Goal: Transaction & Acquisition: Purchase product/service

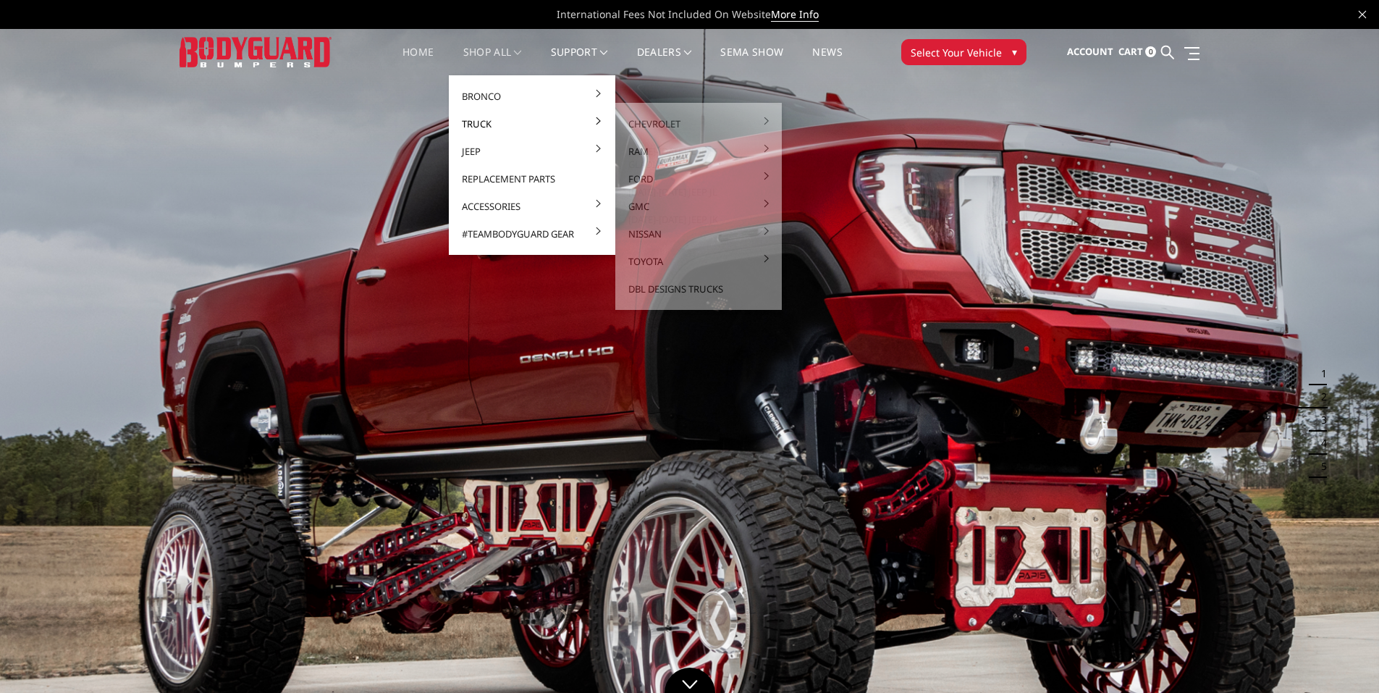
click at [481, 123] on link "Truck" at bounding box center [531, 124] width 155 height 28
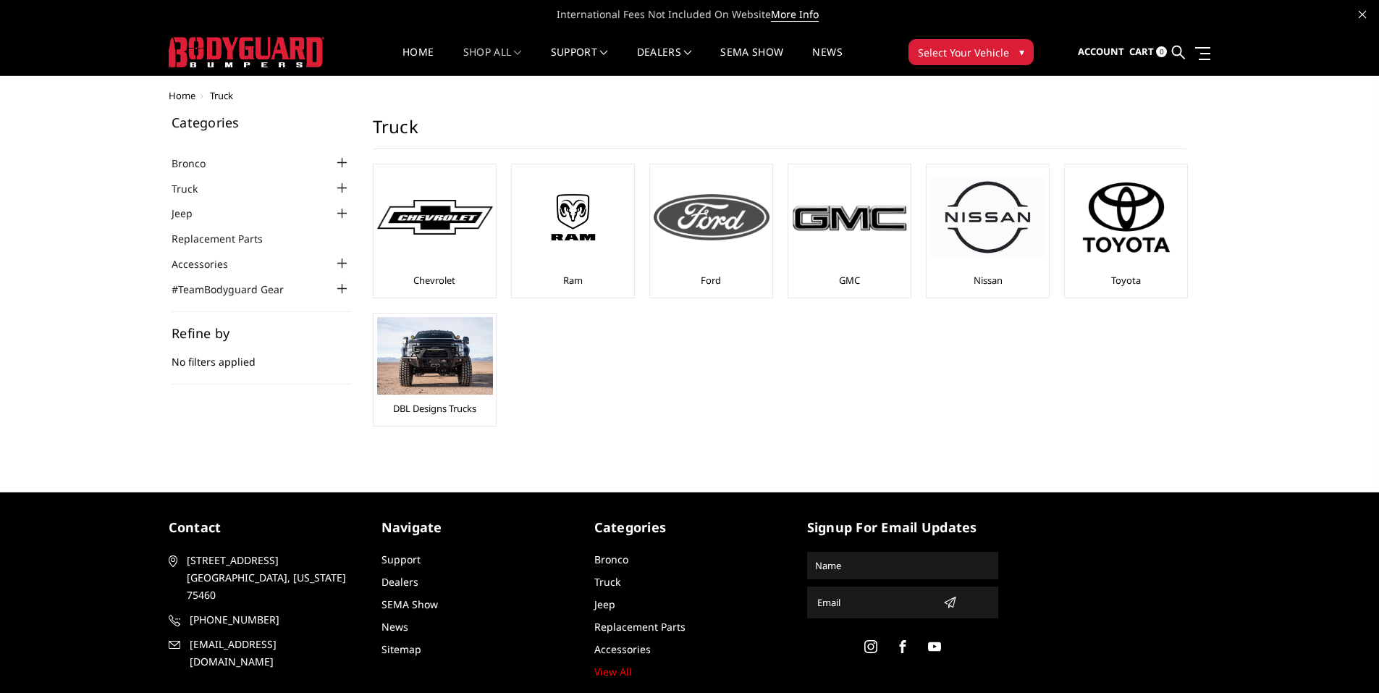
click at [712, 222] on img at bounding box center [712, 217] width 116 height 46
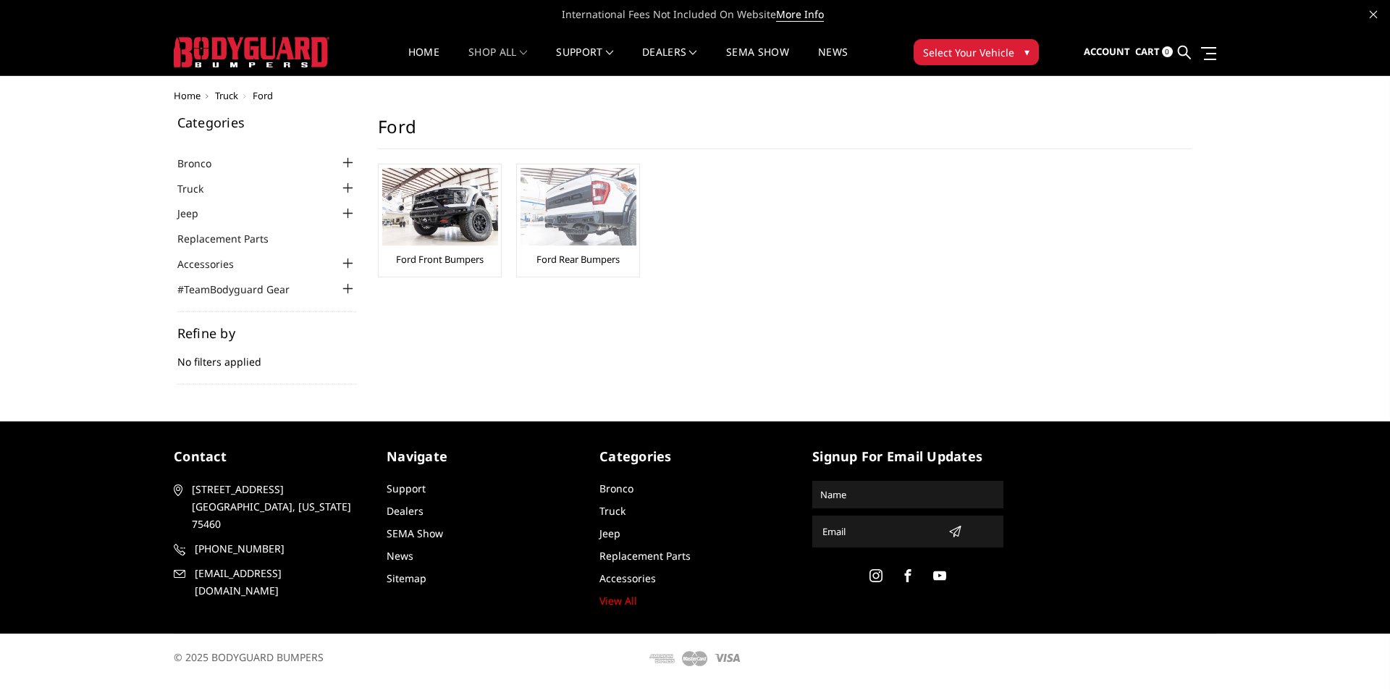
click at [574, 215] on img at bounding box center [578, 206] width 116 height 77
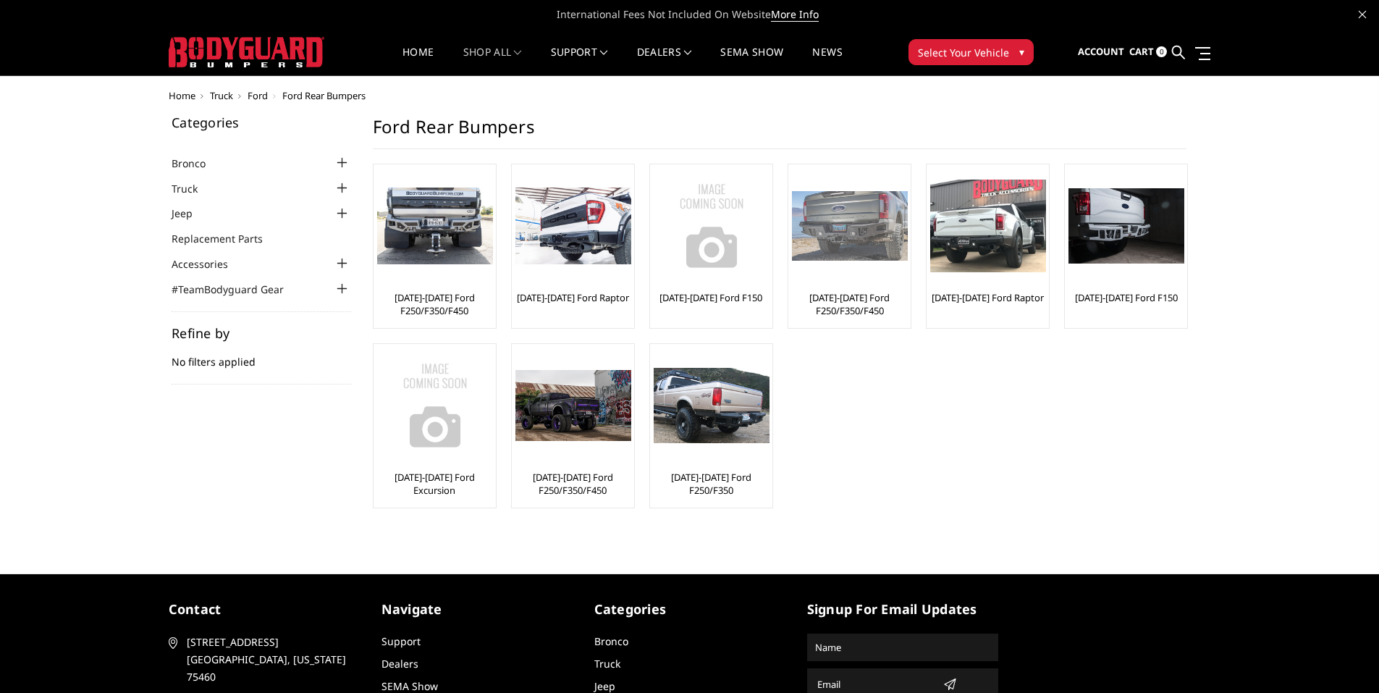
click at [876, 245] on img at bounding box center [850, 226] width 116 height 70
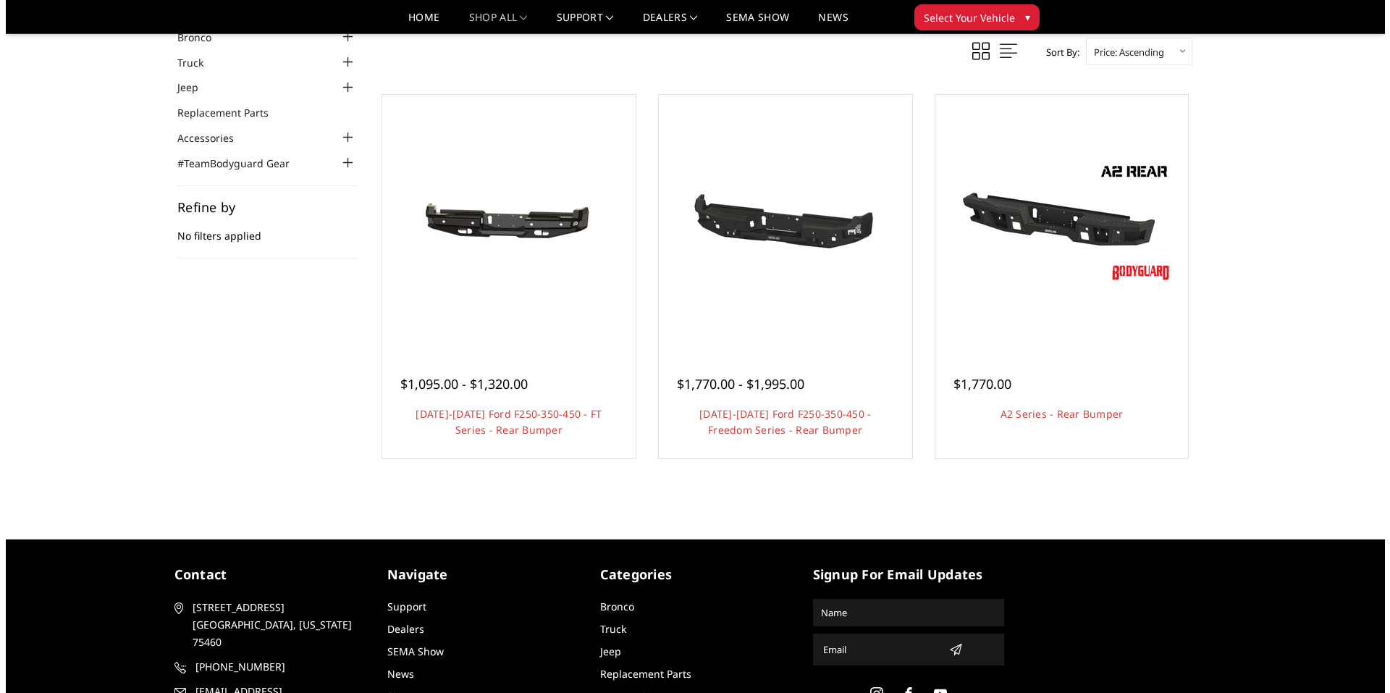
scroll to position [72, 0]
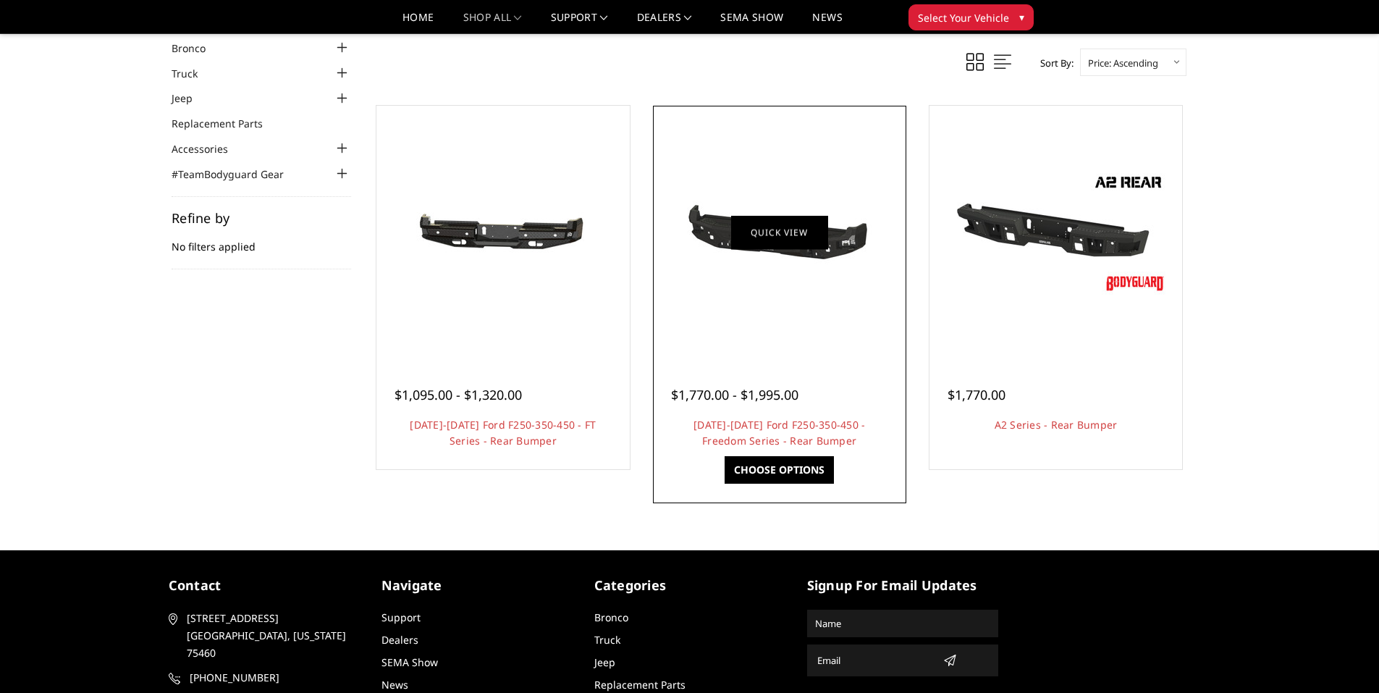
click at [774, 245] on link "Quick view" at bounding box center [779, 232] width 97 height 34
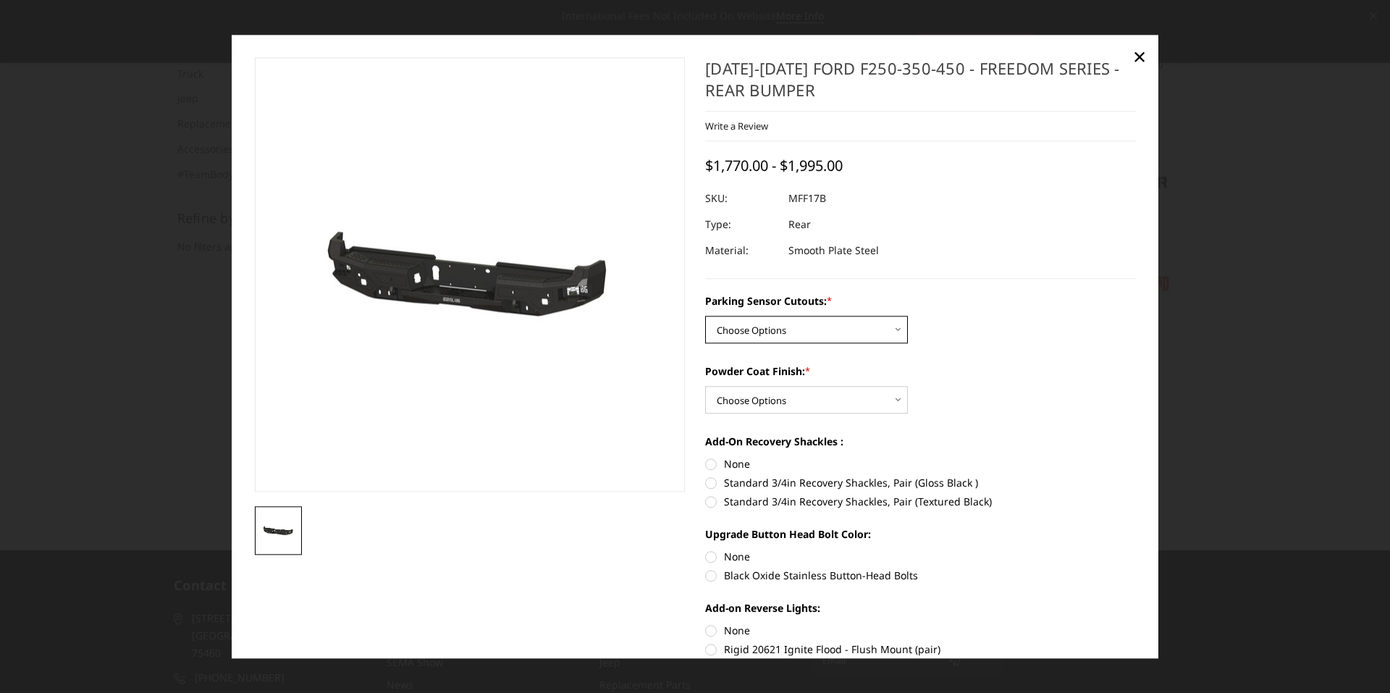
click at [813, 331] on select "Choose Options No - Without Parking Sensor Cutouts Yes - With Parking Sensor Cu…" at bounding box center [806, 330] width 203 height 28
select select "3074"
click at [705, 316] on select "Choose Options No - Without Parking Sensor Cutouts Yes - With Parking Sensor Cu…" at bounding box center [806, 330] width 203 height 28
click at [809, 397] on select "Choose Options Bare Metal Texture Black Powder Coat" at bounding box center [806, 400] width 203 height 28
select select "3075"
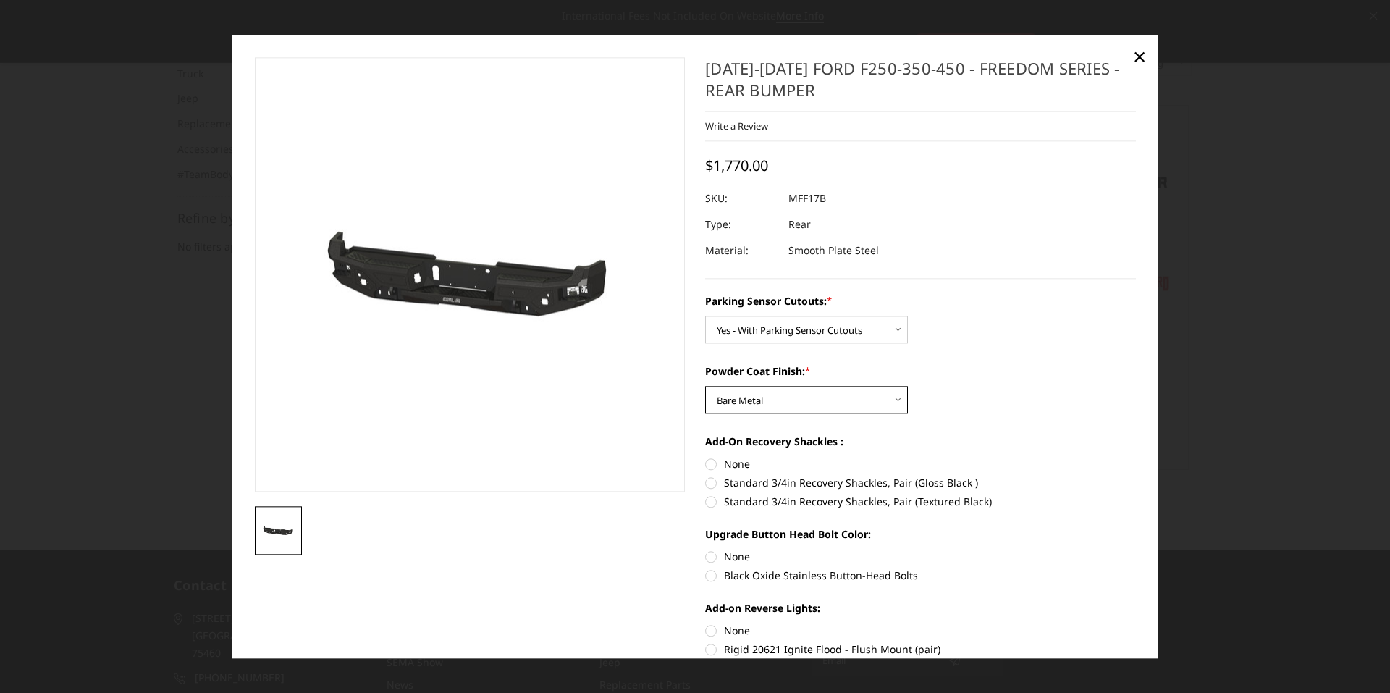
click at [705, 386] on select "Choose Options Bare Metal Texture Black Powder Coat" at bounding box center [806, 400] width 203 height 28
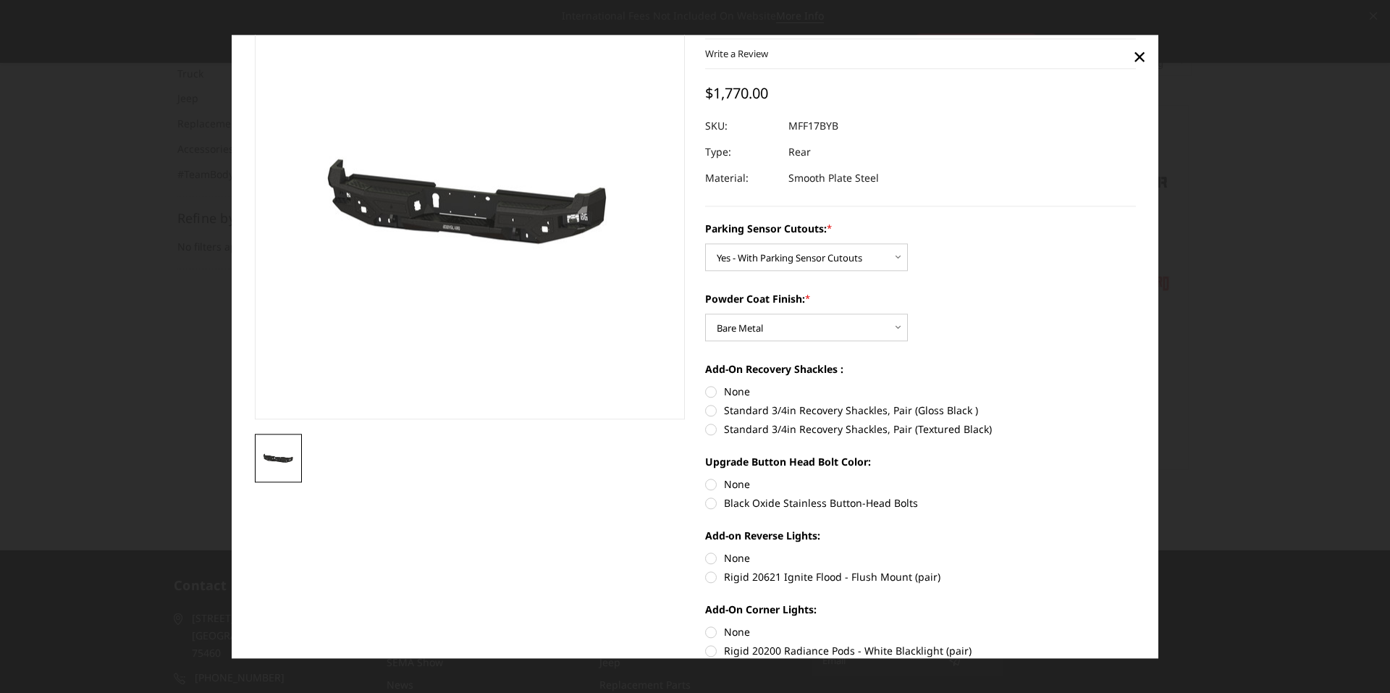
click at [706, 393] on label "None" at bounding box center [920, 391] width 431 height 15
click at [706, 384] on input "None" at bounding box center [705, 384] width 1 height 1
radio input "true"
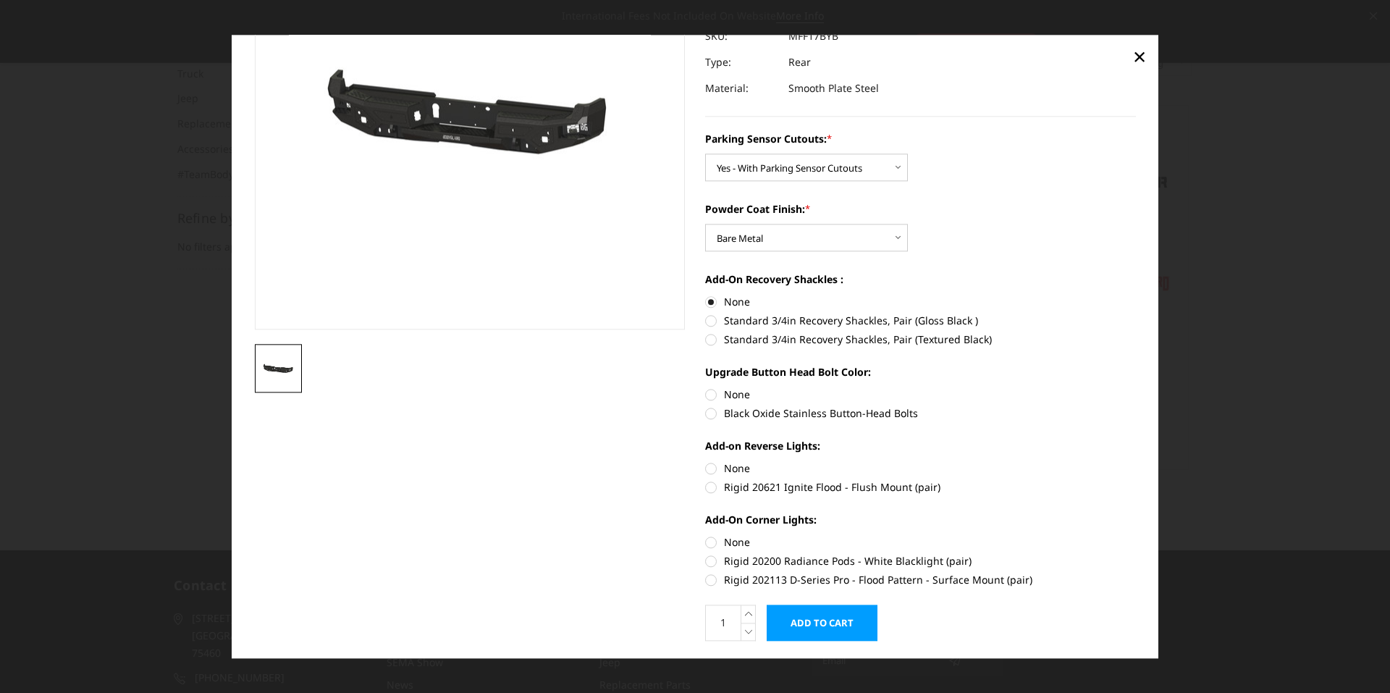
scroll to position [203, 0]
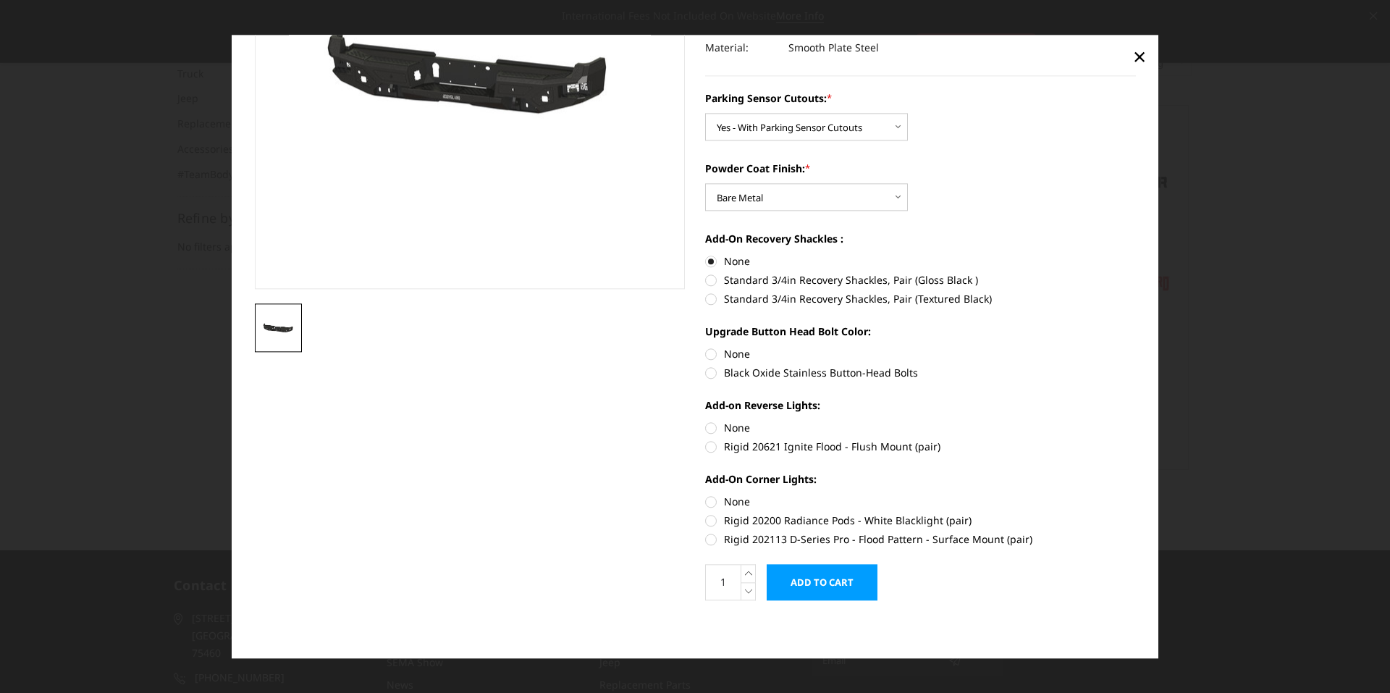
click at [707, 421] on label "None" at bounding box center [920, 427] width 431 height 15
click at [706, 420] on input "None" at bounding box center [705, 420] width 1 height 1
radio input "true"
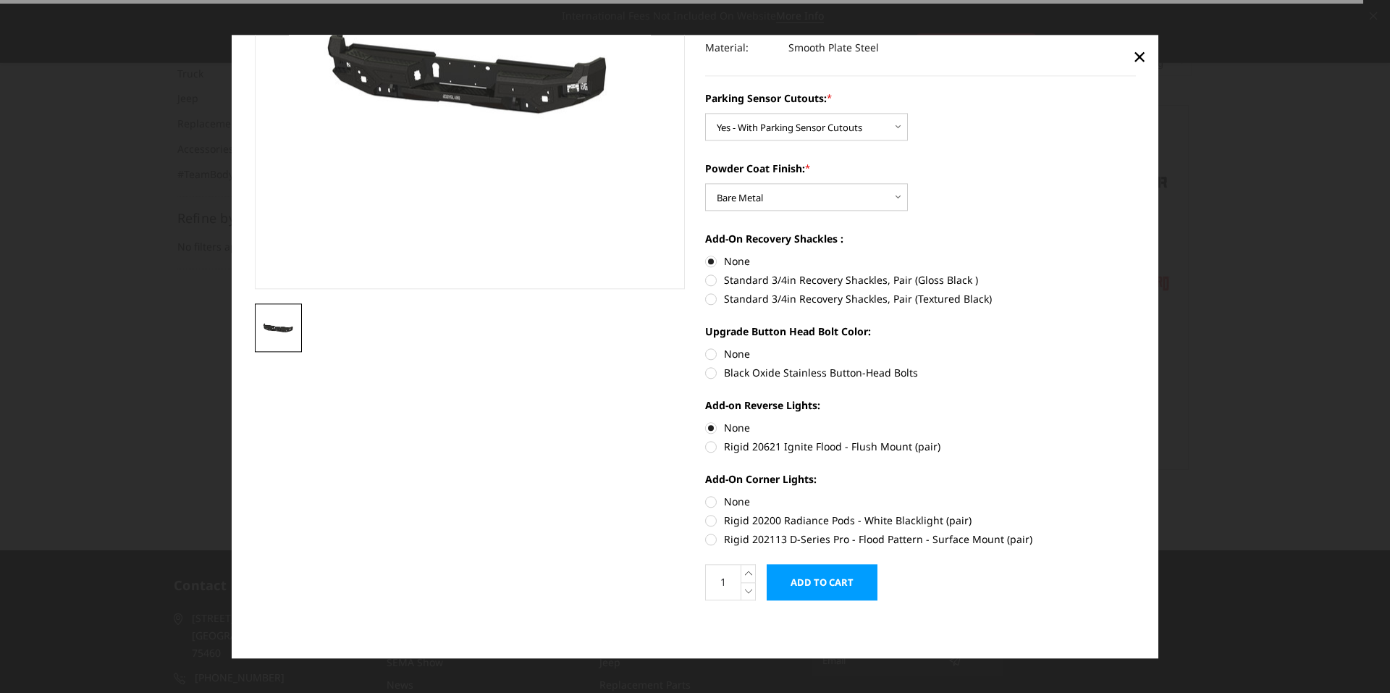
click at [706, 352] on label "None" at bounding box center [920, 353] width 431 height 15
click at [706, 347] on input "None" at bounding box center [705, 346] width 1 height 1
radio input "true"
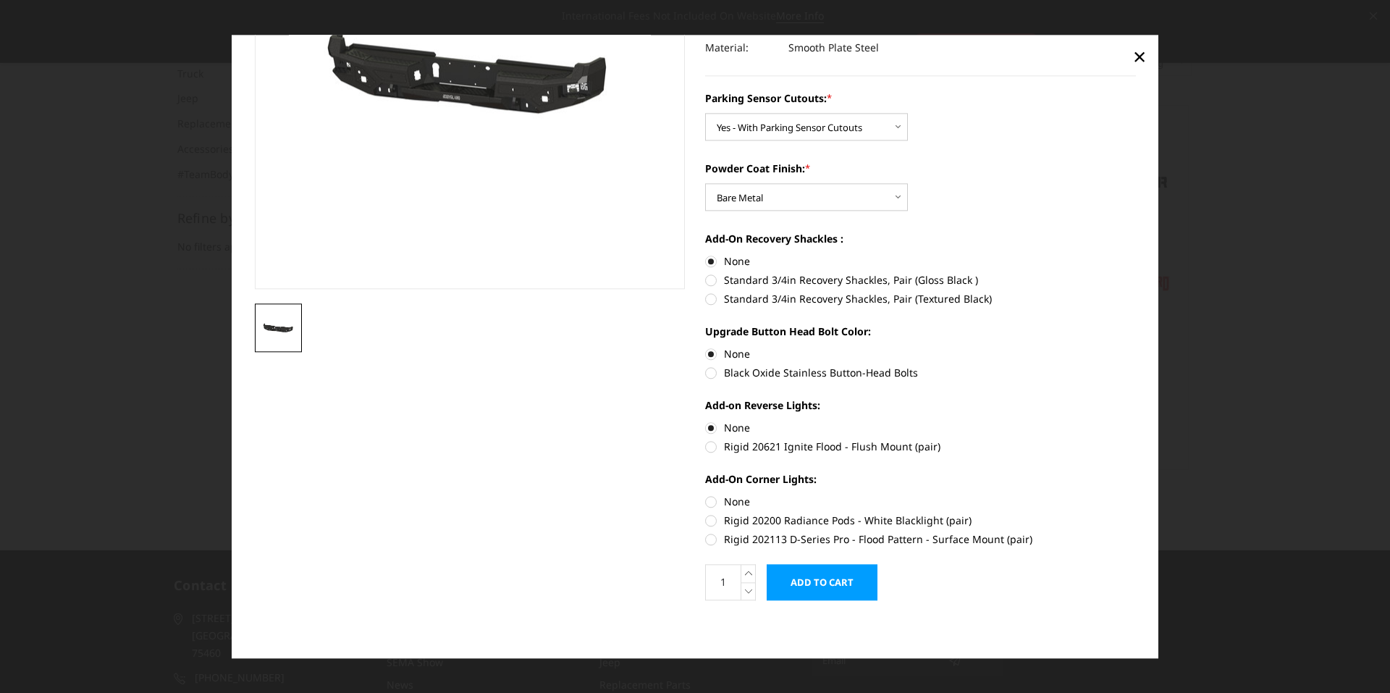
click at [705, 496] on label "None" at bounding box center [920, 501] width 431 height 15
click at [705, 494] on input "None" at bounding box center [705, 494] width 1 height 1
radio input "true"
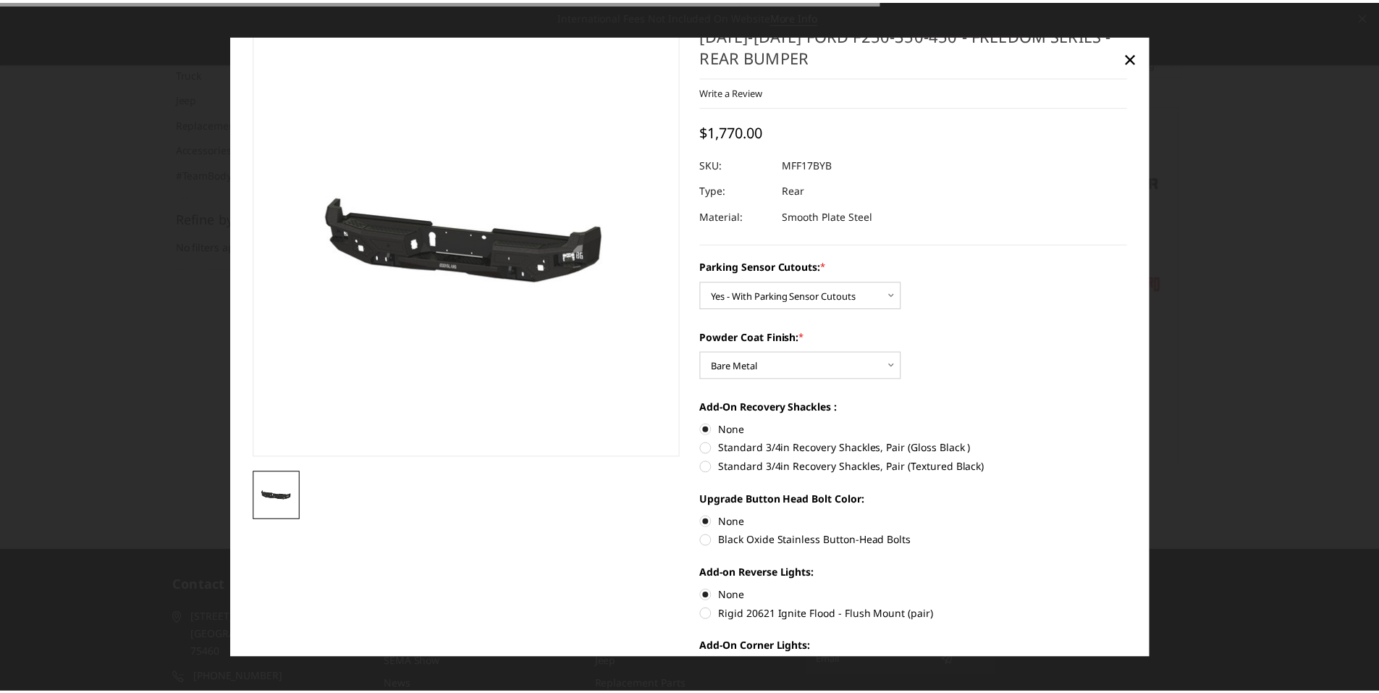
scroll to position [0, 0]
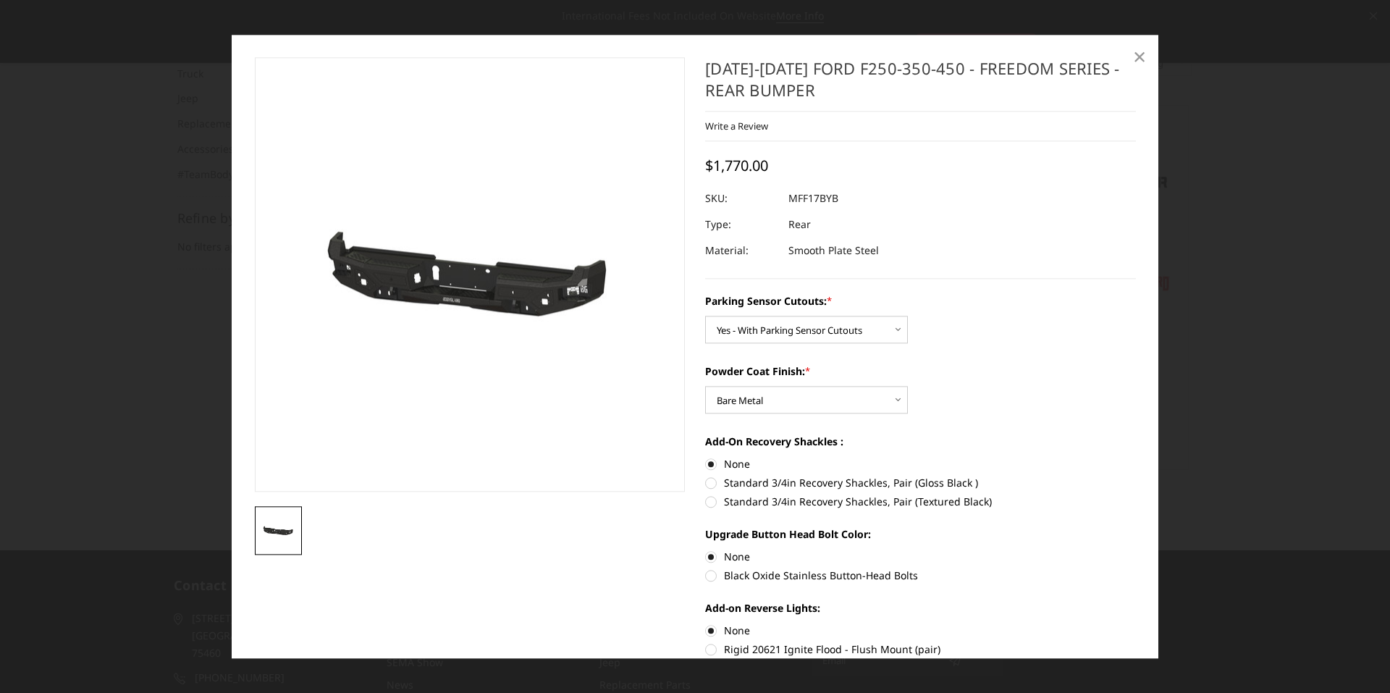
click at [1136, 57] on span "×" at bounding box center [1139, 56] width 13 height 31
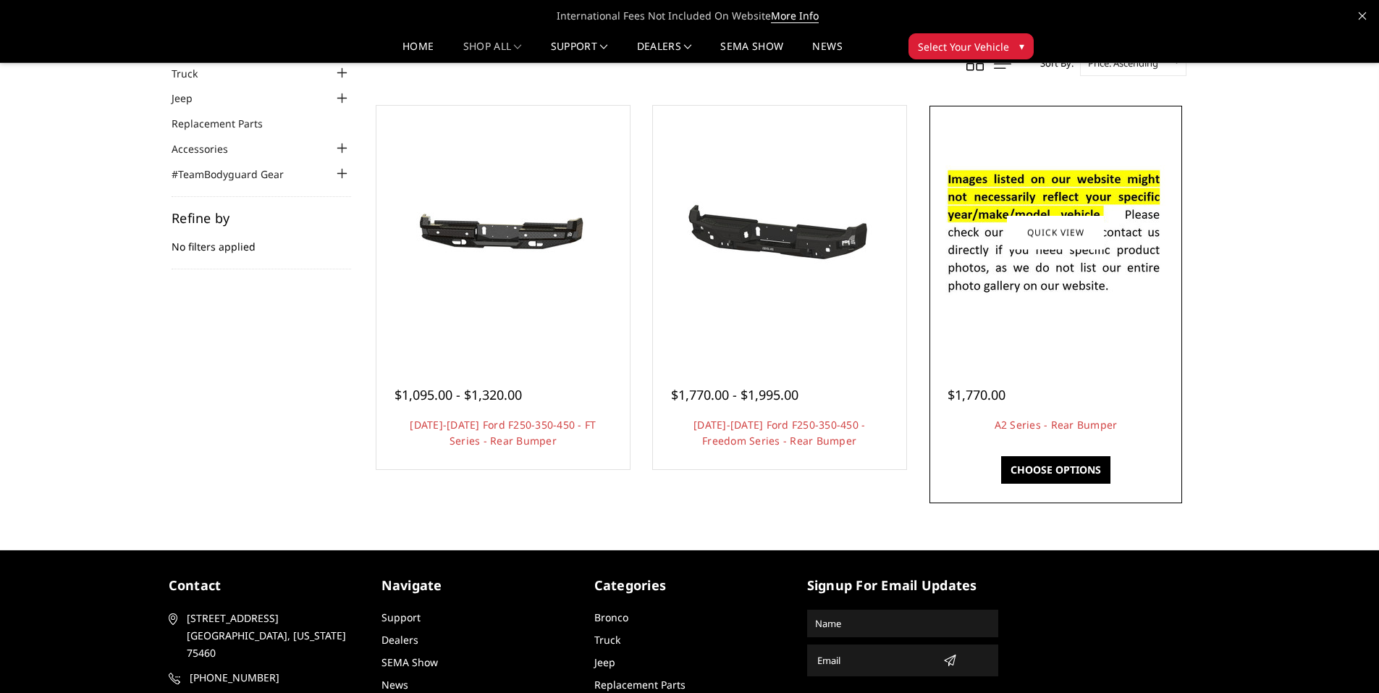
click at [1115, 240] on img at bounding box center [1055, 232] width 232 height 158
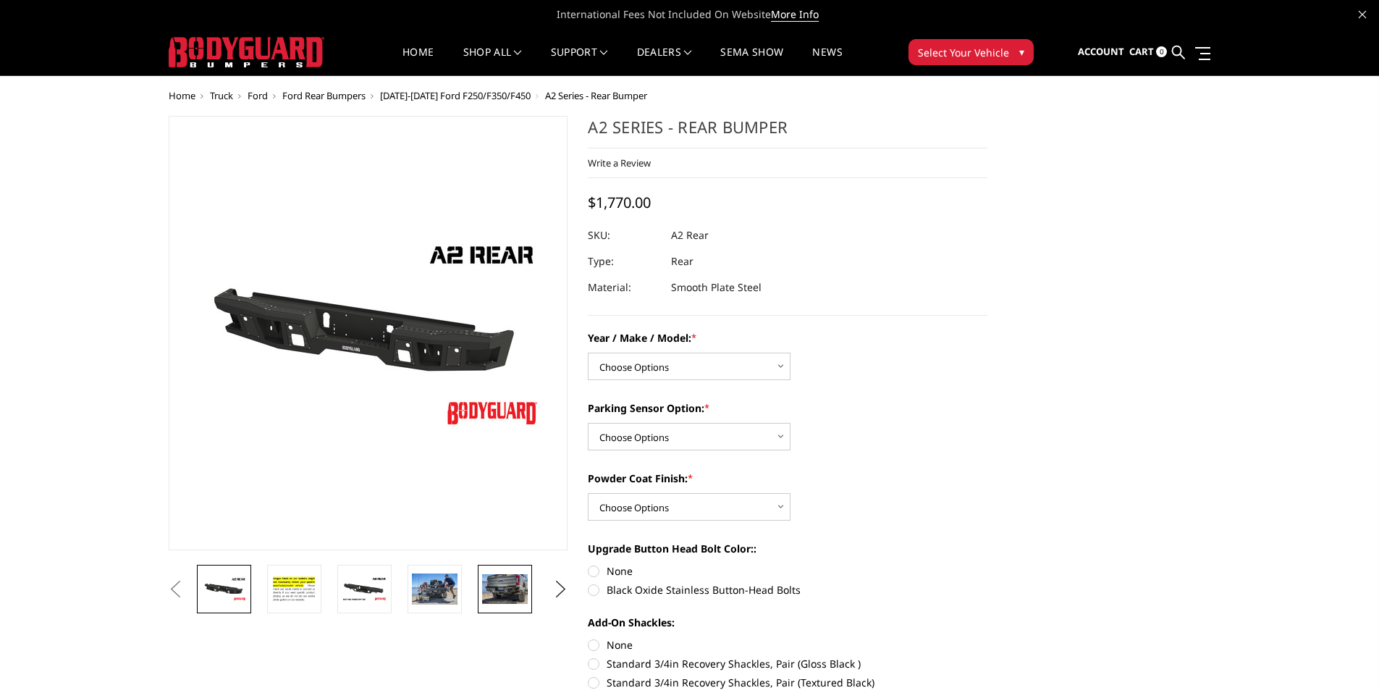
click at [504, 589] on img at bounding box center [505, 589] width 46 height 30
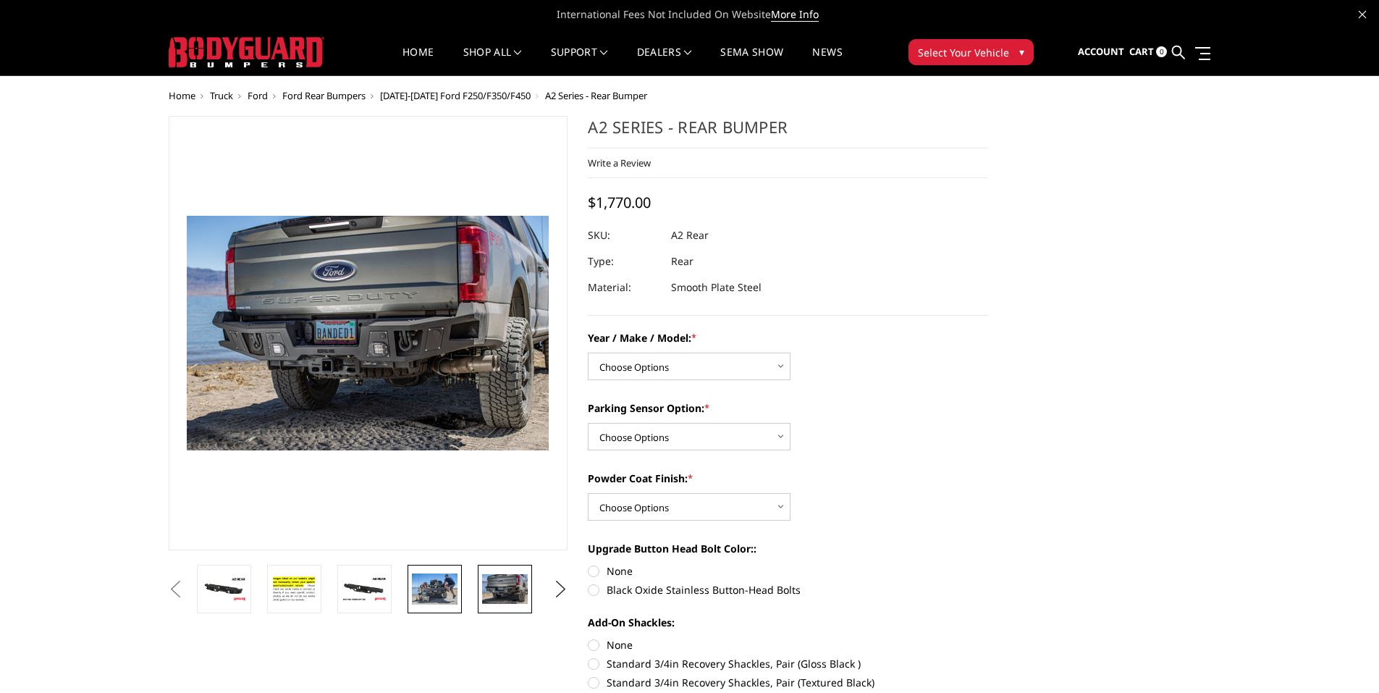
click at [440, 581] on img at bounding box center [435, 588] width 46 height 30
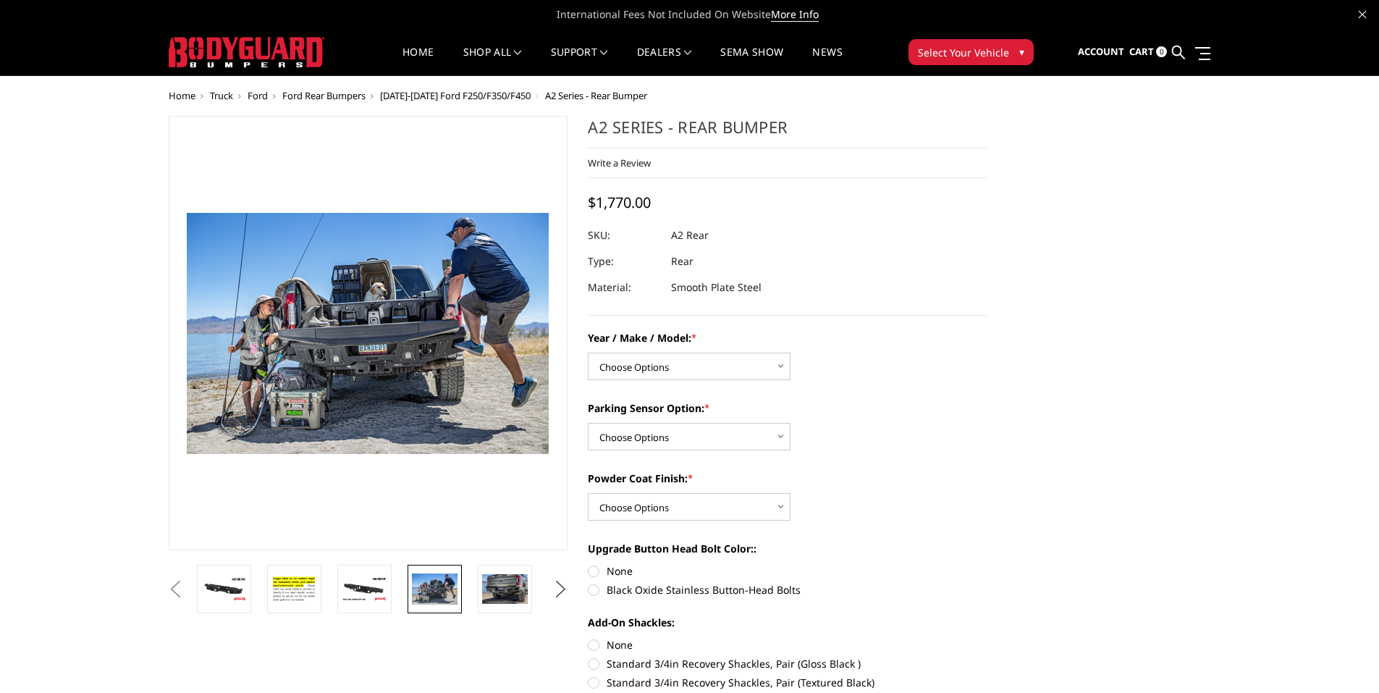
click at [557, 588] on button "Next" at bounding box center [560, 589] width 22 height 22
click at [506, 590] on img at bounding box center [505, 589] width 46 height 30
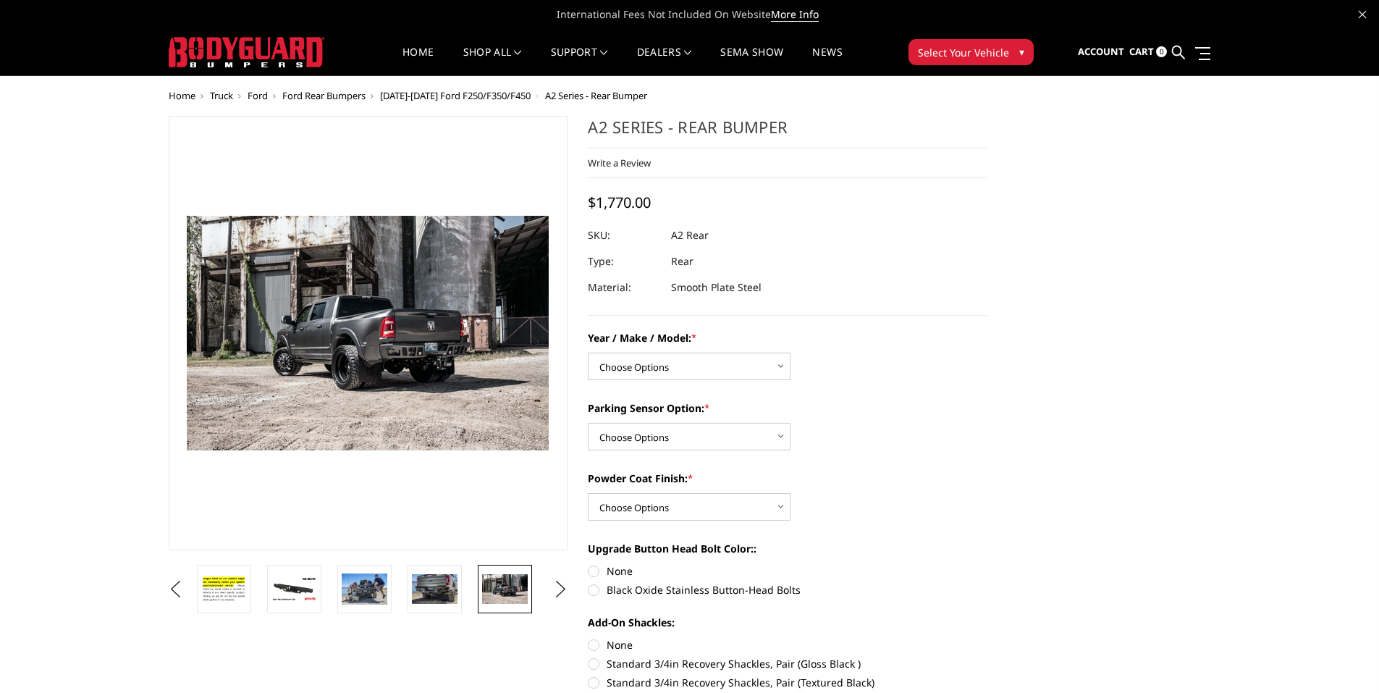
click at [545, 588] on ul "Previous Next" at bounding box center [368, 588] width 407 height 48
click at [546, 586] on ul "Previous Next" at bounding box center [368, 588] width 407 height 48
click at [564, 588] on button "Next" at bounding box center [560, 589] width 22 height 22
click at [447, 582] on img at bounding box center [435, 589] width 46 height 22
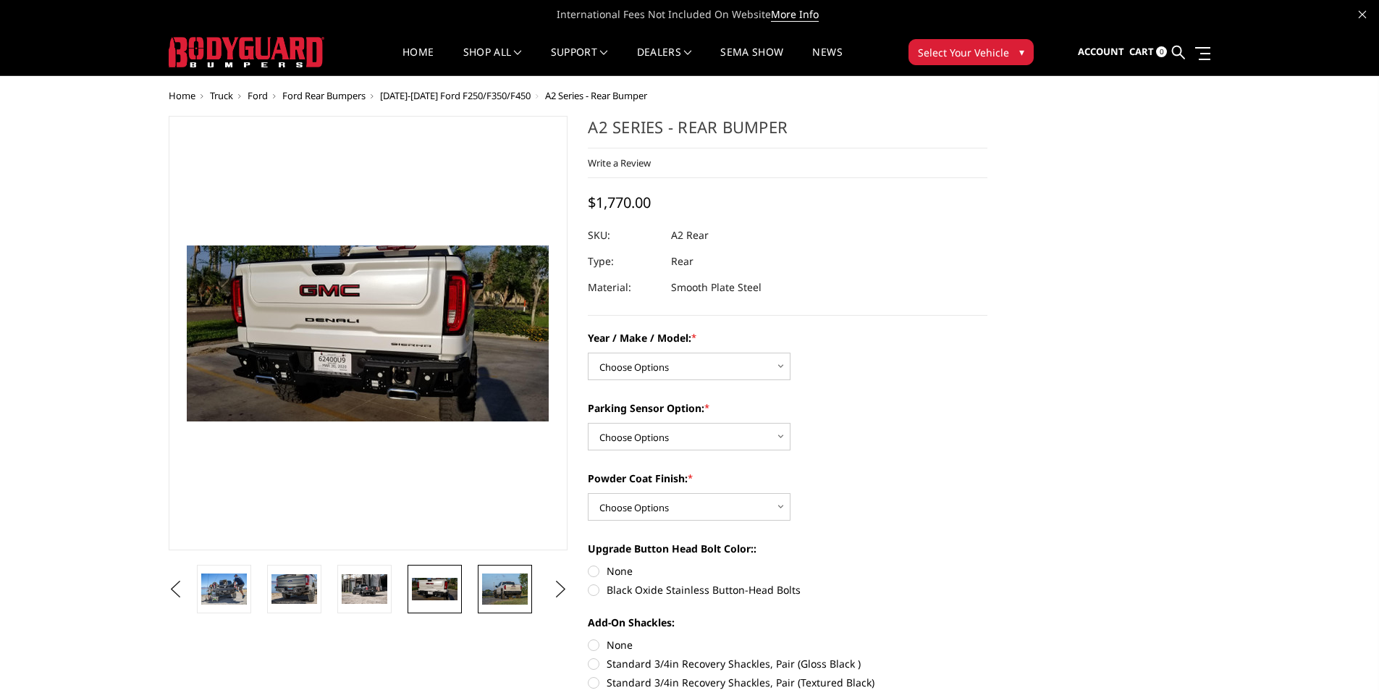
click at [515, 591] on img at bounding box center [505, 588] width 46 height 30
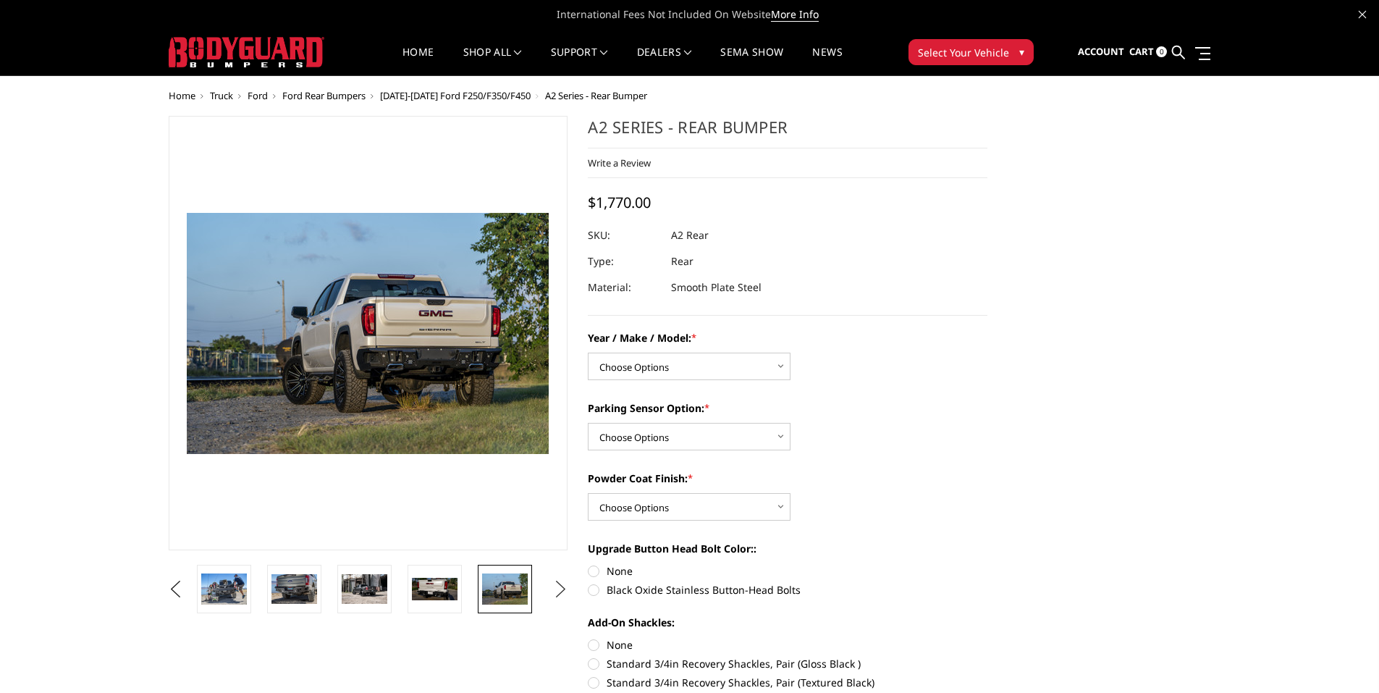
click at [554, 595] on button "Next" at bounding box center [560, 589] width 22 height 22
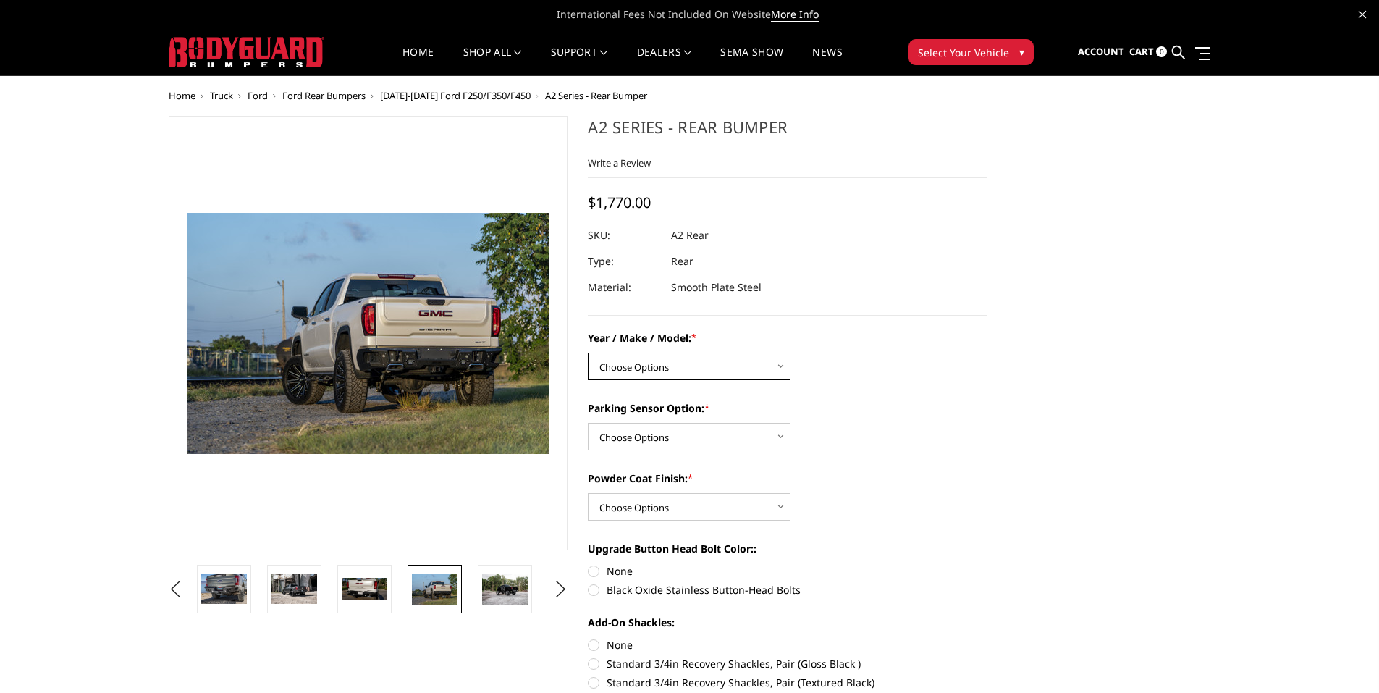
click at [703, 369] on select "Choose Options Chevrolet/GMC 20-24 2500 / 3500 Chevrolet/GMC 15-19 2500 / 3500 …" at bounding box center [689, 366] width 203 height 28
select select "1467"
click at [588, 352] on select "Choose Options Chevrolet/GMC 20-24 2500 / 3500 Chevrolet/GMC 15-19 2500 / 3500 …" at bounding box center [689, 366] width 203 height 28
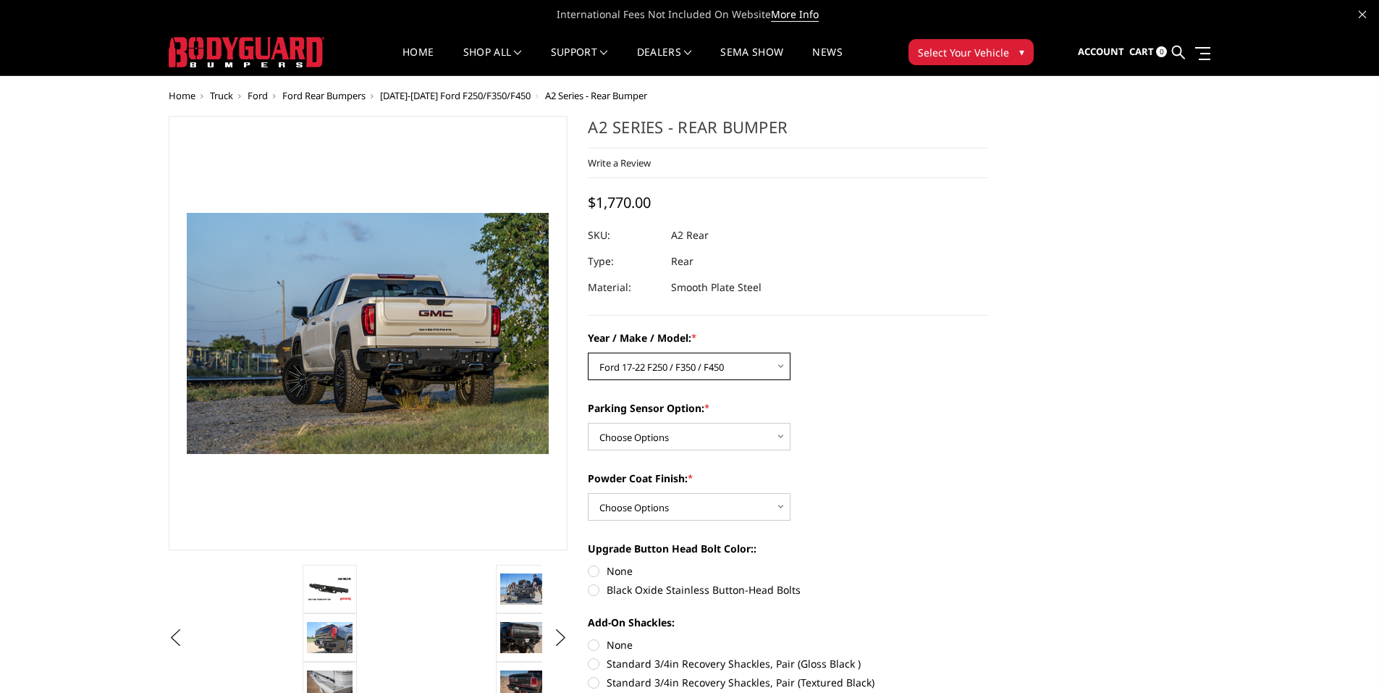
scroll to position [72, 0]
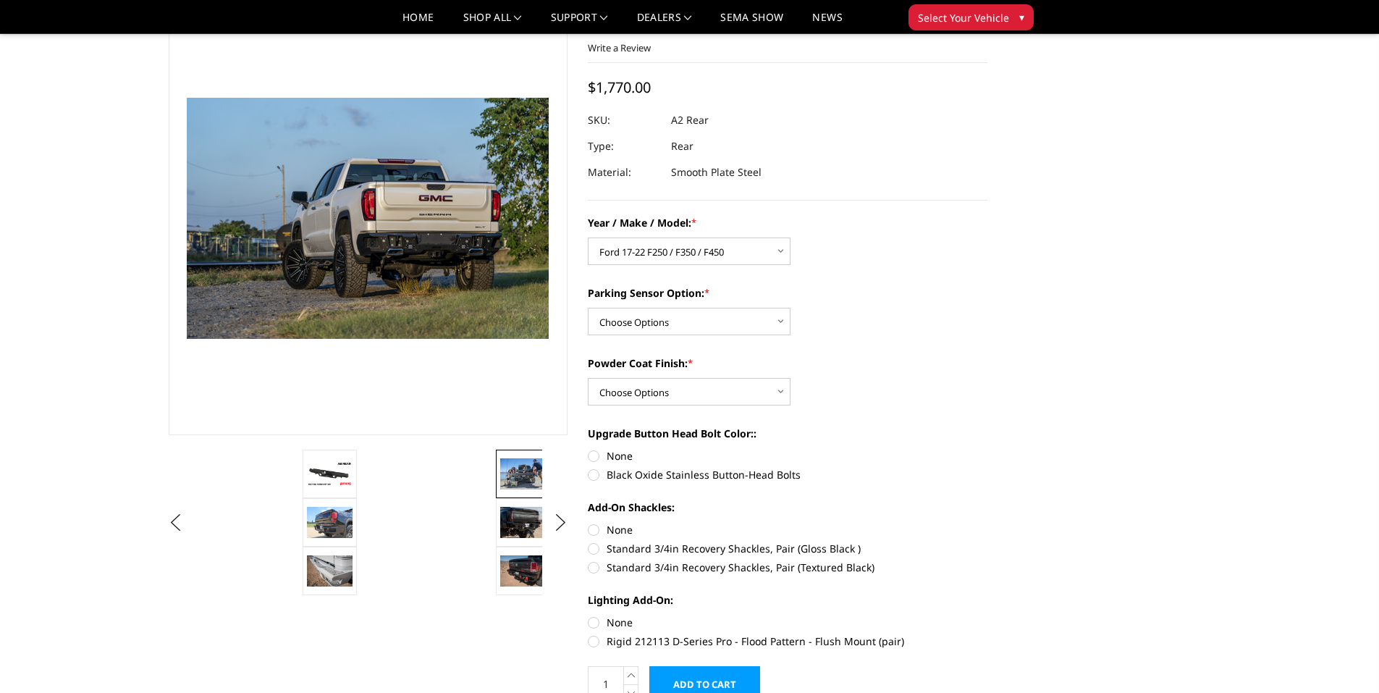
click at [523, 472] on img at bounding box center [523, 473] width 46 height 30
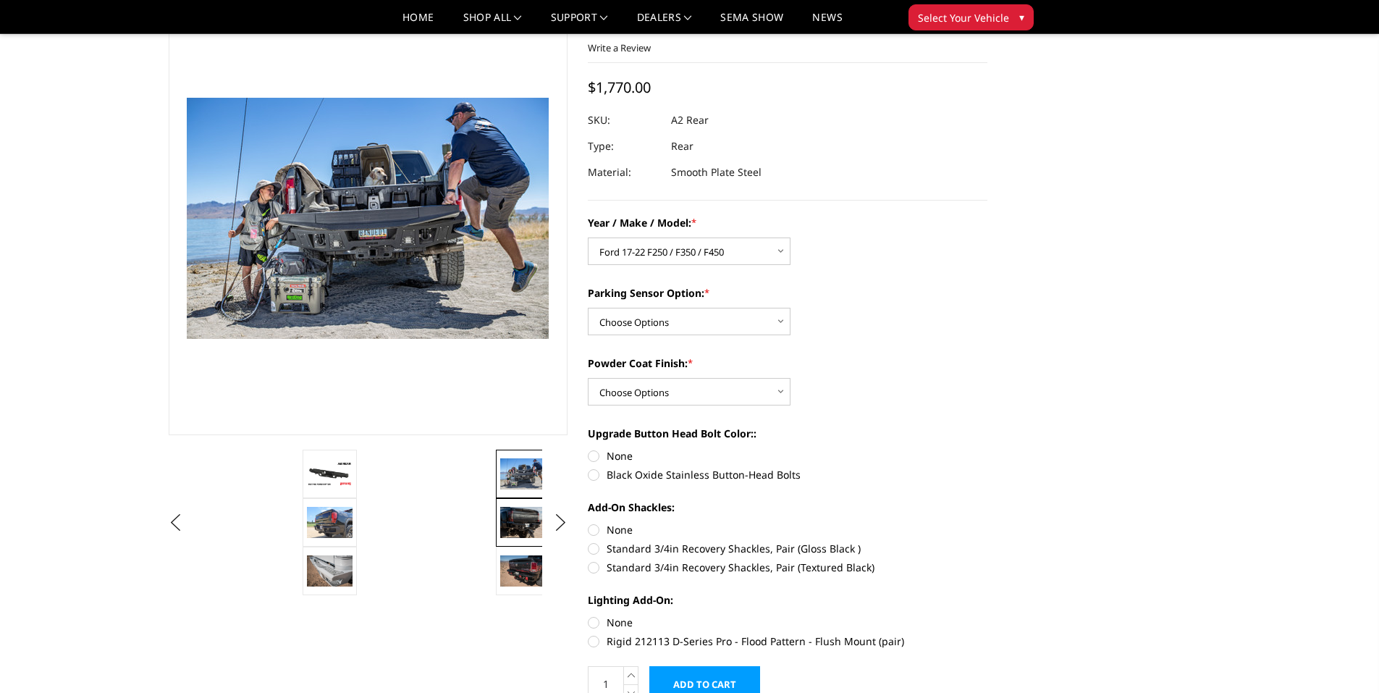
click at [531, 512] on img at bounding box center [523, 522] width 46 height 30
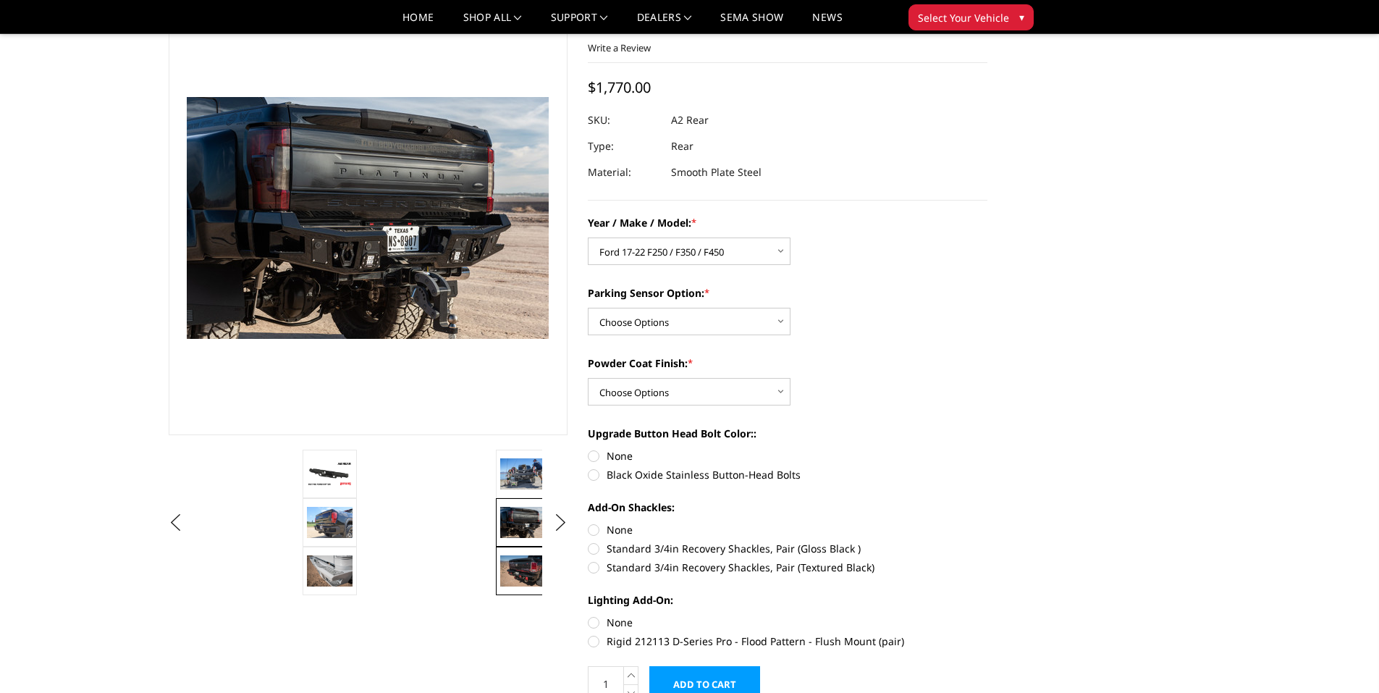
click at [535, 567] on img at bounding box center [523, 570] width 46 height 30
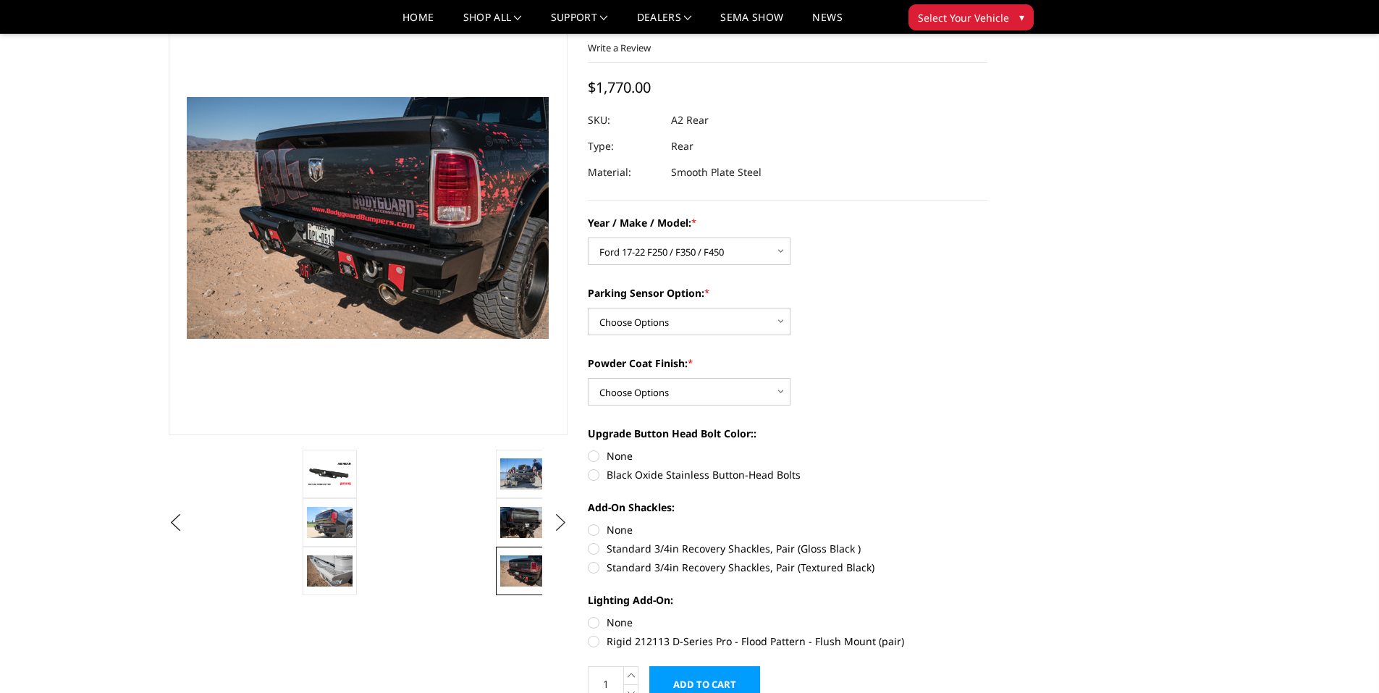
click at [559, 517] on button "Next" at bounding box center [560, 523] width 22 height 22
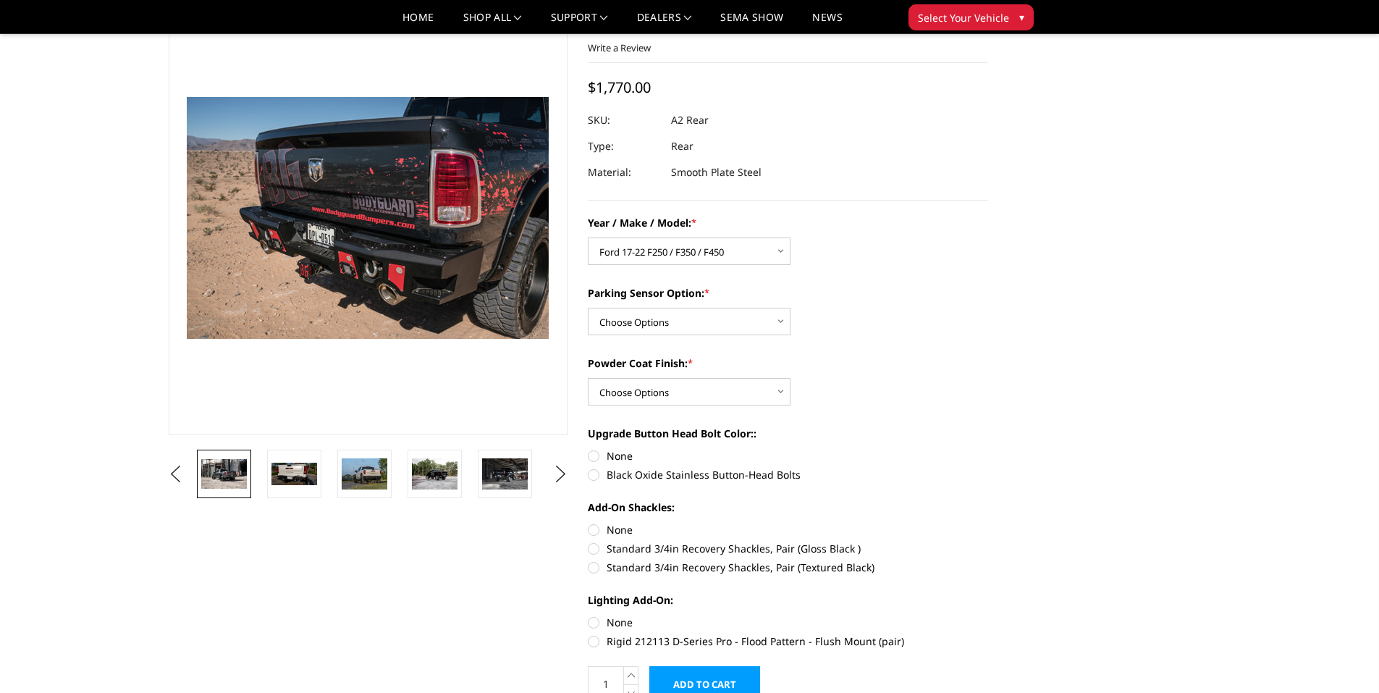
click at [229, 472] on img at bounding box center [224, 474] width 46 height 30
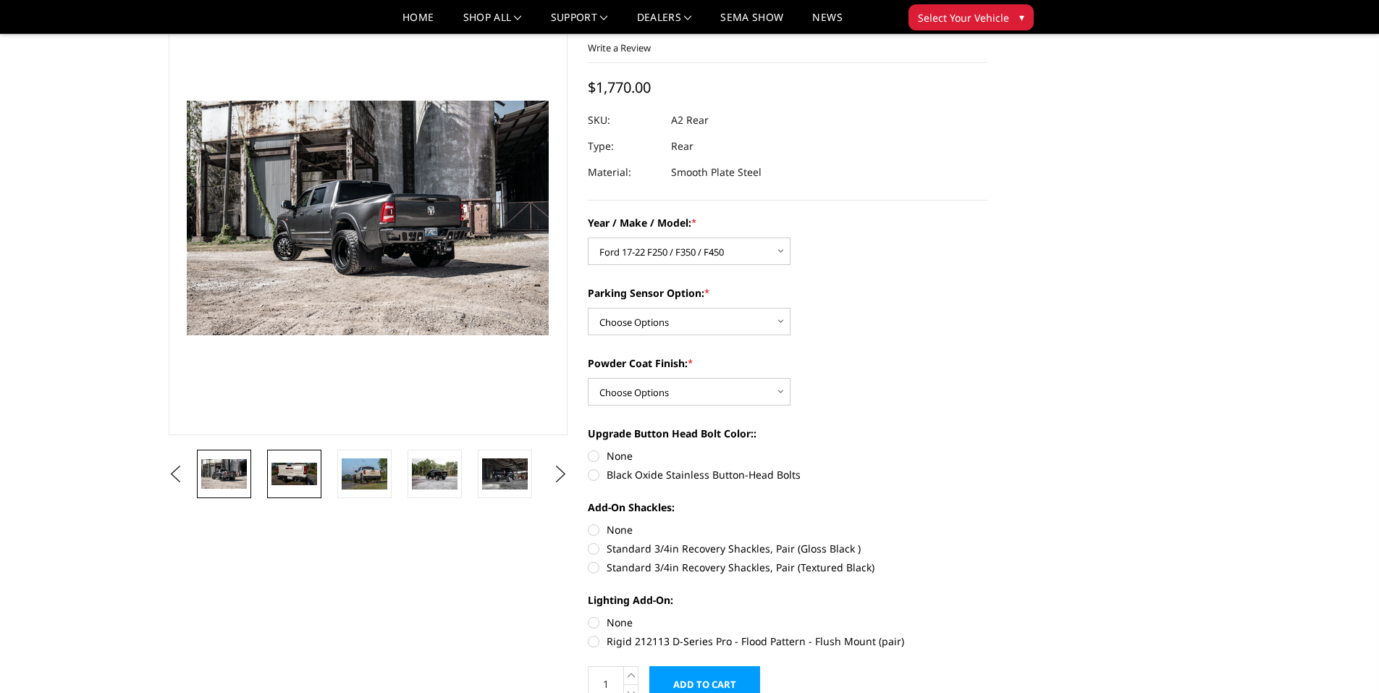
click at [277, 473] on img at bounding box center [294, 473] width 46 height 22
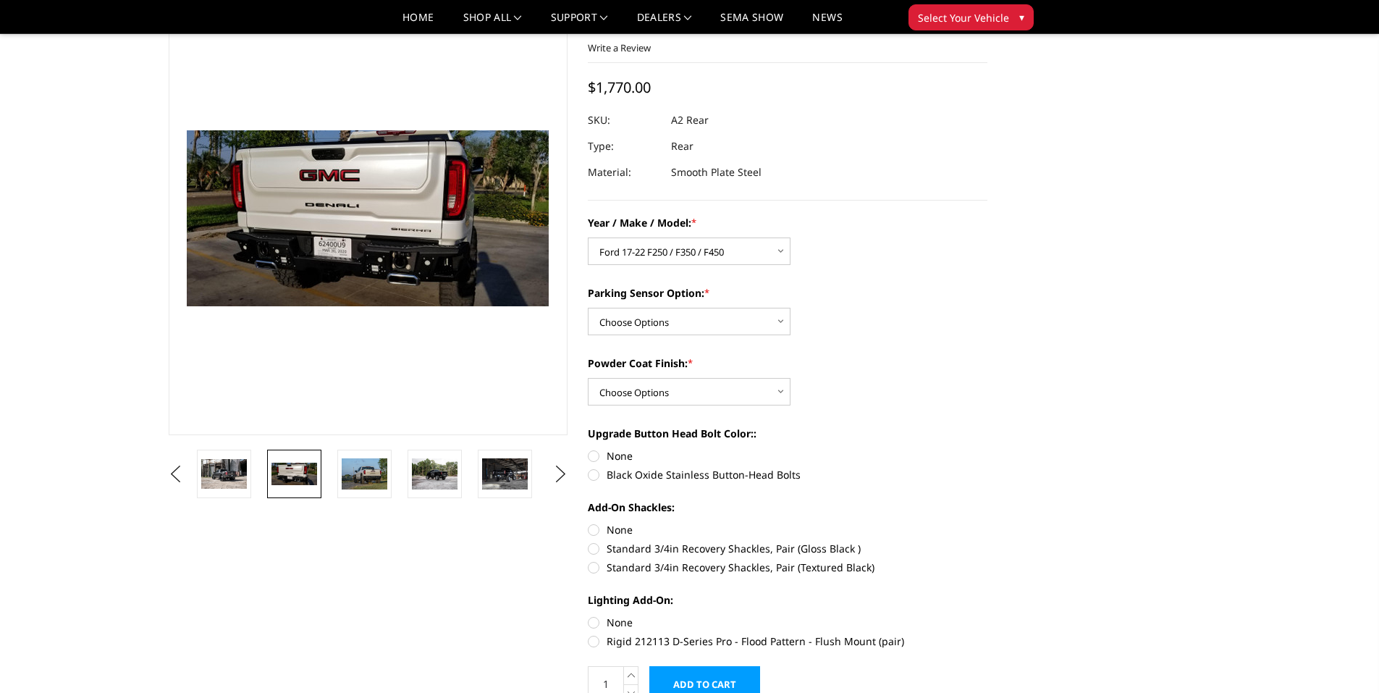
click at [324, 469] on li at bounding box center [299, 473] width 70 height 48
click at [358, 474] on img at bounding box center [365, 473] width 46 height 30
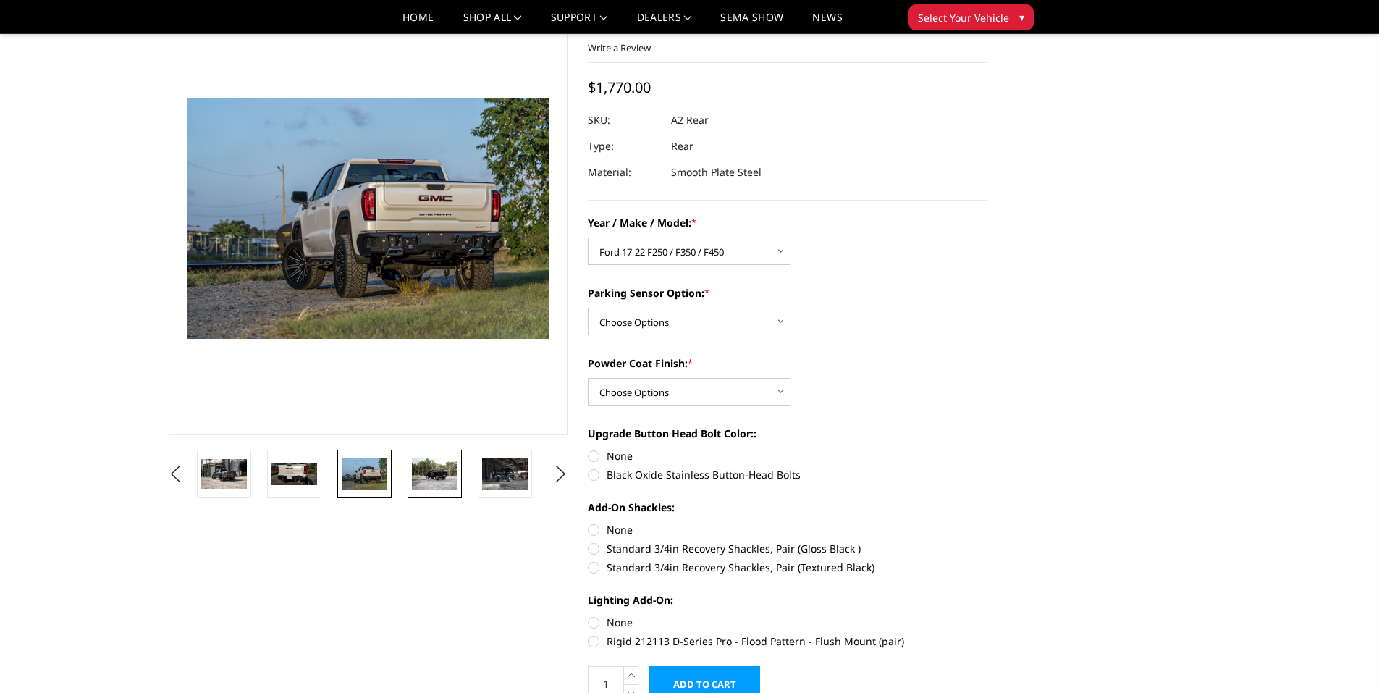
click at [432, 476] on img at bounding box center [435, 473] width 46 height 30
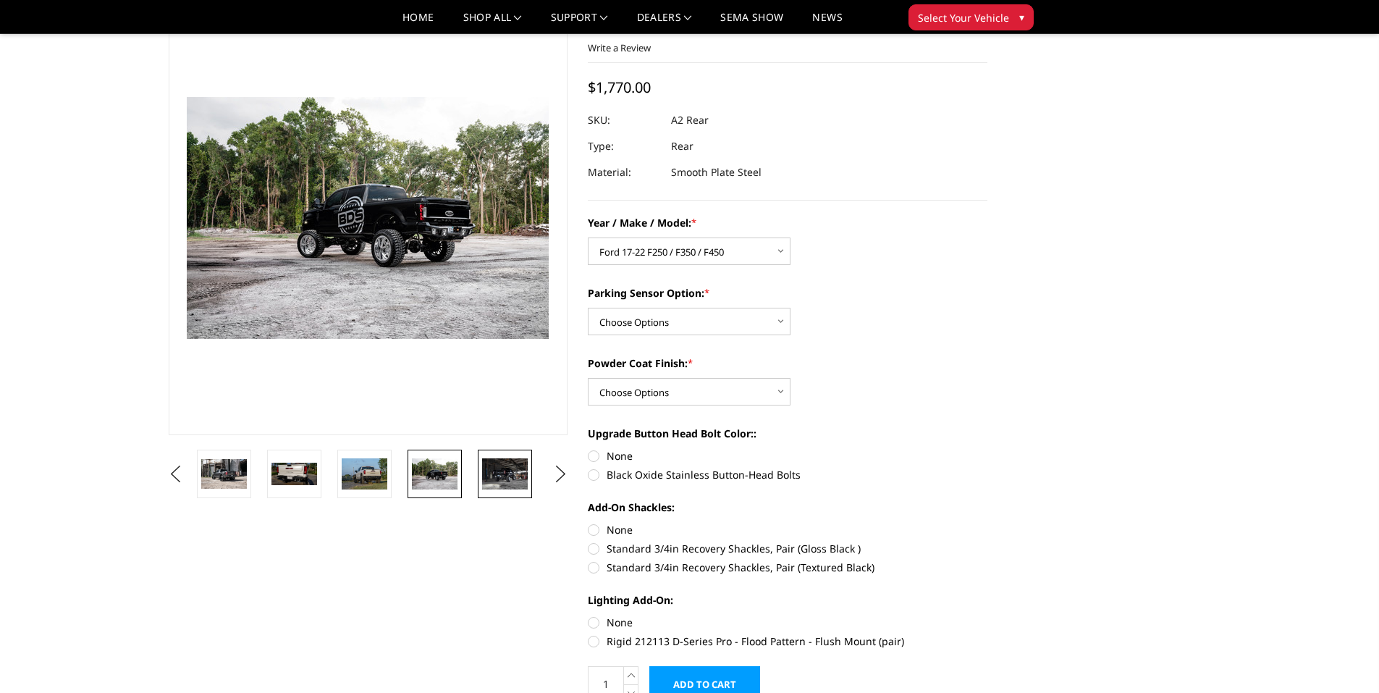
click at [509, 468] on img at bounding box center [505, 473] width 46 height 30
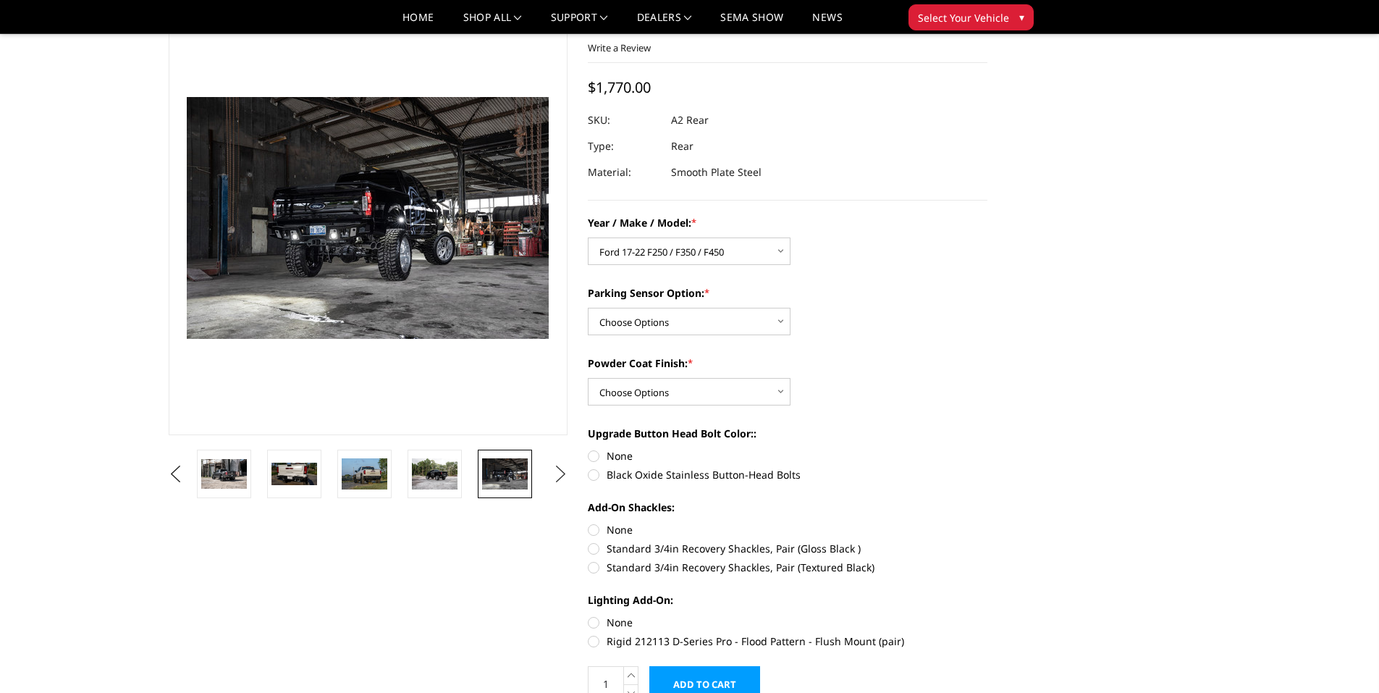
click at [563, 473] on button "Next" at bounding box center [560, 474] width 22 height 22
click at [516, 477] on img at bounding box center [505, 473] width 46 height 30
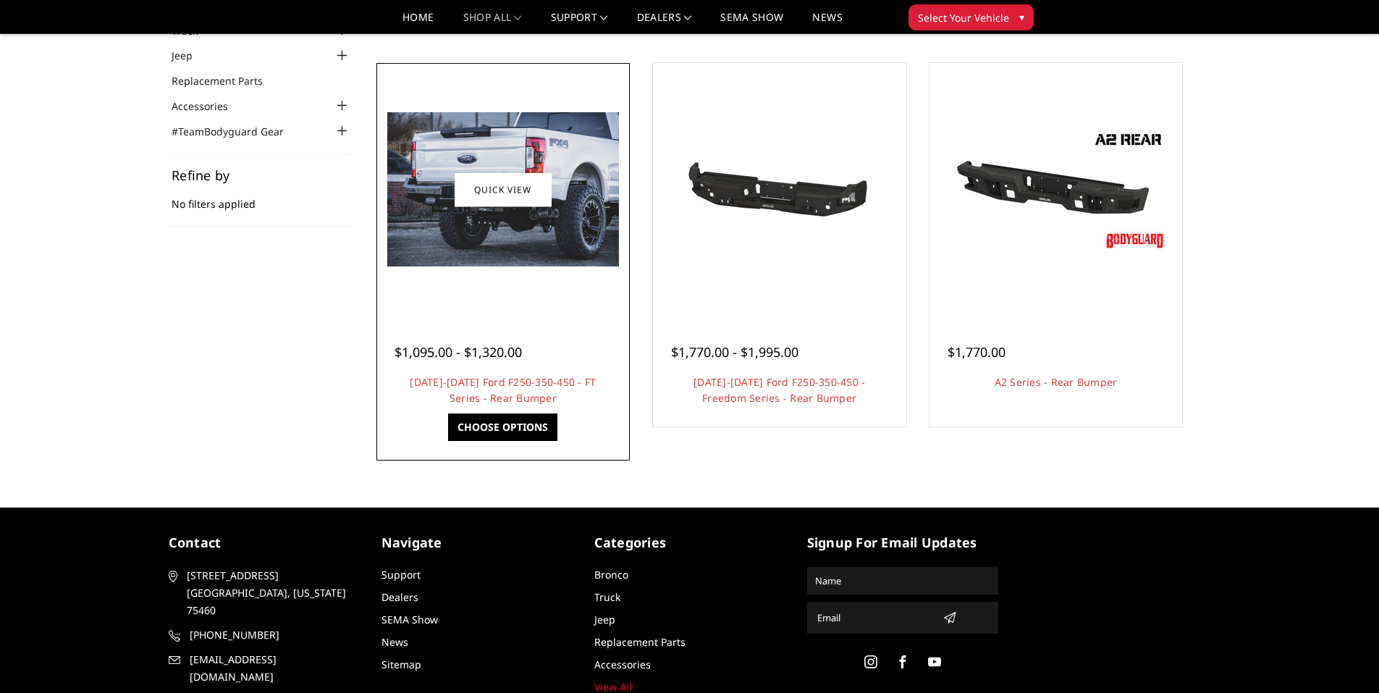
scroll to position [72, 0]
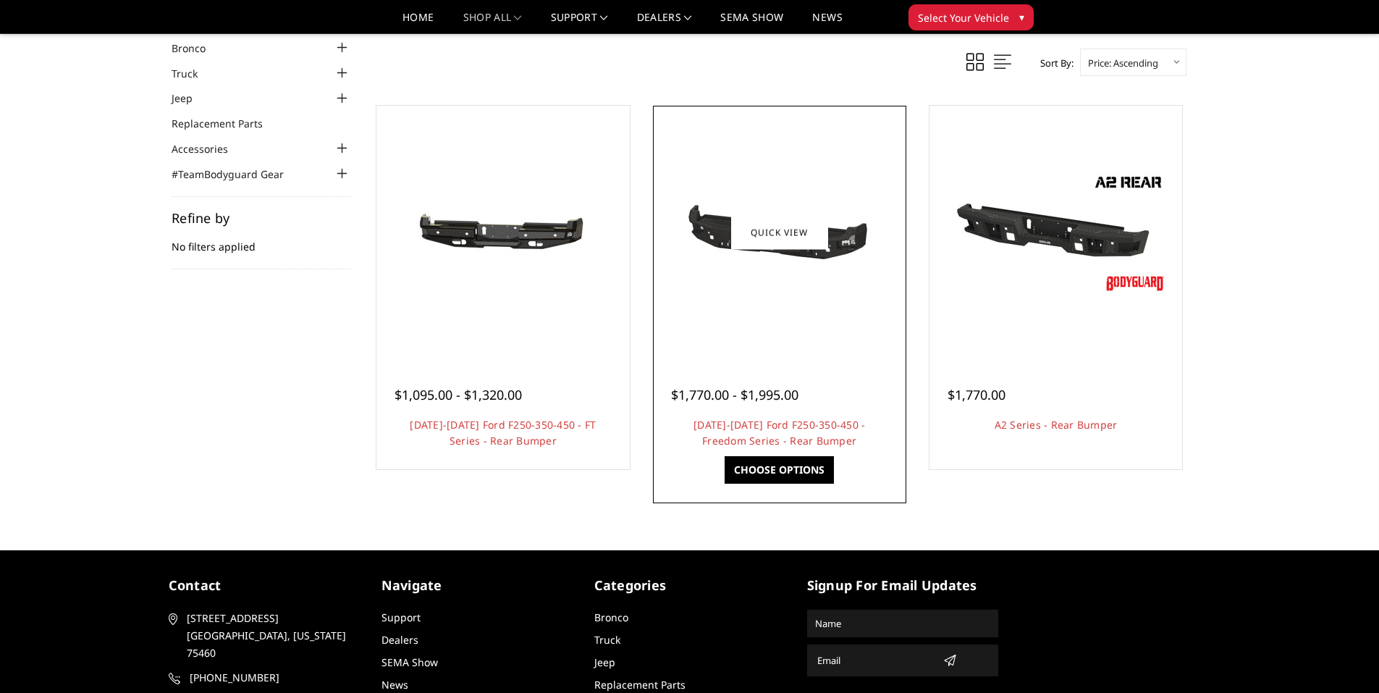
click at [721, 263] on img at bounding box center [780, 232] width 232 height 110
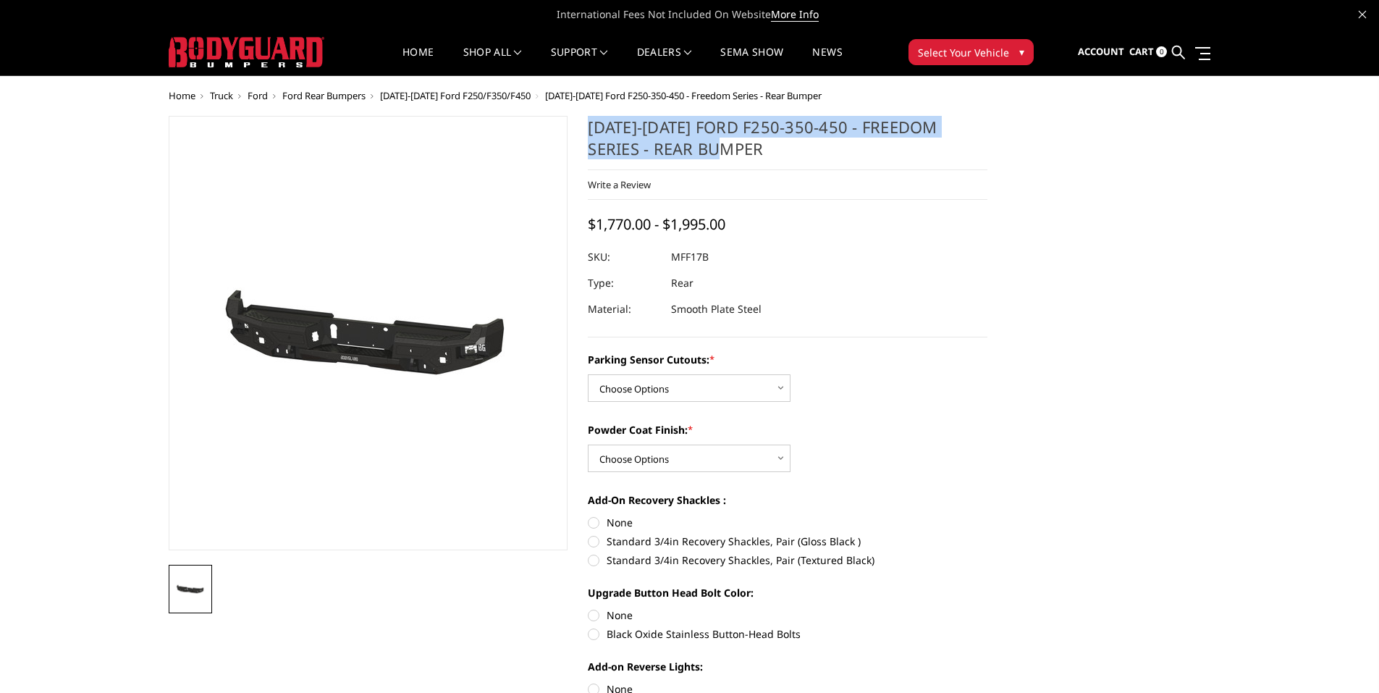
drag, startPoint x: 588, startPoint y: 129, endPoint x: 695, endPoint y: 151, distance: 109.4
click at [695, 151] on h1 "[DATE]-[DATE] Ford F250-350-450 - Freedom Series - Rear Bumper" at bounding box center [787, 143] width 399 height 54
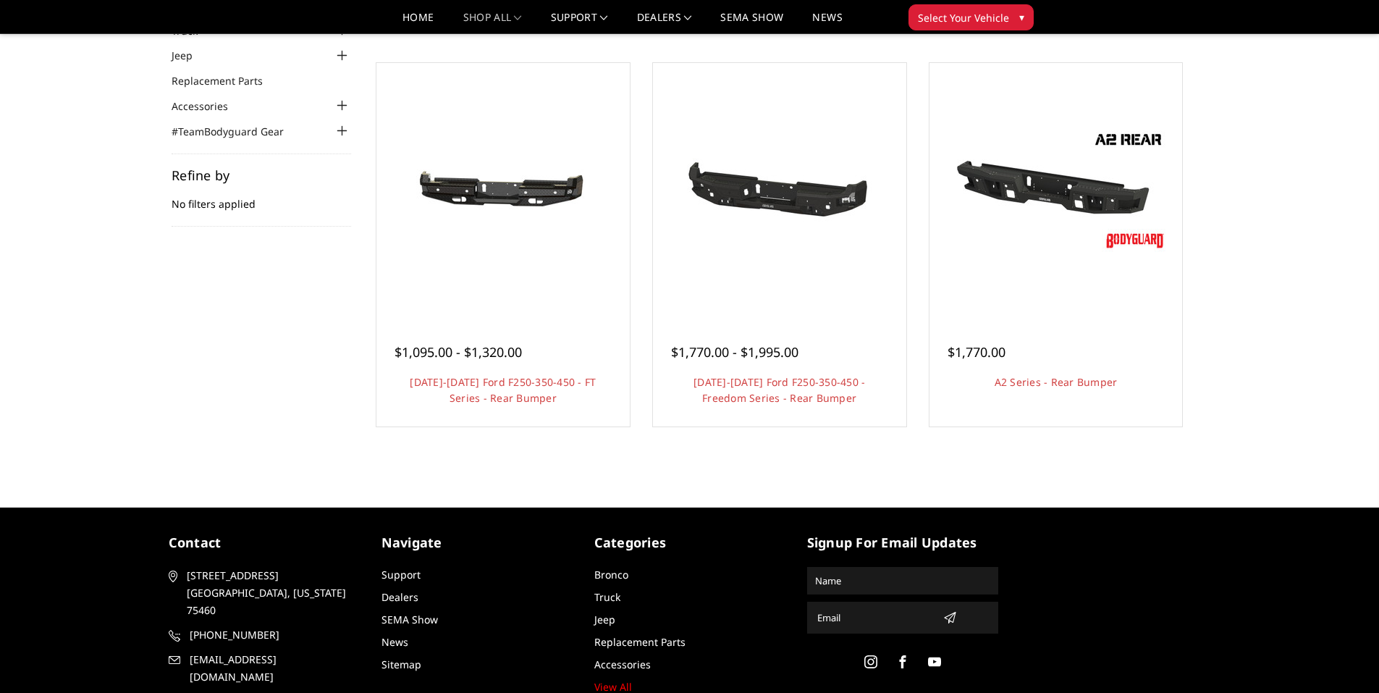
scroll to position [72, 0]
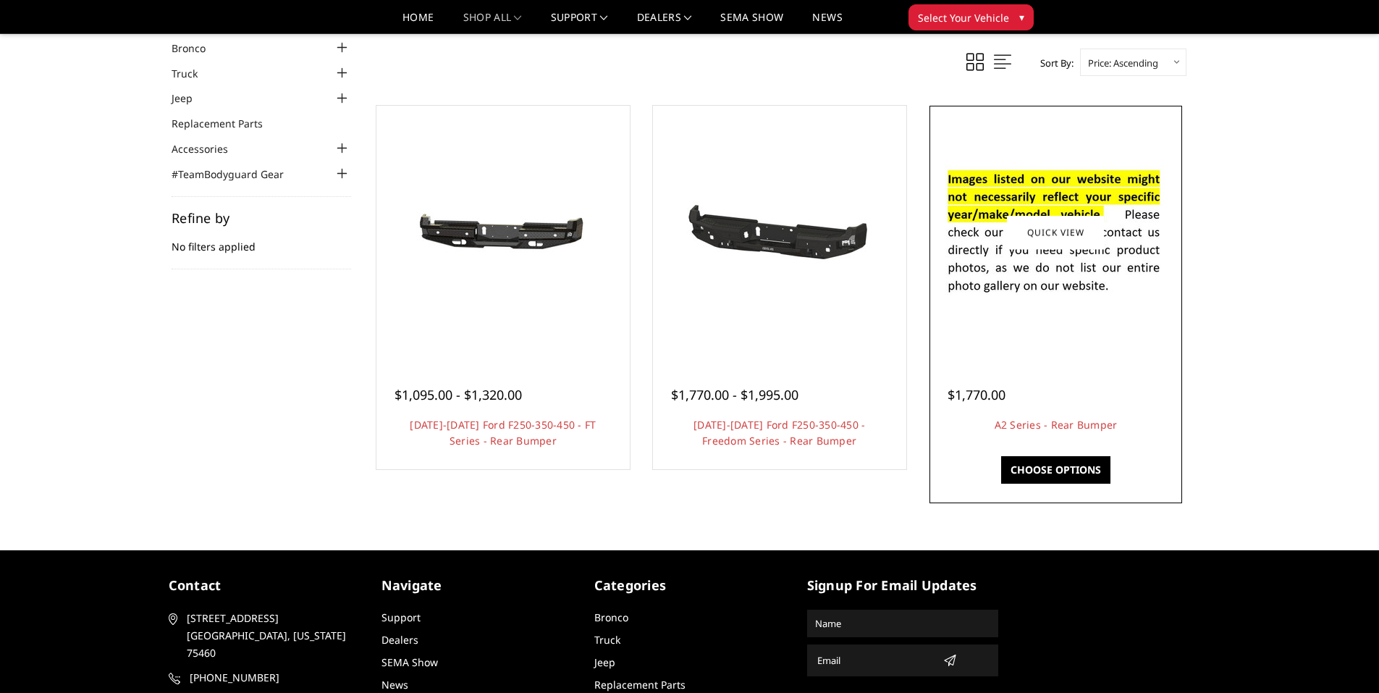
click at [1092, 299] on img at bounding box center [1055, 232] width 232 height 158
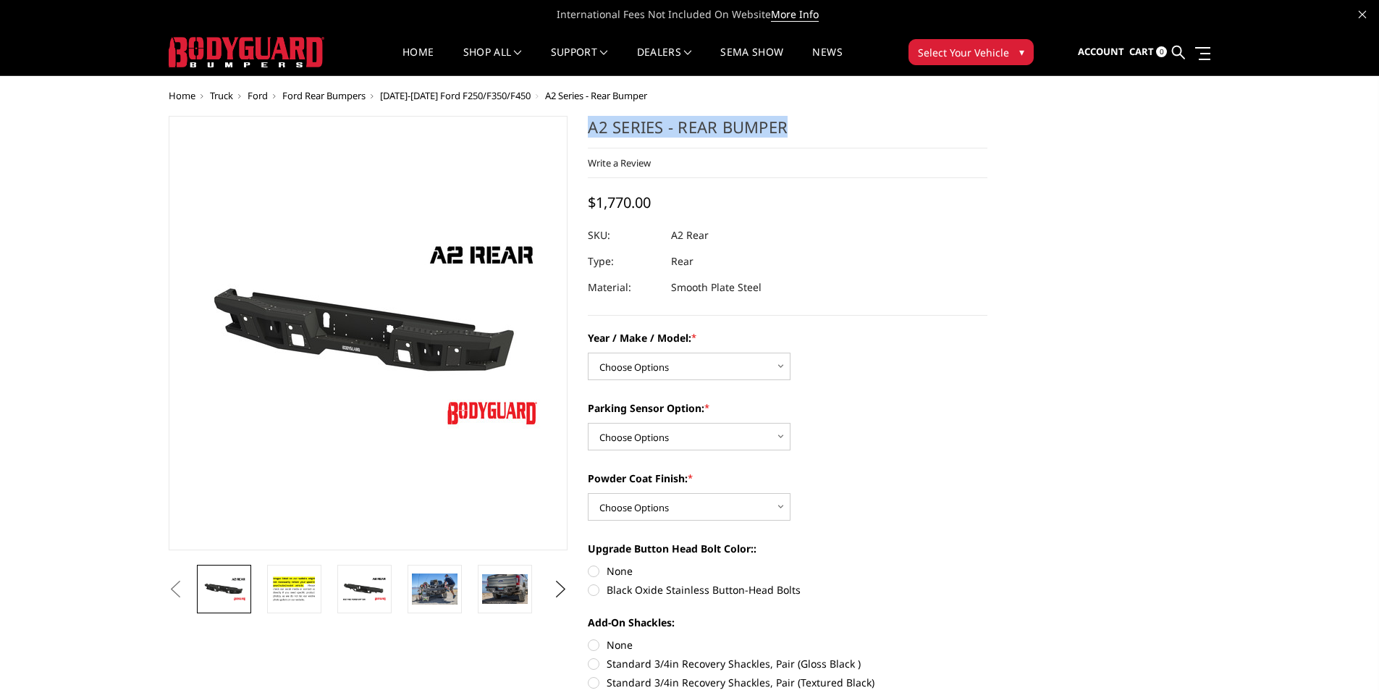
drag, startPoint x: 587, startPoint y: 124, endPoint x: 800, endPoint y: 135, distance: 213.0
click at [800, 135] on section "A2 Series - Rear Bumper Write a Review Write a Review × A2 Series - Rear Bumper…" at bounding box center [788, 474] width 420 height 716
drag, startPoint x: 764, startPoint y: 131, endPoint x: 780, endPoint y: 368, distance: 237.2
click at [780, 368] on select "Choose Options Chevrolet/GMC 20-24 2500 / 3500 Chevrolet/GMC 15-19 2500 / 3500 …" at bounding box center [689, 366] width 203 height 28
select select "1467"
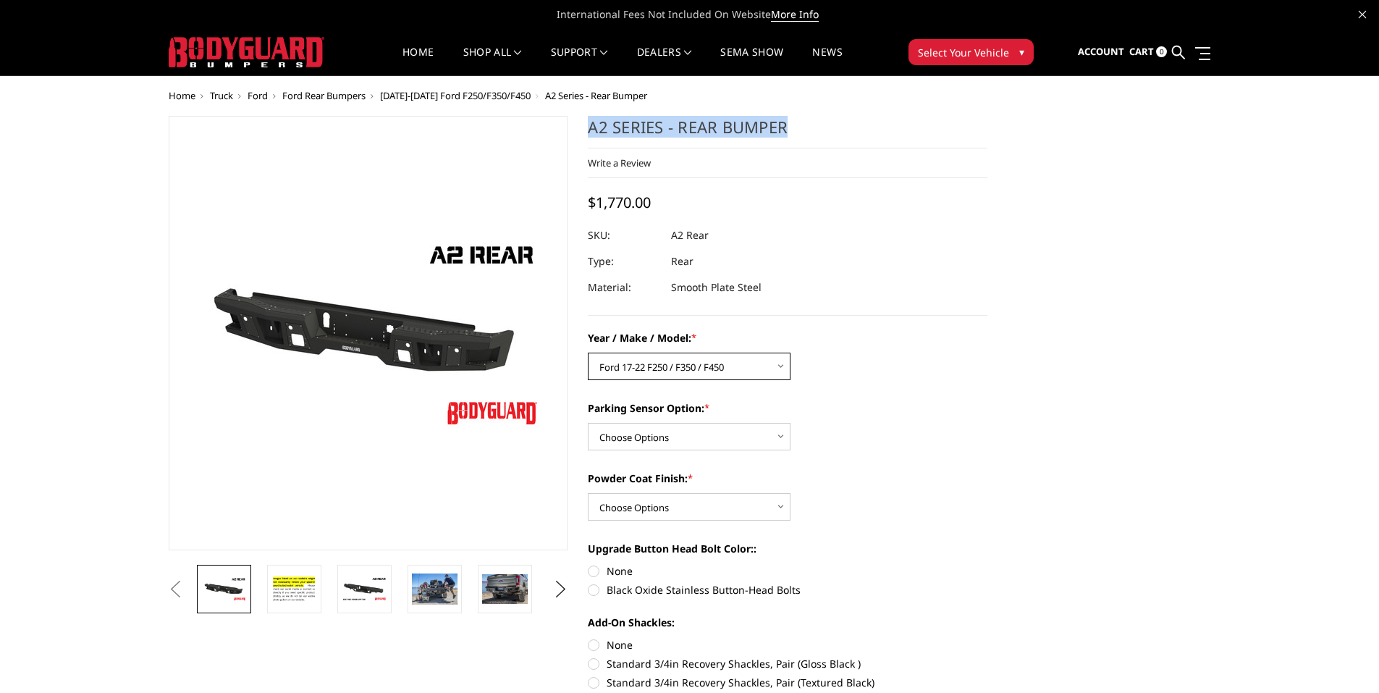
click at [588, 352] on select "Choose Options Chevrolet/GMC 20-24 2500 / 3500 Chevrolet/GMC 15-19 2500 / 3500 …" at bounding box center [689, 366] width 203 height 28
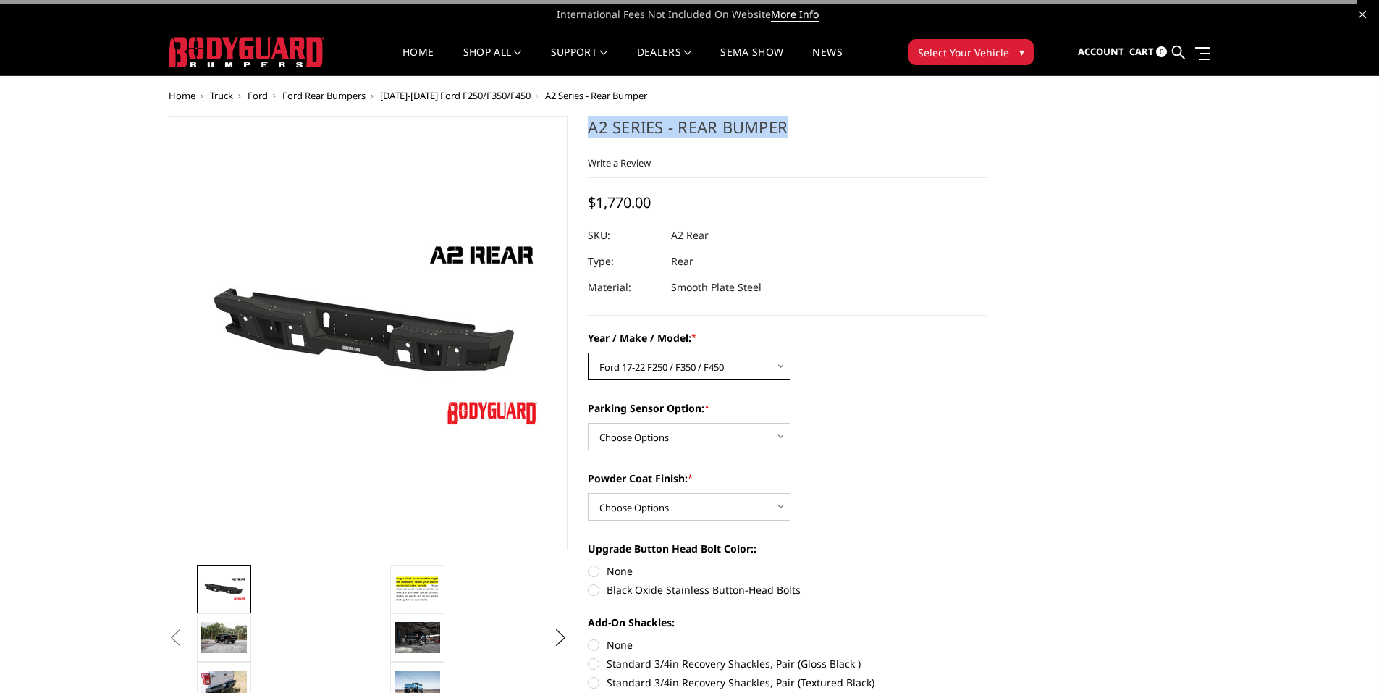
click at [738, 360] on select "Choose Options Chevrolet/GMC 20-24 2500 / 3500 Chevrolet/GMC 15-19 2500 / 3500 …" at bounding box center [689, 366] width 203 height 28
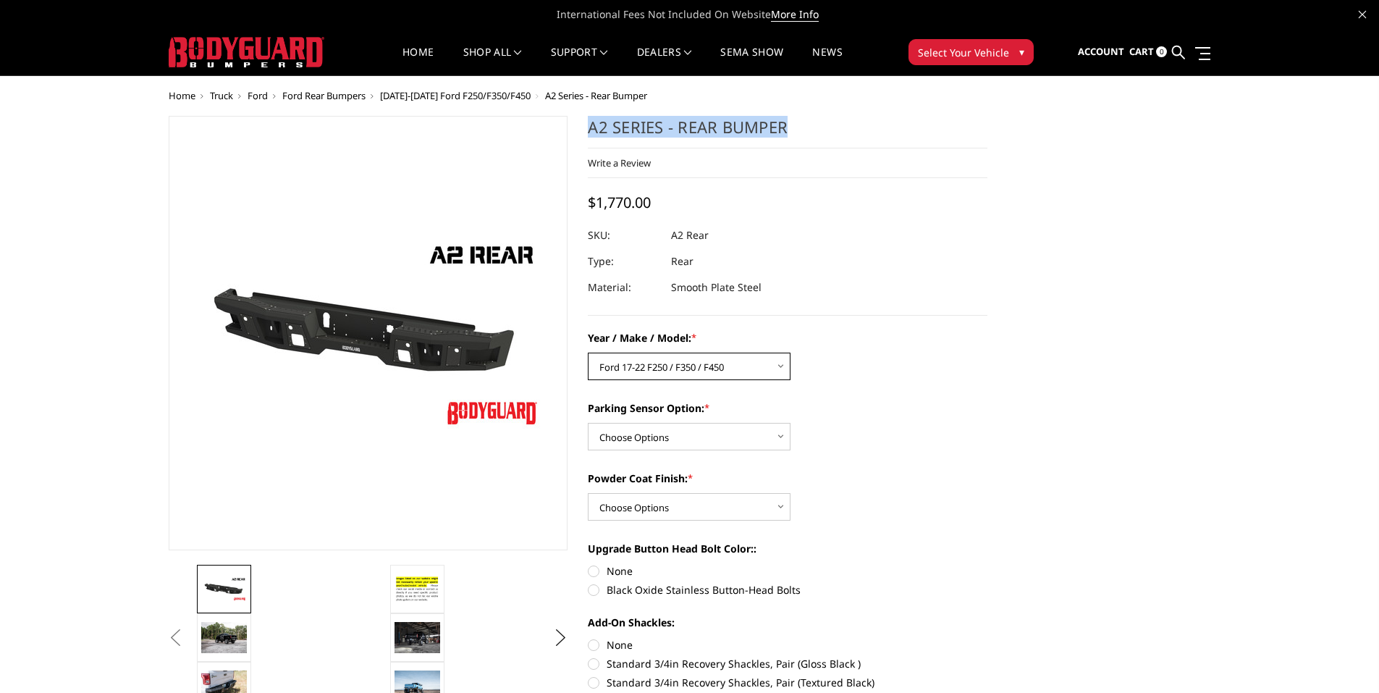
click at [588, 352] on select "Choose Options Chevrolet/GMC 20-24 2500 / 3500 Chevrolet/GMC 15-19 2500 / 3500 …" at bounding box center [689, 366] width 203 height 28
click at [931, 230] on div at bounding box center [787, 235] width 399 height 26
drag, startPoint x: 587, startPoint y: 128, endPoint x: 791, endPoint y: 130, distance: 204.1
click at [791, 130] on section "A2 Series - Rear Bumper Write a Review Write a Review × A2 Series - Rear Bumper…" at bounding box center [788, 474] width 420 height 716
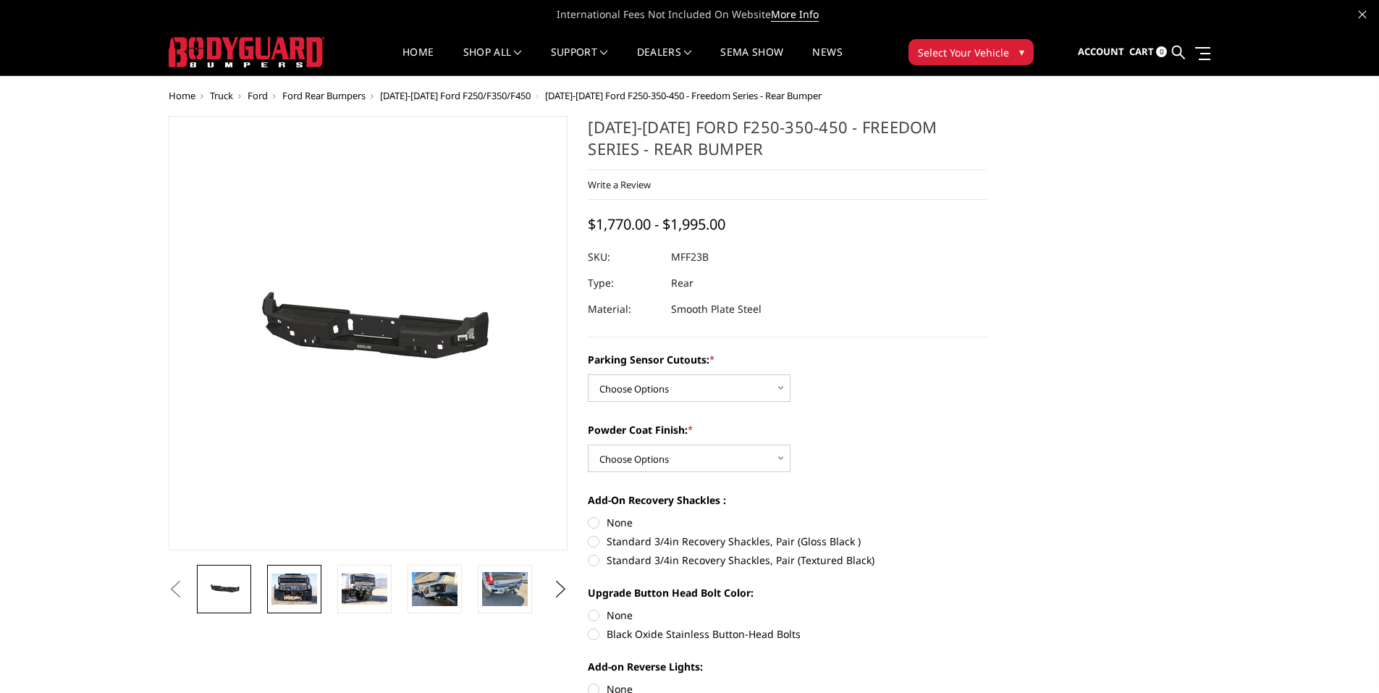
click at [289, 589] on img at bounding box center [294, 588] width 46 height 30
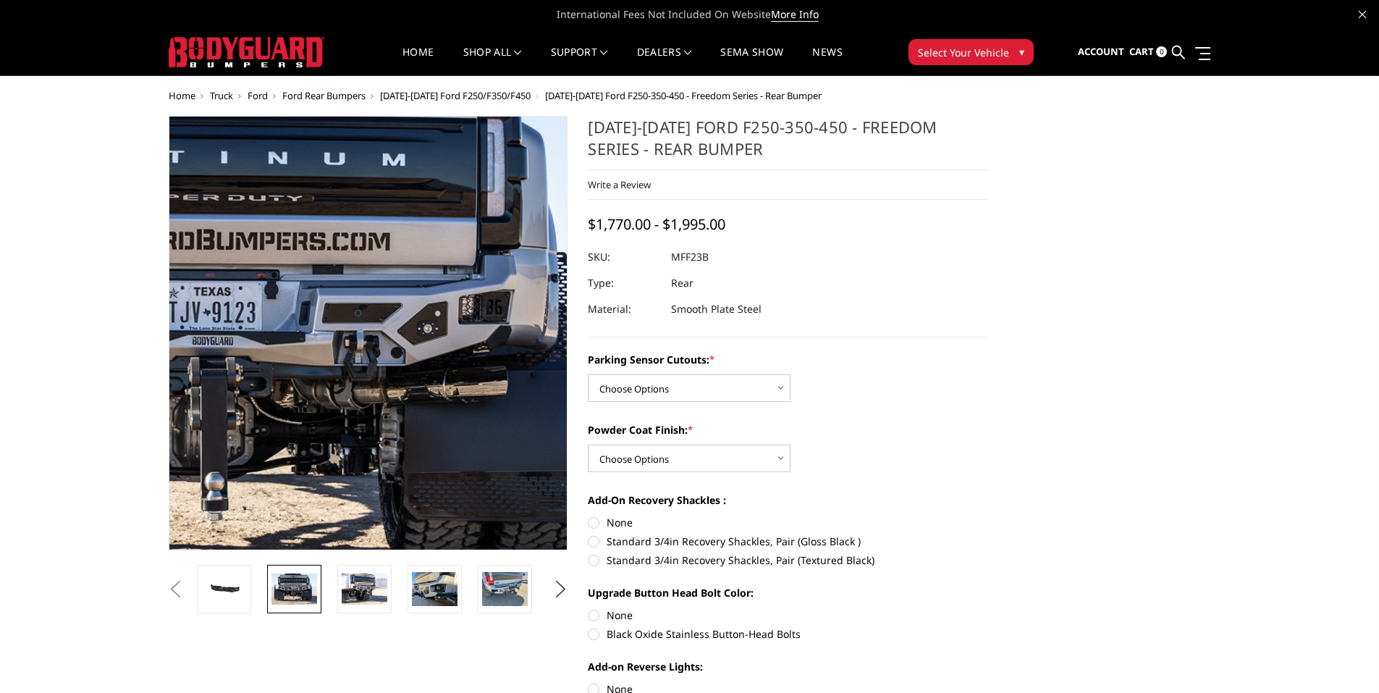
click at [474, 323] on img at bounding box center [229, 338] width 926 height 618
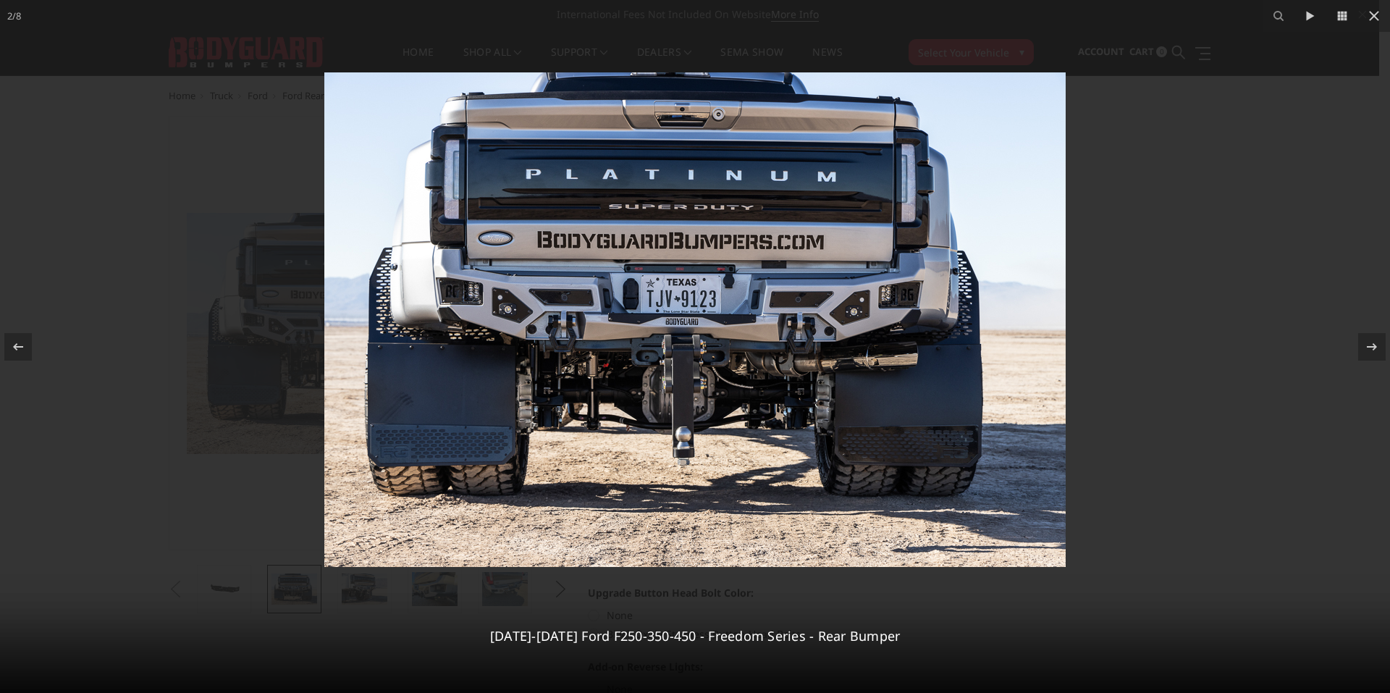
click at [895, 307] on img at bounding box center [694, 319] width 741 height 494
click at [892, 305] on img at bounding box center [694, 319] width 741 height 494
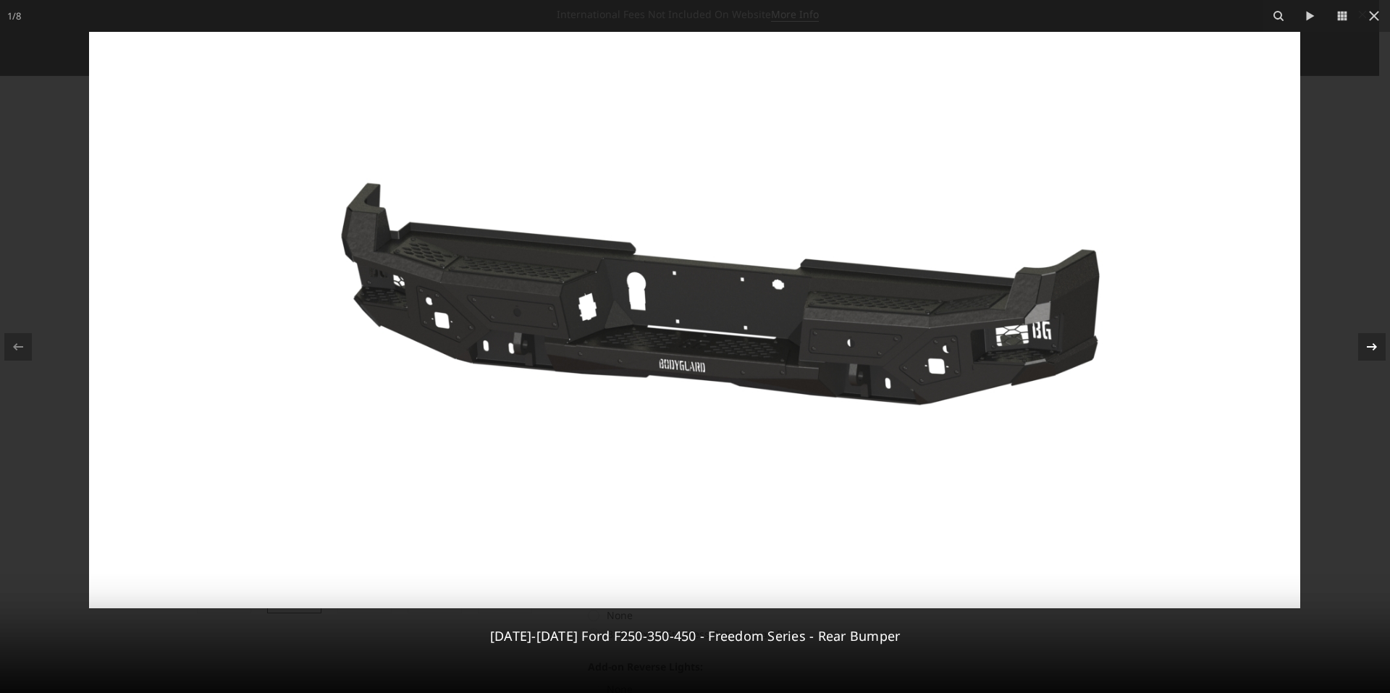
click at [1369, 353] on icon at bounding box center [1371, 346] width 17 height 17
click at [1378, 357] on div at bounding box center [1372, 347] width 28 height 28
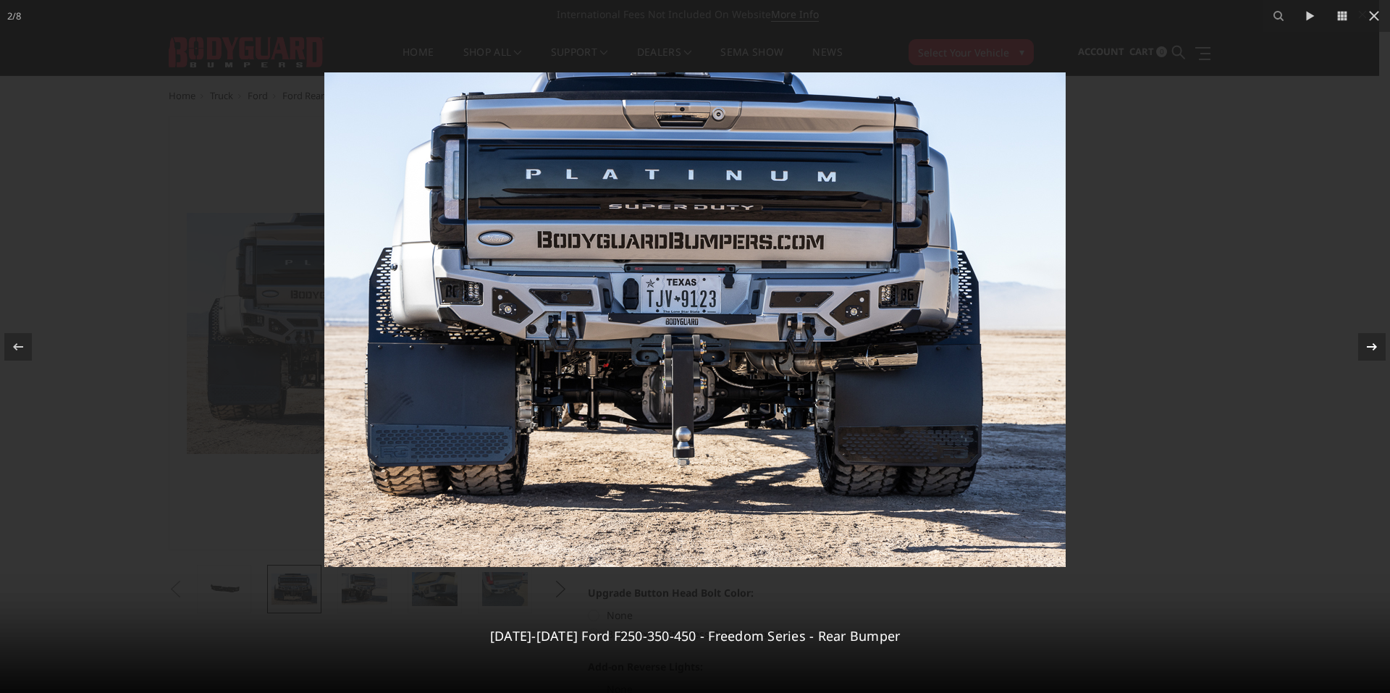
click at [1378, 357] on div at bounding box center [1372, 347] width 28 height 28
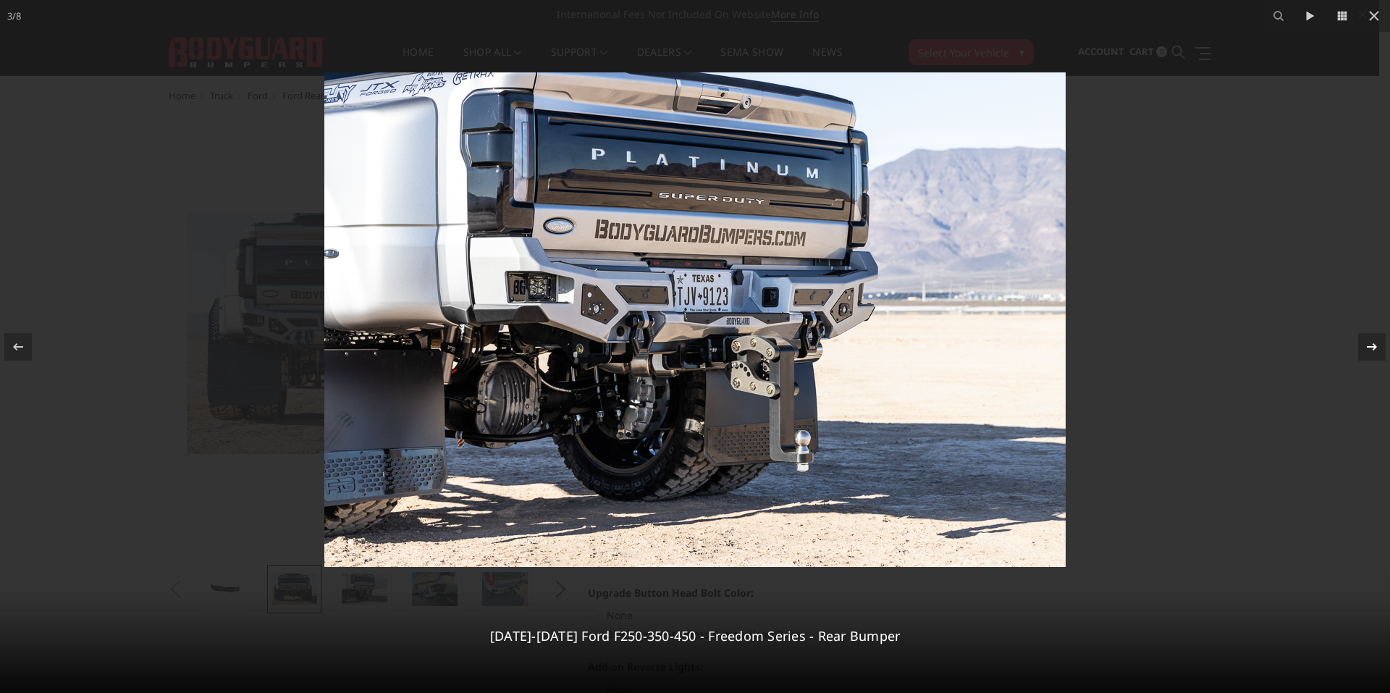
click at [1377, 349] on icon at bounding box center [1371, 346] width 17 height 17
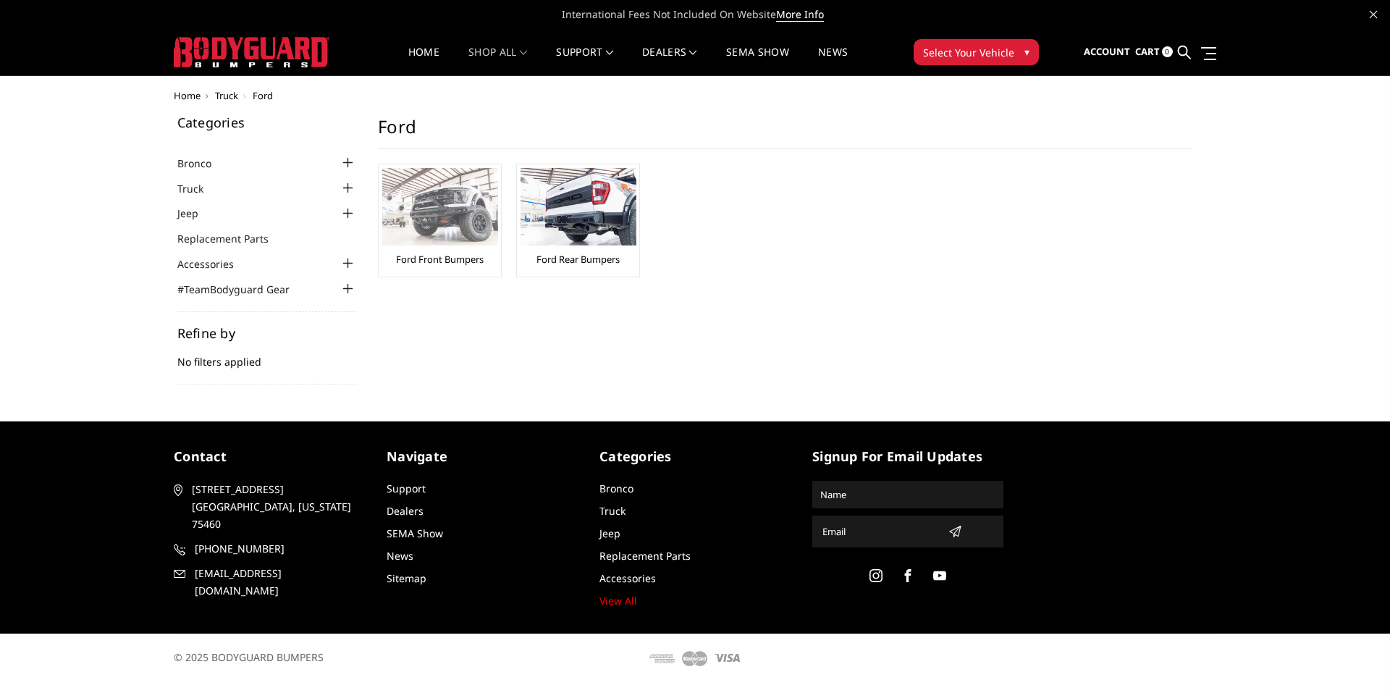
click at [453, 208] on img at bounding box center [440, 206] width 116 height 77
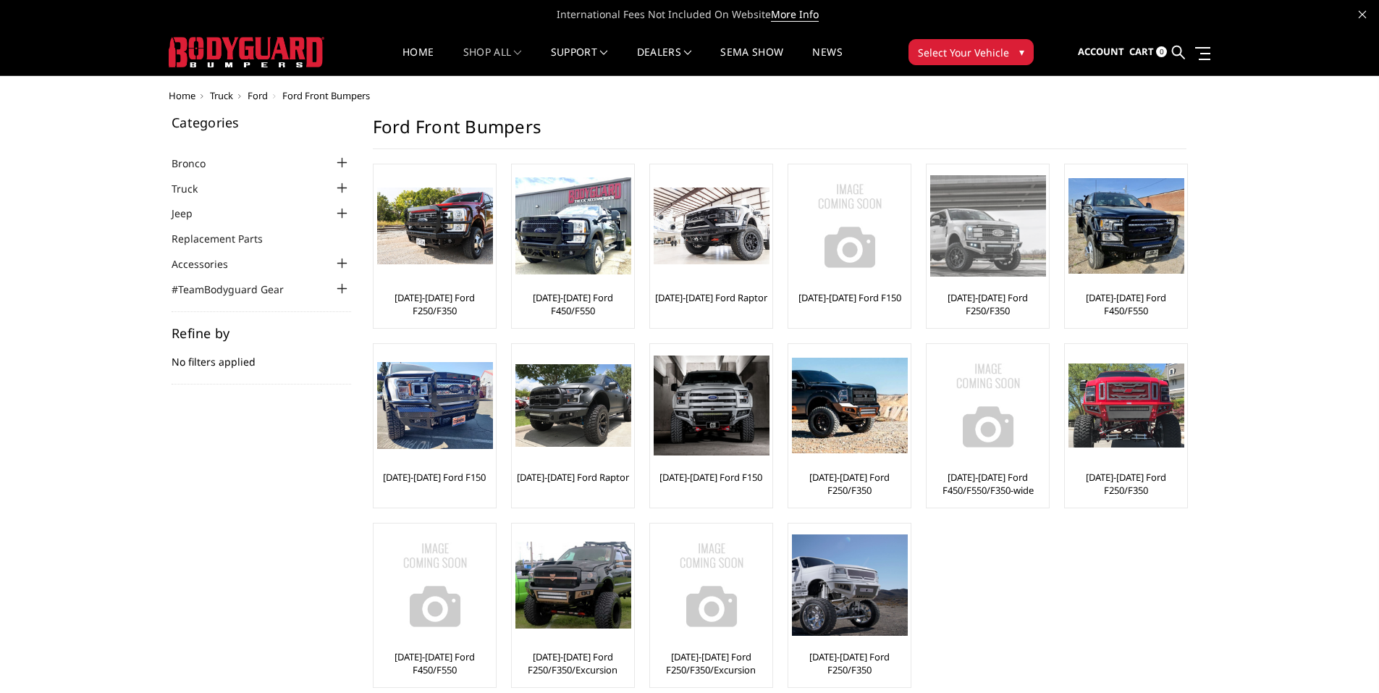
click at [1013, 242] on img at bounding box center [988, 225] width 116 height 101
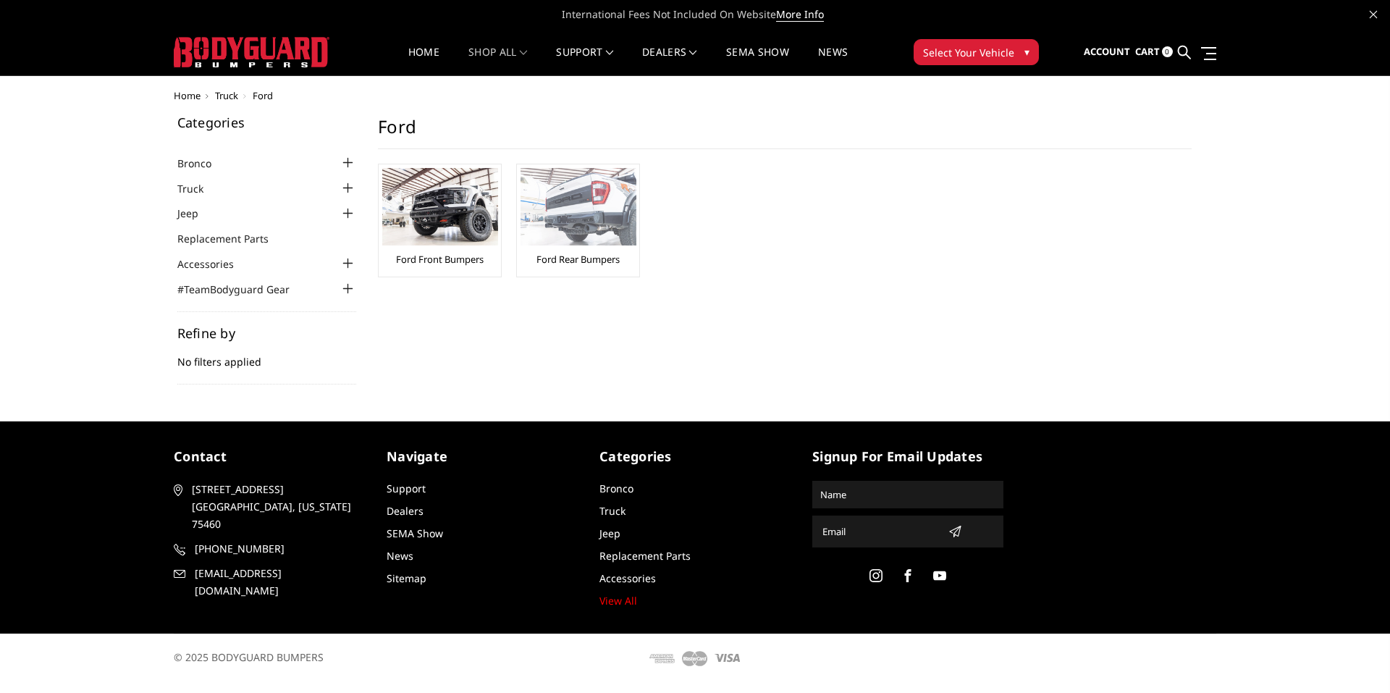
click at [572, 205] on img at bounding box center [578, 206] width 116 height 77
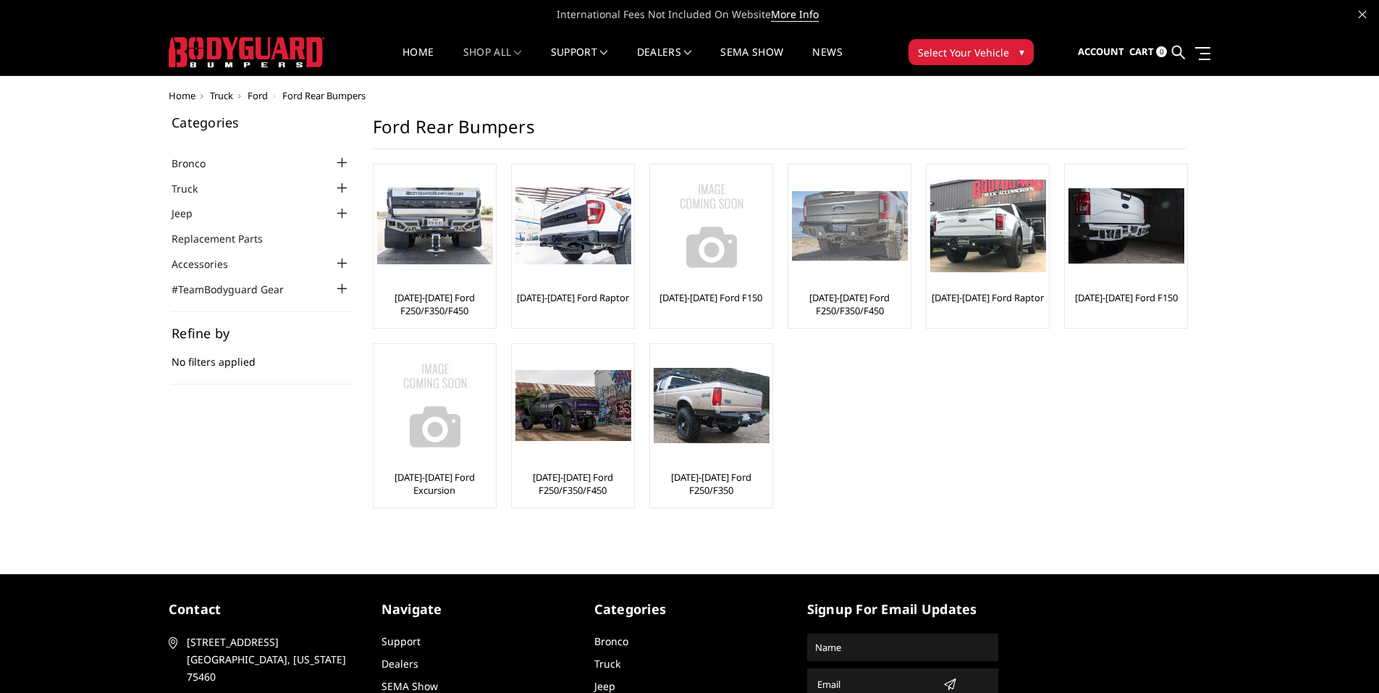
click at [870, 240] on img at bounding box center [850, 226] width 116 height 70
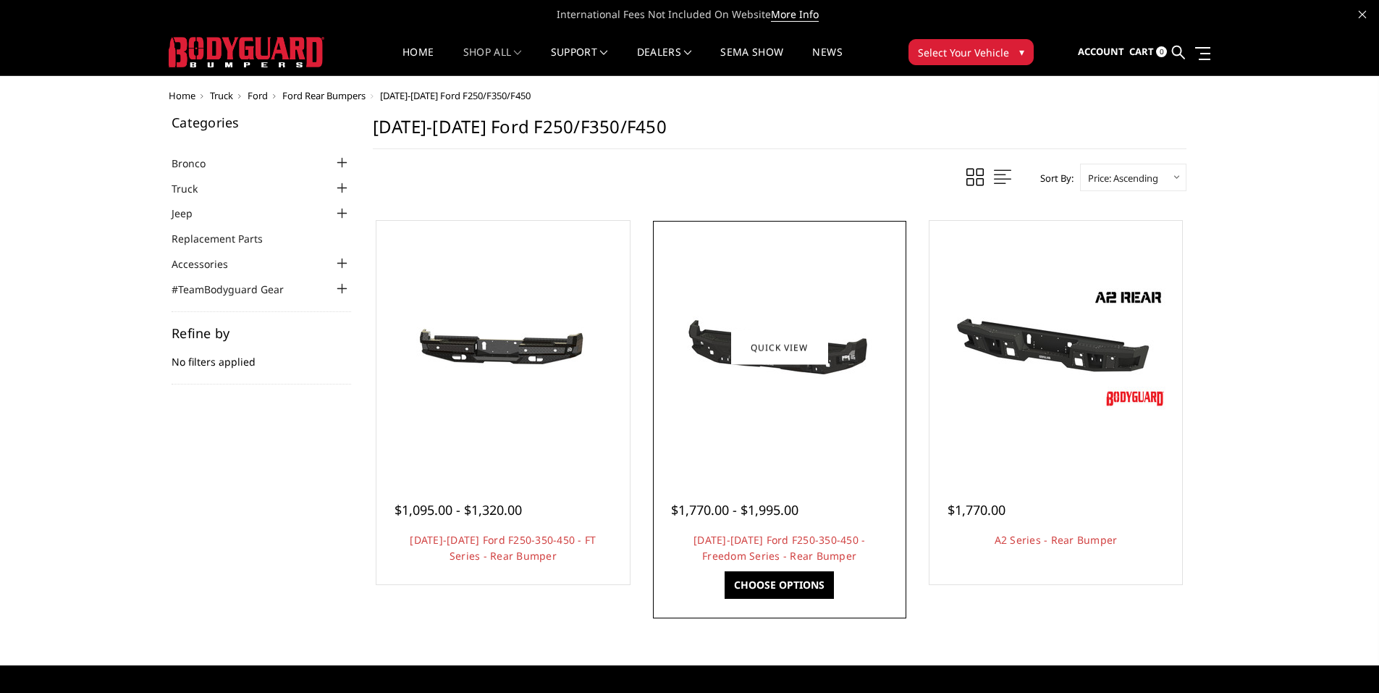
click at [840, 414] on div at bounding box center [779, 347] width 246 height 246
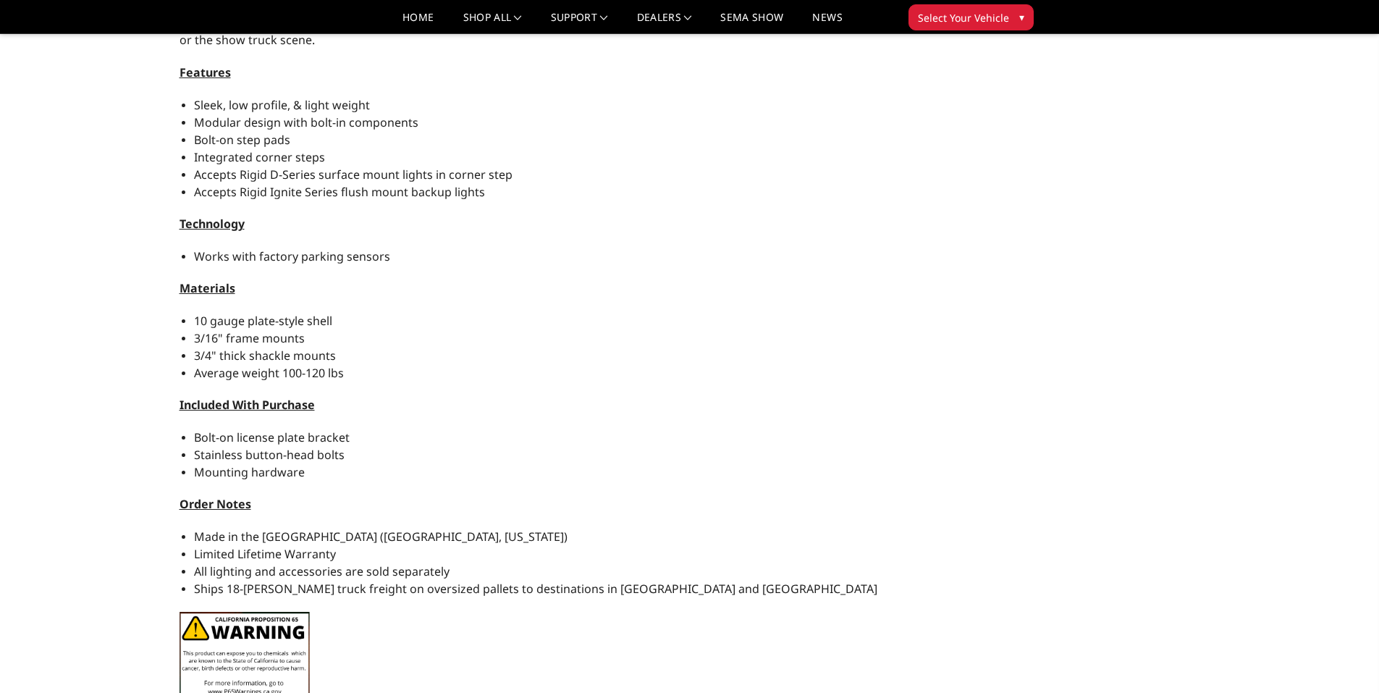
scroll to position [941, 0]
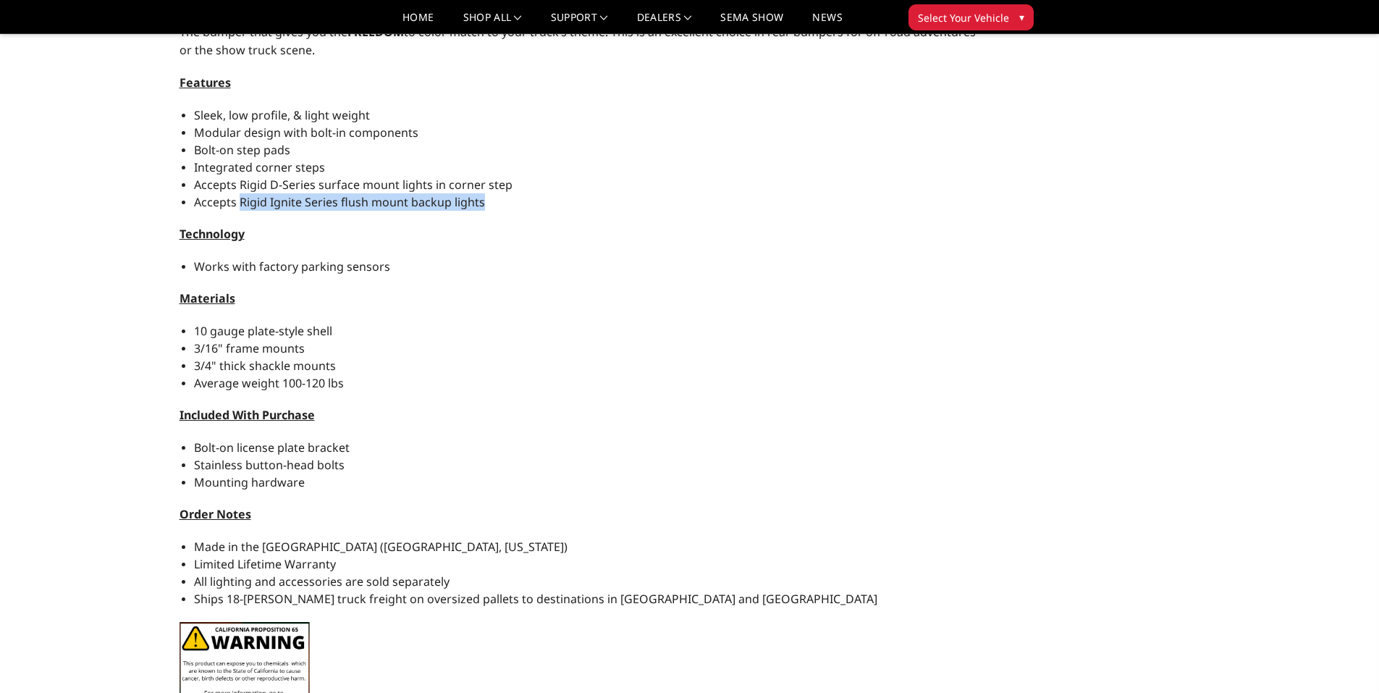
drag, startPoint x: 237, startPoint y: 202, endPoint x: 486, endPoint y: 206, distance: 249.0
click at [486, 206] on li "Accepts Rigid Ignite Series flush mount backup lights" at bounding box center [585, 201] width 783 height 17
drag, startPoint x: 235, startPoint y: 185, endPoint x: 431, endPoint y: 186, distance: 195.4
click at [431, 186] on span "Accepts Rigid D-Series surface mount lights in corner step" at bounding box center [353, 185] width 318 height 16
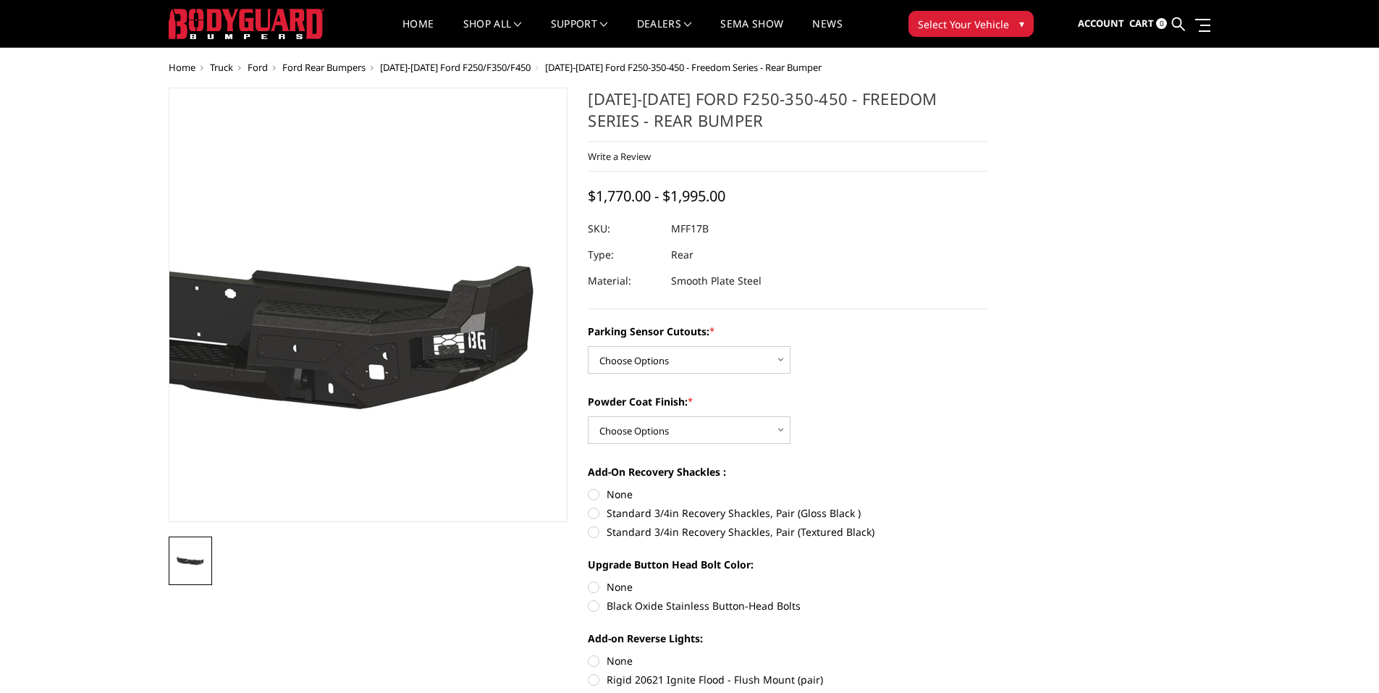
scroll to position [0, 0]
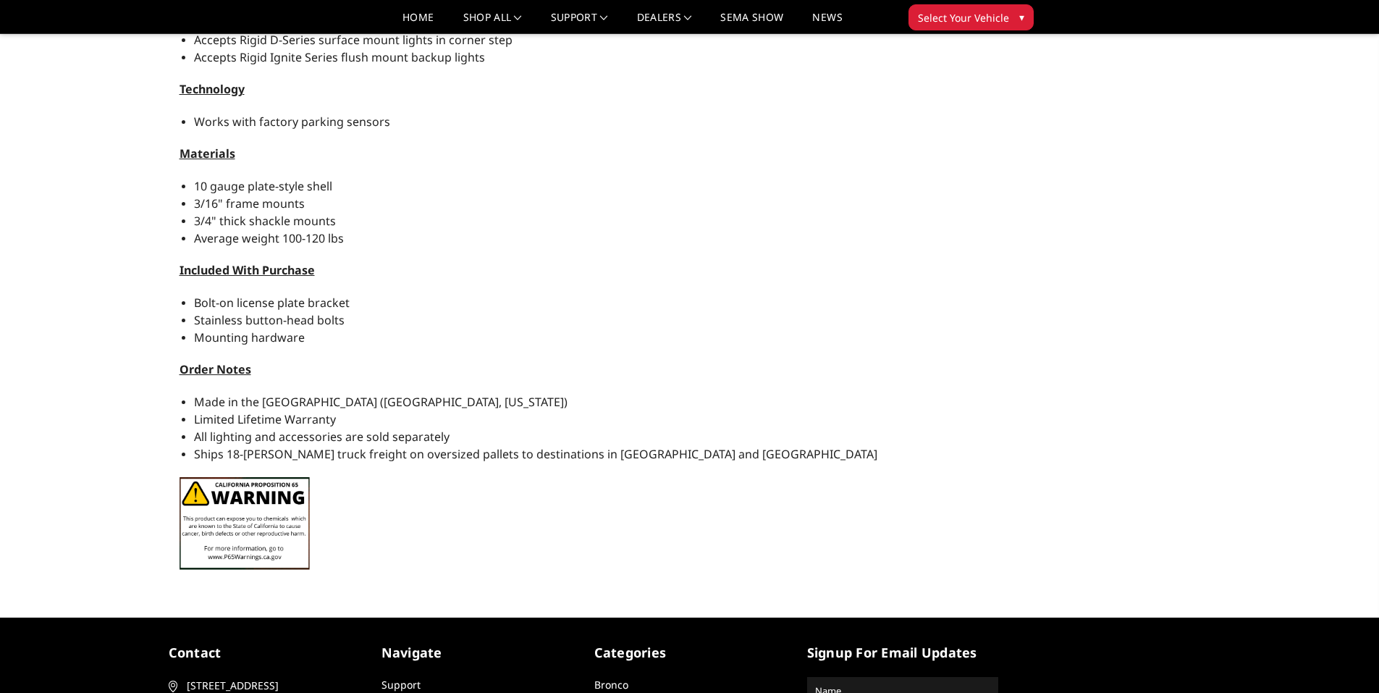
click at [808, 309] on li "Bolt-on license plate bracket" at bounding box center [585, 302] width 783 height 17
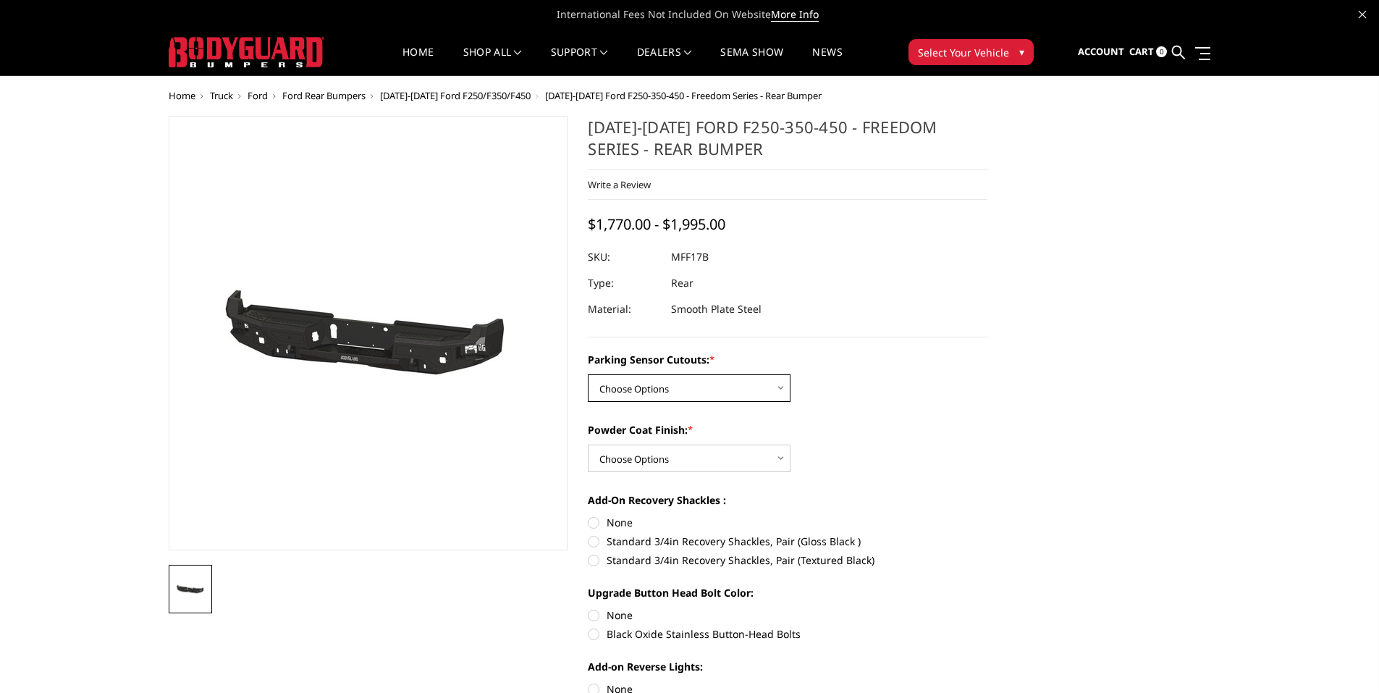
click at [758, 380] on select "Choose Options No - Without Parking Sensor Cutouts Yes - With Parking Sensor Cu…" at bounding box center [689, 388] width 203 height 28
click at [588, 374] on select "Choose Options No - Without Parking Sensor Cutouts Yes - With Parking Sensor Cu…" at bounding box center [689, 388] width 203 height 28
click at [745, 384] on select "Choose Options No - Without Parking Sensor Cutouts Yes - With Parking Sensor Cu…" at bounding box center [689, 388] width 203 height 28
select select "3074"
click at [588, 374] on select "Choose Options No - Without Parking Sensor Cutouts Yes - With Parking Sensor Cu…" at bounding box center [689, 388] width 203 height 28
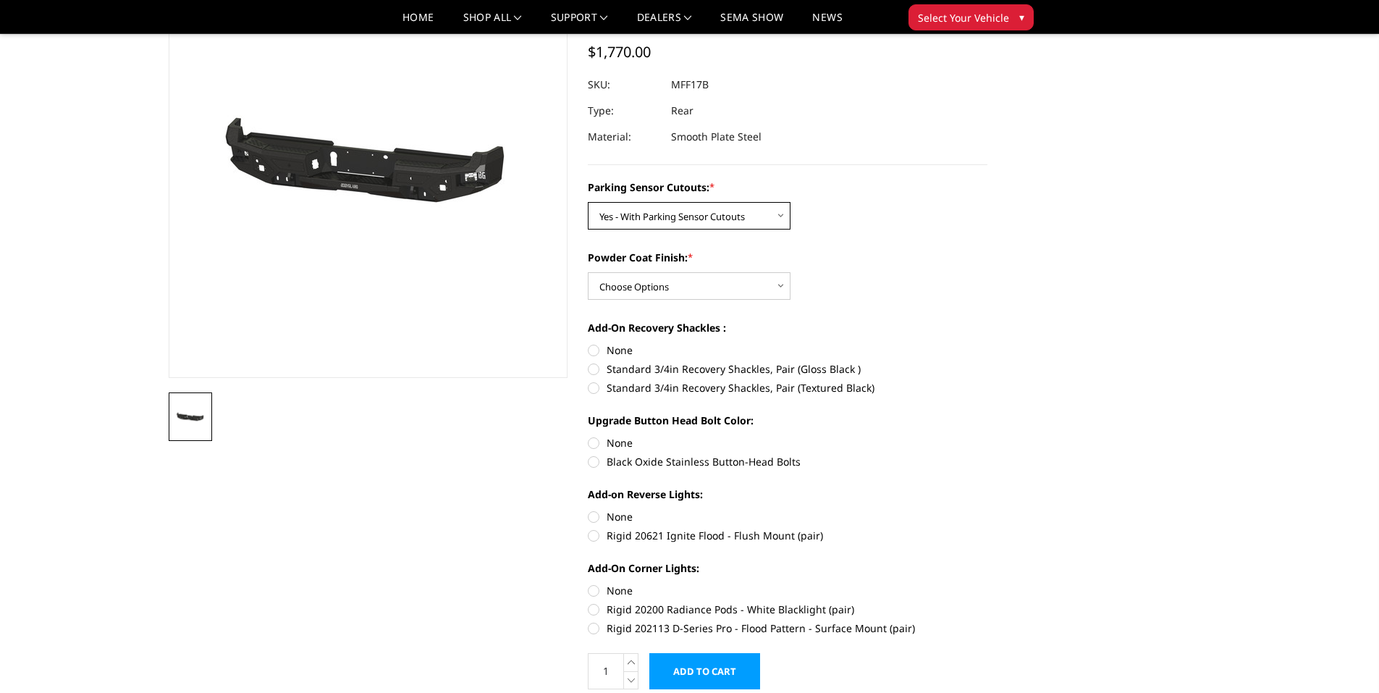
scroll to position [145, 0]
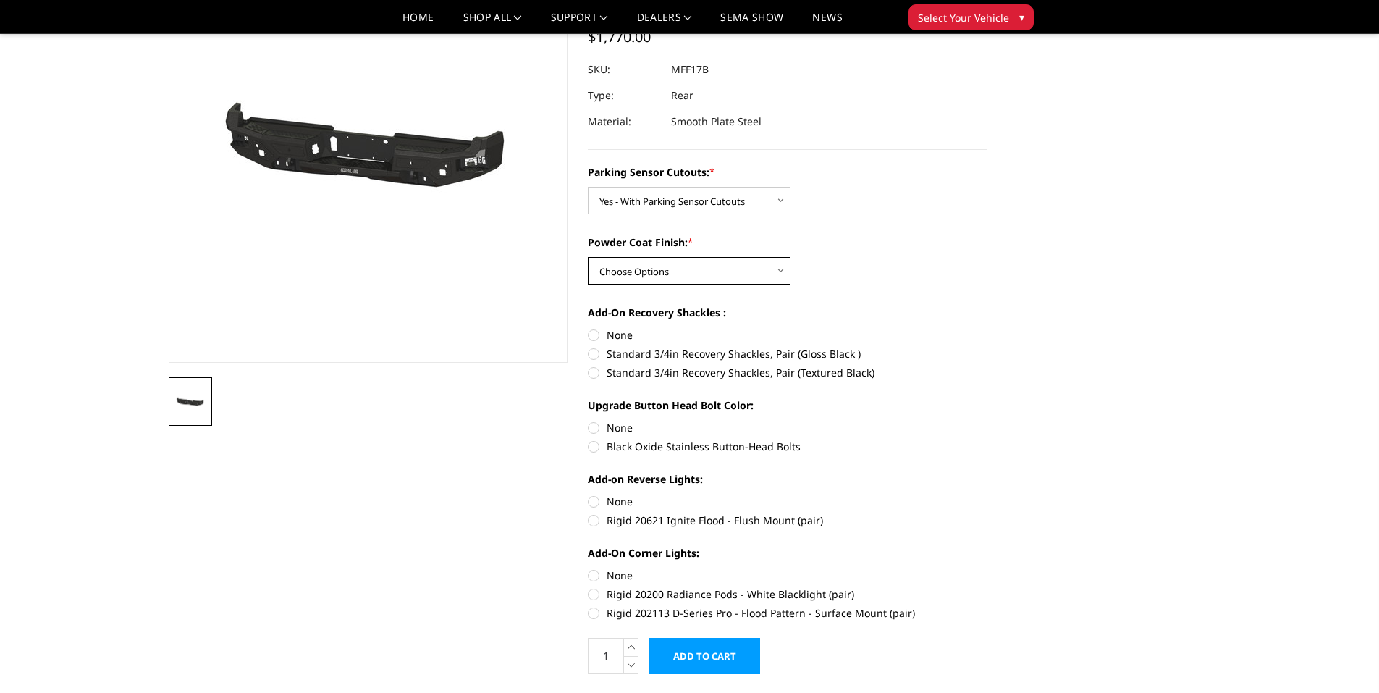
click at [714, 278] on select "Choose Options Bare Metal Texture Black Powder Coat" at bounding box center [689, 271] width 203 height 28
select select "3075"
click at [588, 257] on select "Choose Options Bare Metal Texture Black Powder Coat" at bounding box center [689, 271] width 203 height 28
click at [597, 333] on label "None" at bounding box center [787, 334] width 399 height 15
click at [588, 328] on input "None" at bounding box center [588, 327] width 1 height 1
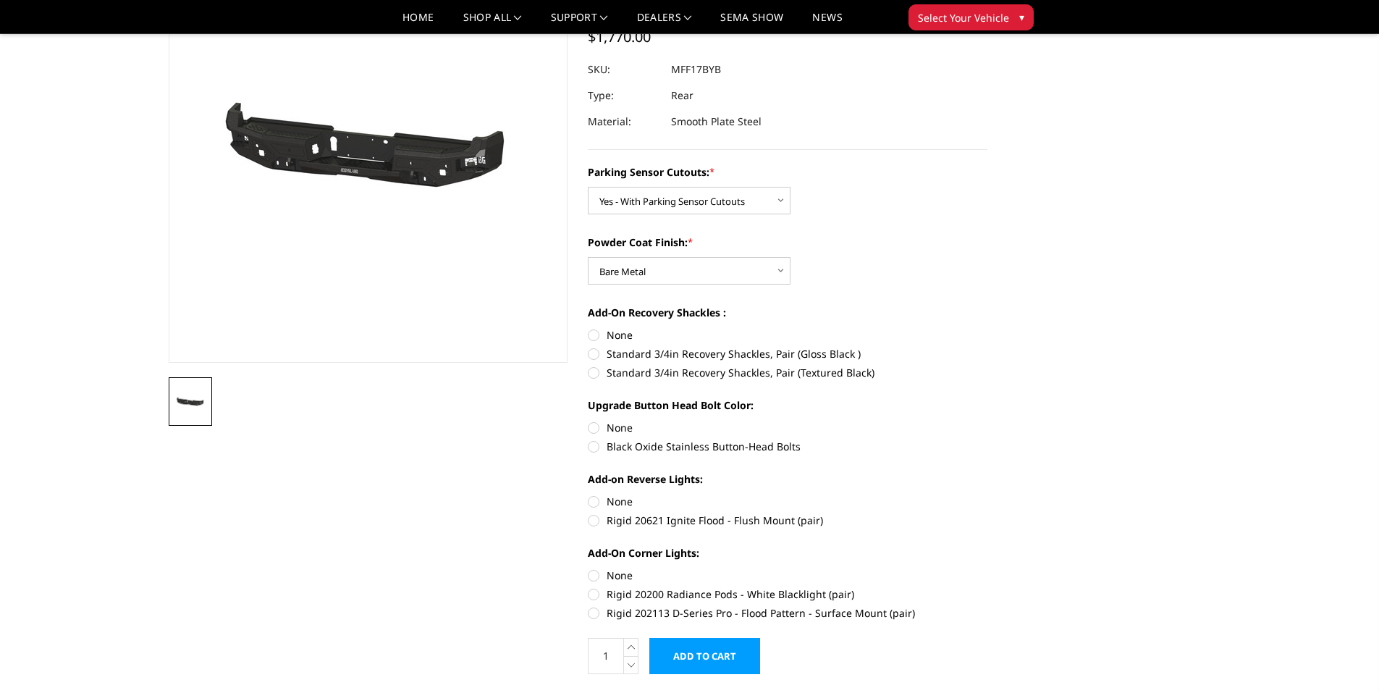
radio input "true"
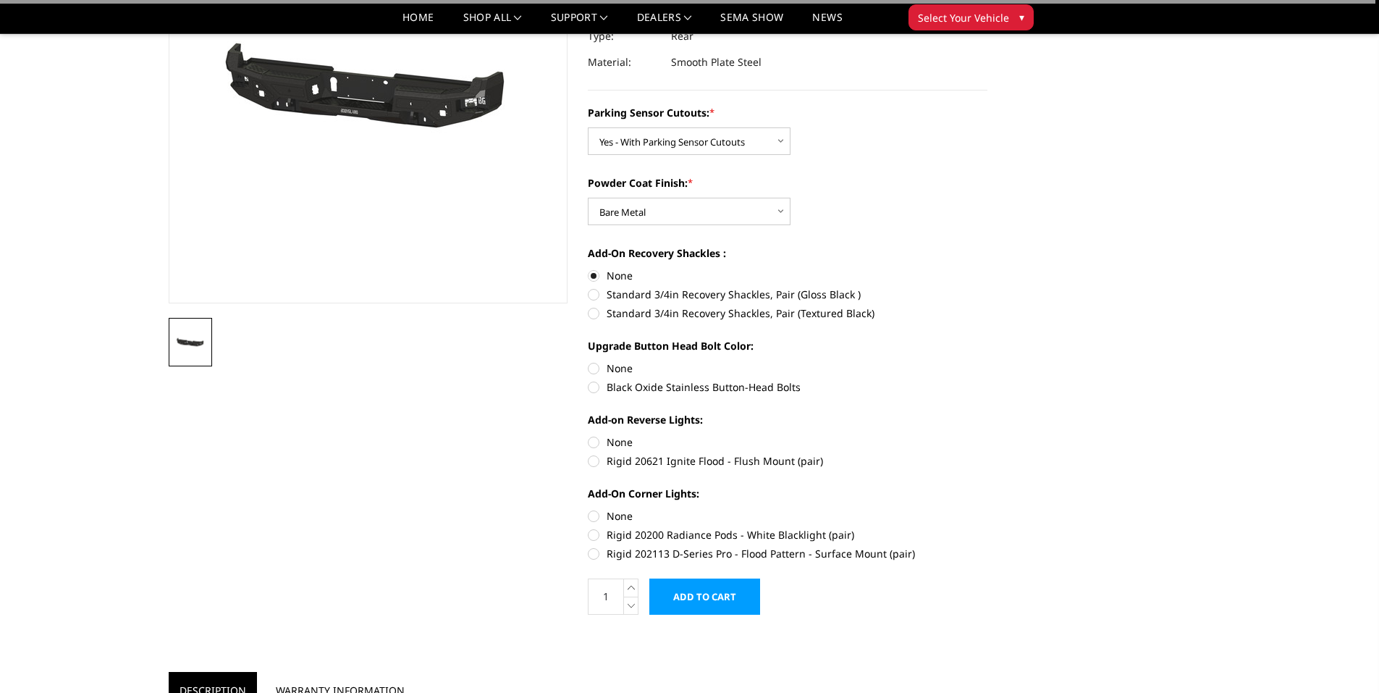
scroll to position [217, 0]
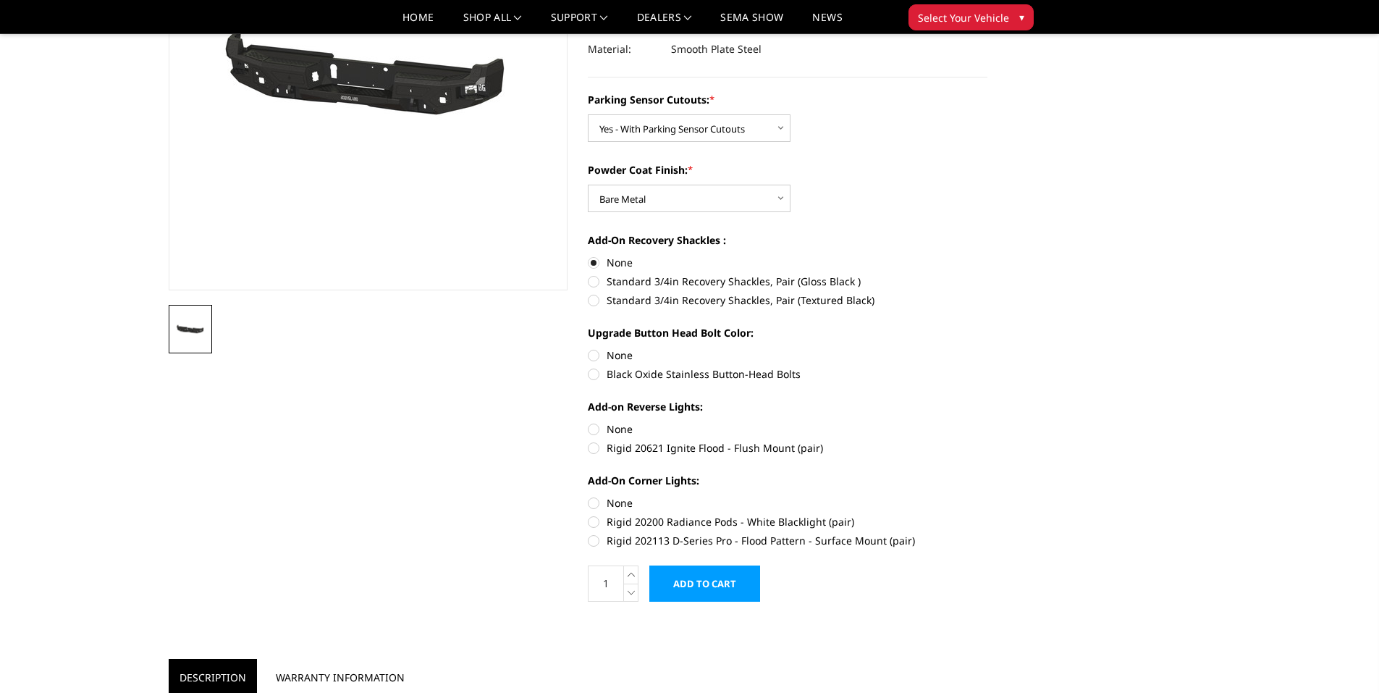
click at [593, 355] on label "None" at bounding box center [787, 354] width 399 height 15
click at [588, 348] on input "None" at bounding box center [588, 347] width 1 height 1
radio input "true"
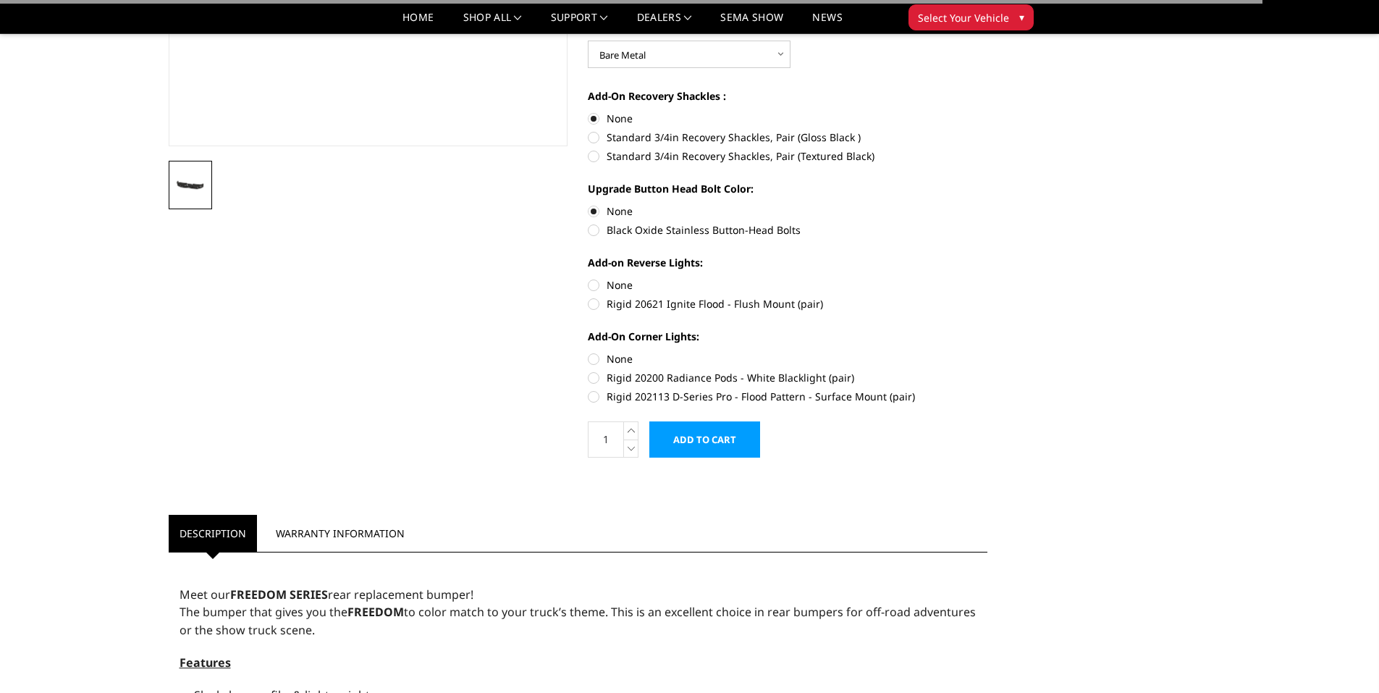
scroll to position [362, 0]
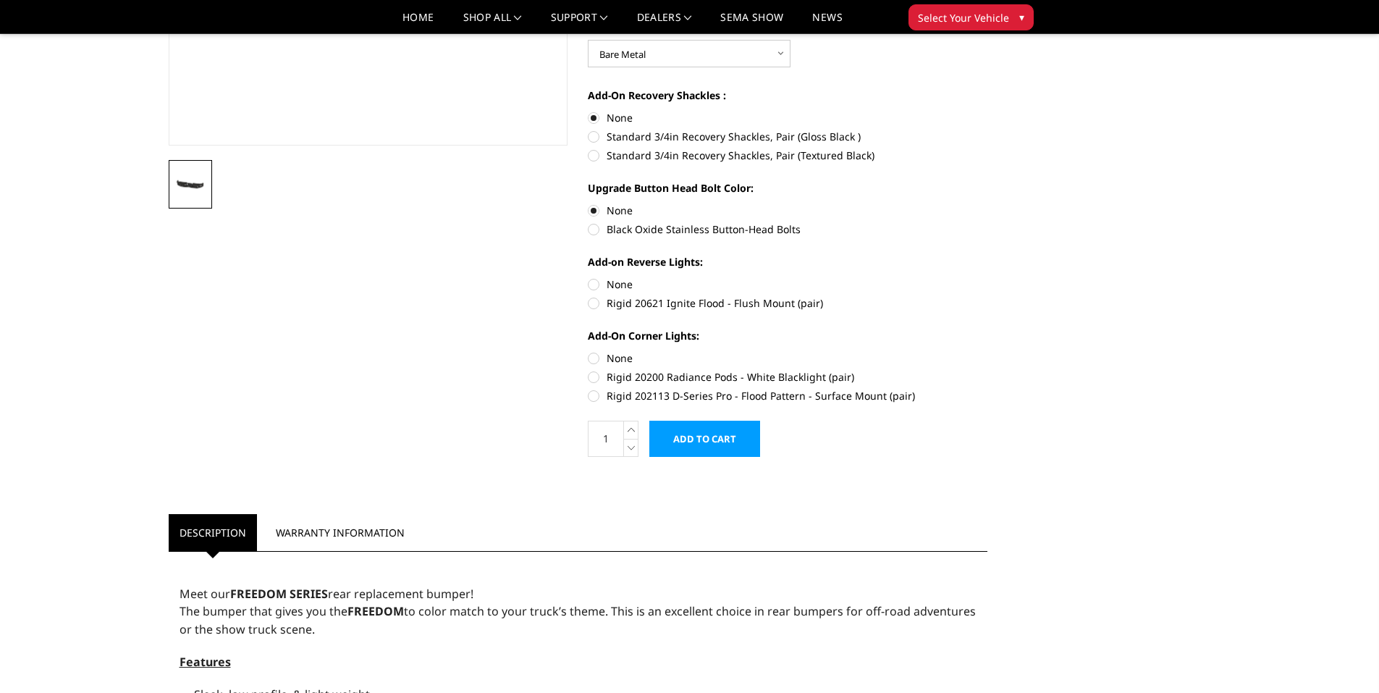
click at [591, 286] on label "None" at bounding box center [787, 283] width 399 height 15
click at [588, 277] on input "None" at bounding box center [588, 276] width 1 height 1
radio input "true"
click at [593, 303] on label "Rigid 20621 Ignite Flood - Flush Mount (pair)" at bounding box center [787, 302] width 399 height 15
click at [987, 277] on input "Rigid 20621 Ignite Flood - Flush Mount (pair)" at bounding box center [987, 276] width 1 height 1
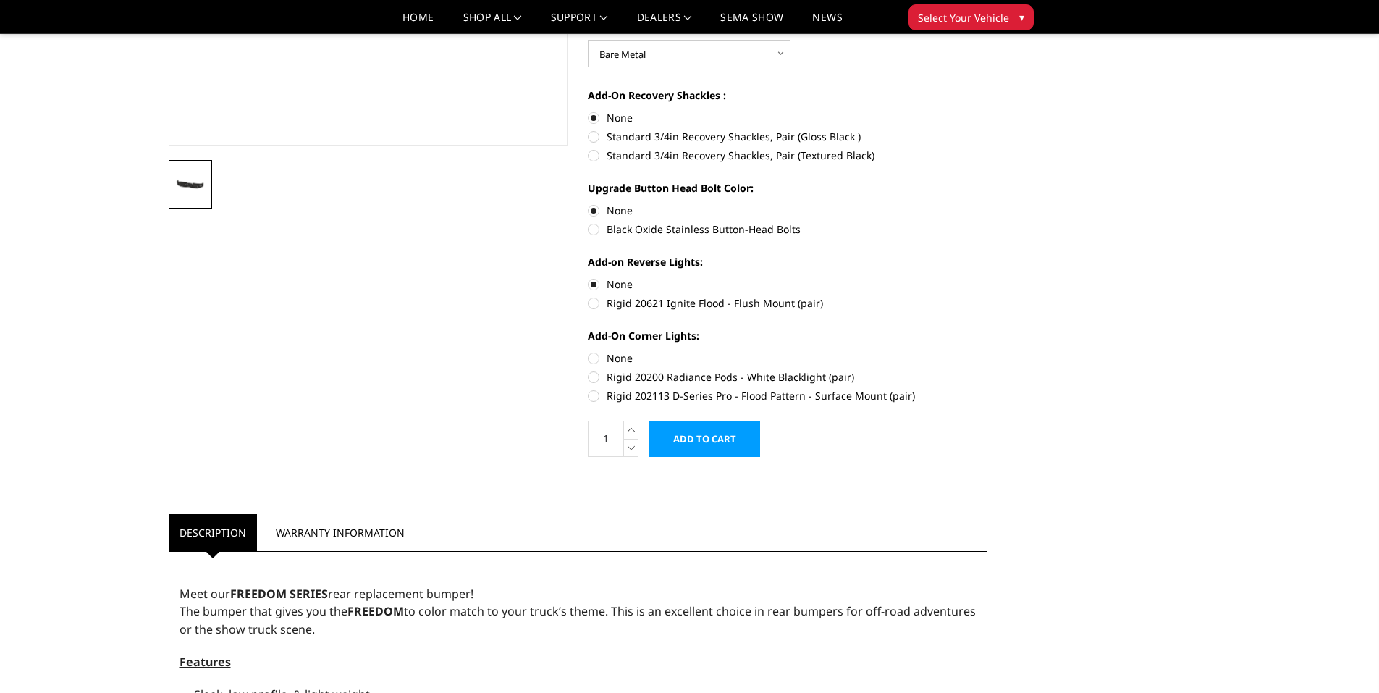
radio input "true"
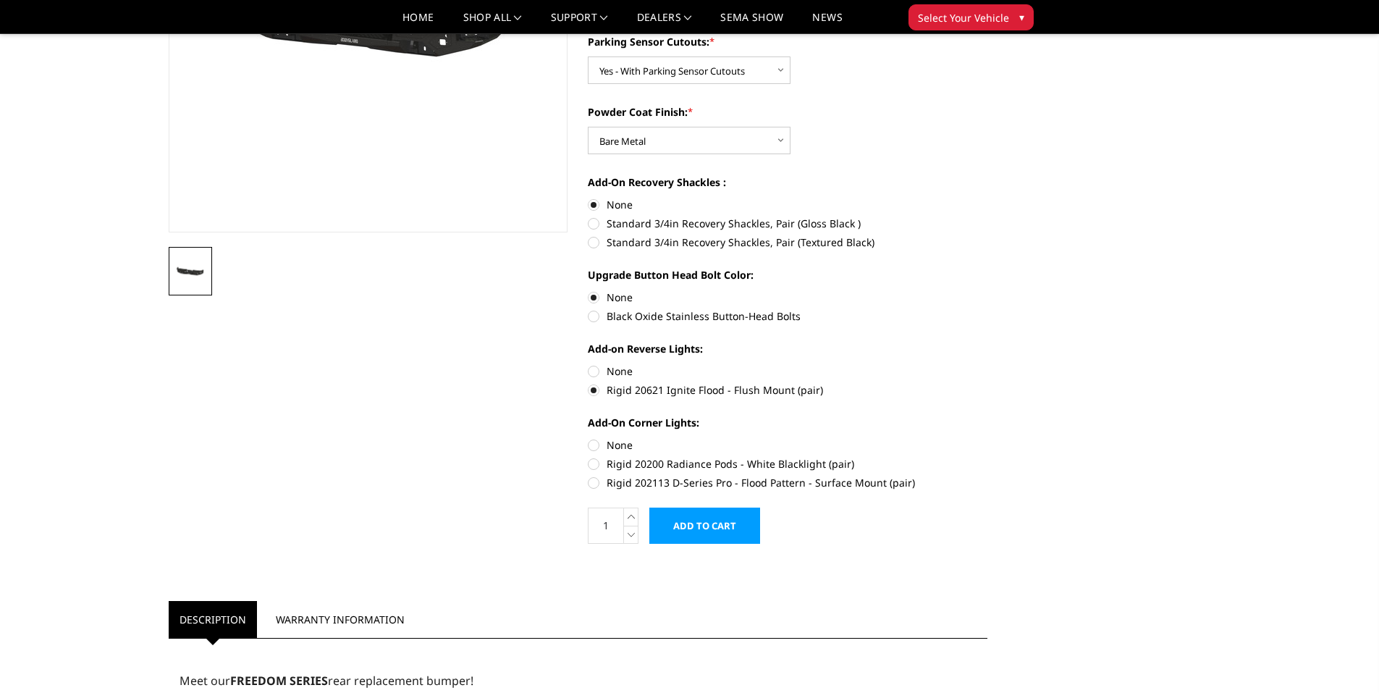
scroll to position [289, 0]
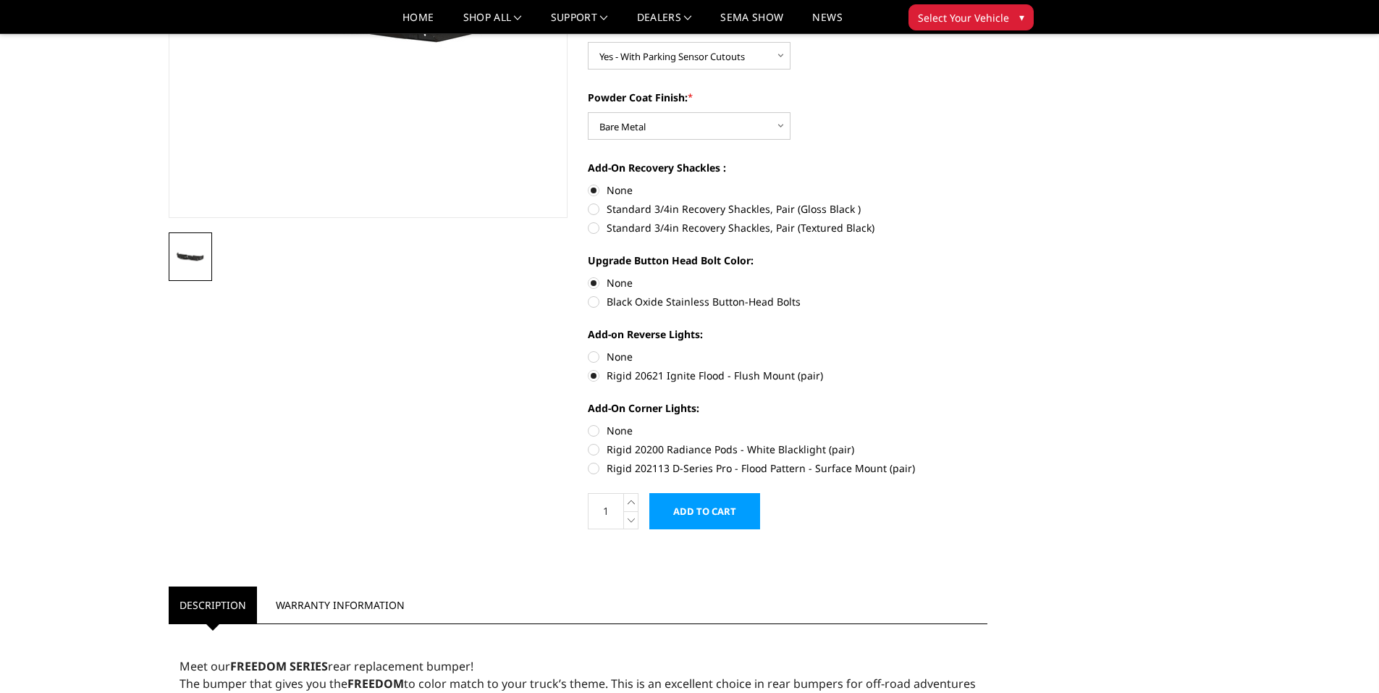
click at [592, 467] on label "Rigid 202113 D-Series Pro - Flood Pattern - Surface Mount (pair)" at bounding box center [787, 467] width 399 height 15
click at [987, 442] on input "Rigid 202113 D-Series Pro - Flood Pattern - Surface Mount (pair)" at bounding box center [987, 441] width 1 height 1
radio input "true"
click at [593, 471] on label "Rigid 202113 D-Series Pro - Flood Pattern - Surface Mount (pair)" at bounding box center [787, 467] width 399 height 15
click at [987, 442] on input "Rigid 202113 D-Series Pro - Flood Pattern - Surface Mount (pair)" at bounding box center [987, 441] width 1 height 1
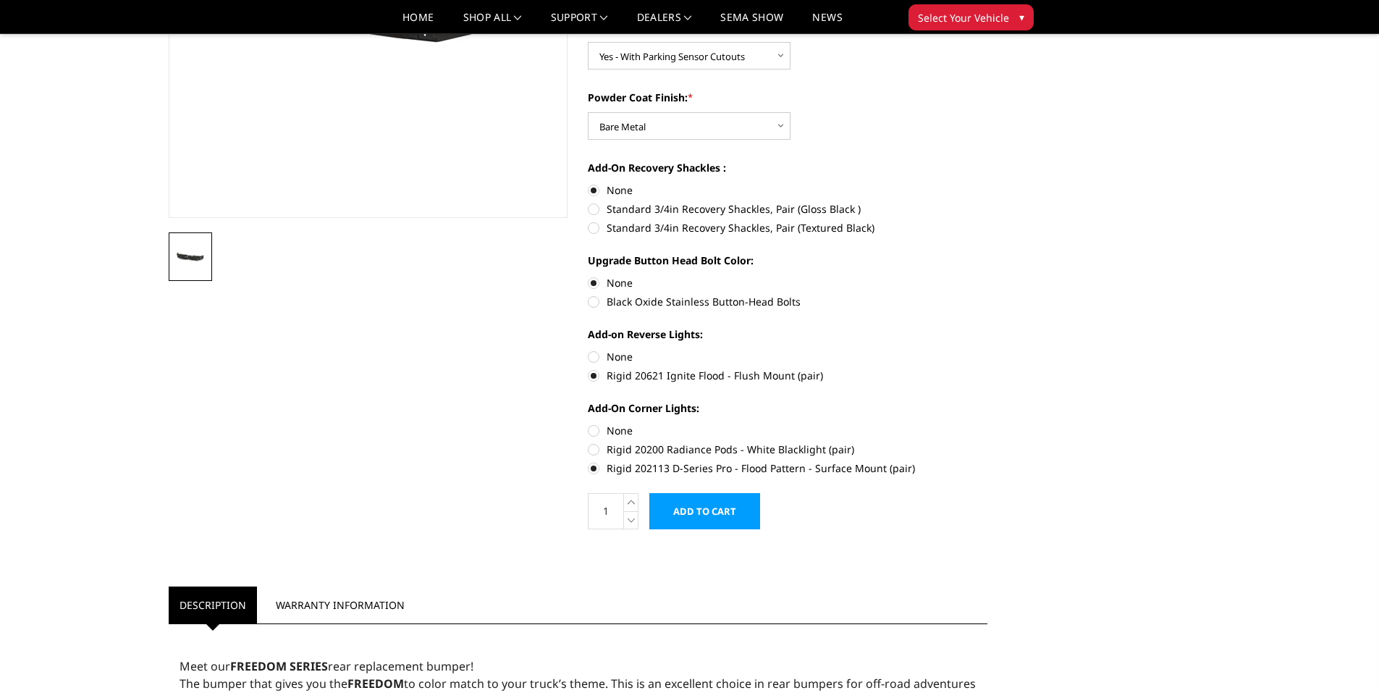
click at [592, 469] on label "Rigid 202113 D-Series Pro - Flood Pattern - Surface Mount (pair)" at bounding box center [787, 467] width 399 height 15
click at [987, 442] on input "Rigid 202113 D-Series Pro - Flood Pattern - Surface Mount (pair)" at bounding box center [987, 441] width 1 height 1
click at [594, 429] on label "None" at bounding box center [787, 430] width 399 height 15
click at [588, 423] on input "None" at bounding box center [588, 423] width 1 height 1
radio input "true"
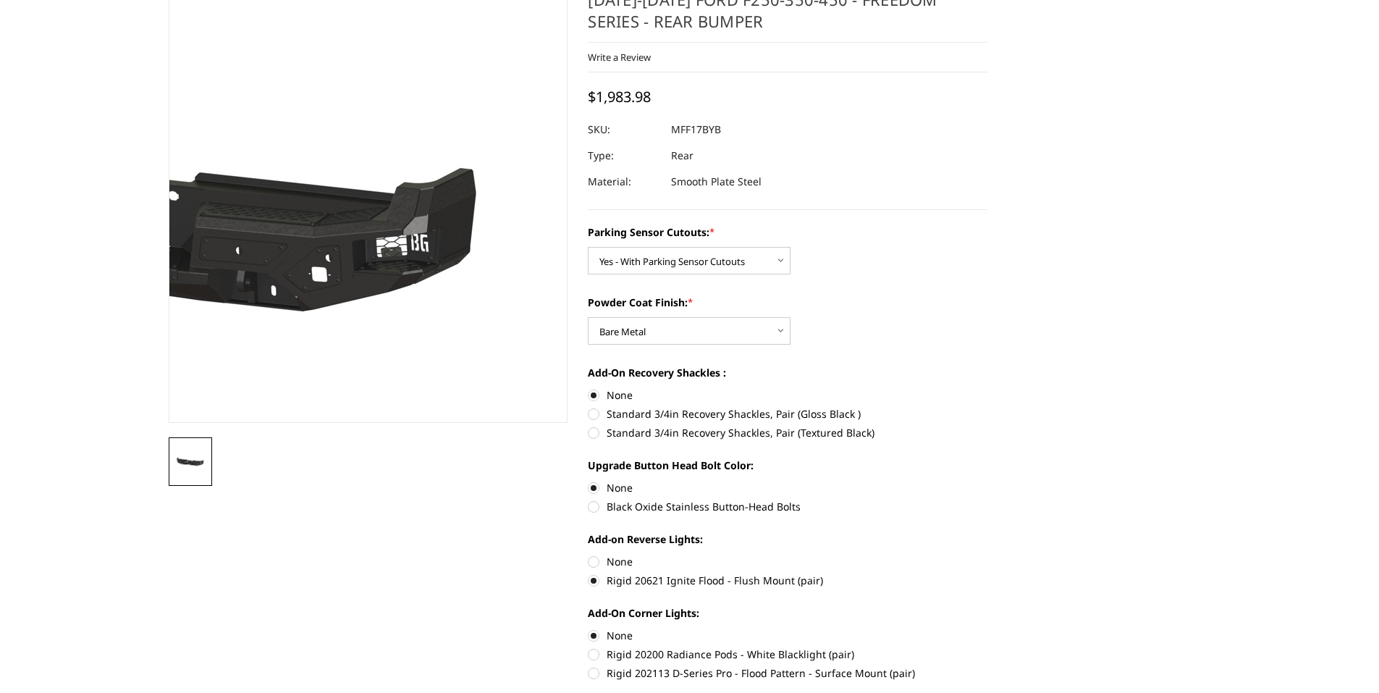
scroll to position [217, 0]
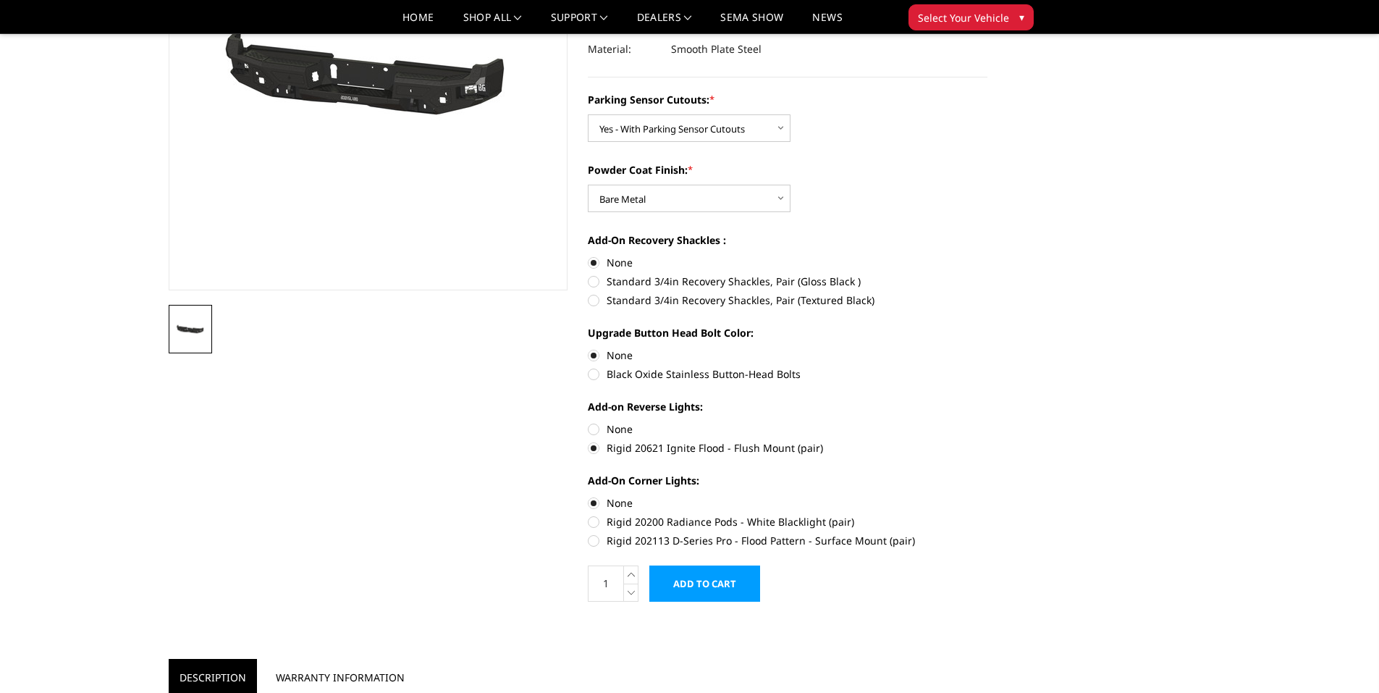
click at [591, 427] on label "None" at bounding box center [787, 428] width 399 height 15
click at [588, 422] on input "None" at bounding box center [588, 421] width 1 height 1
radio input "true"
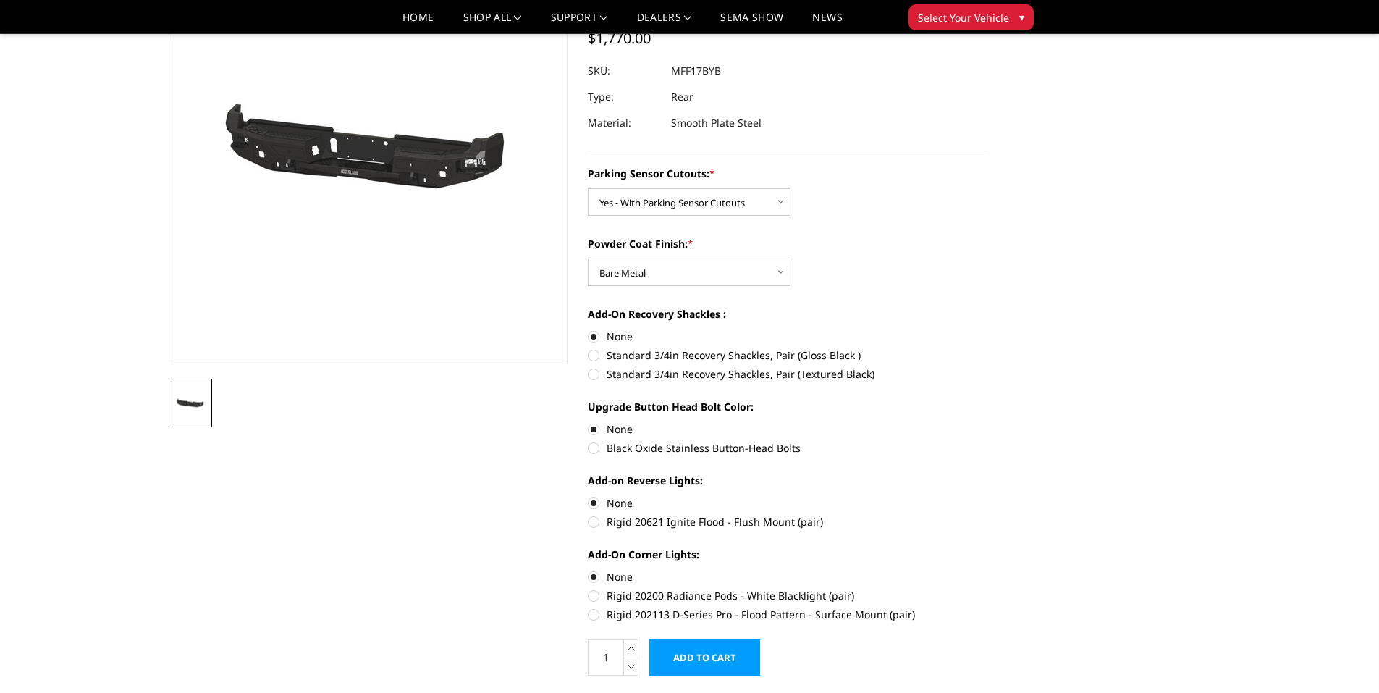
scroll to position [145, 0]
click at [588, 519] on label "Rigid 20621 Ignite Flood - Flush Mount (pair)" at bounding box center [787, 519] width 399 height 15
click at [987, 494] on input "Rigid 20621 Ignite Flood - Flush Mount (pair)" at bounding box center [987, 494] width 1 height 1
radio input "true"
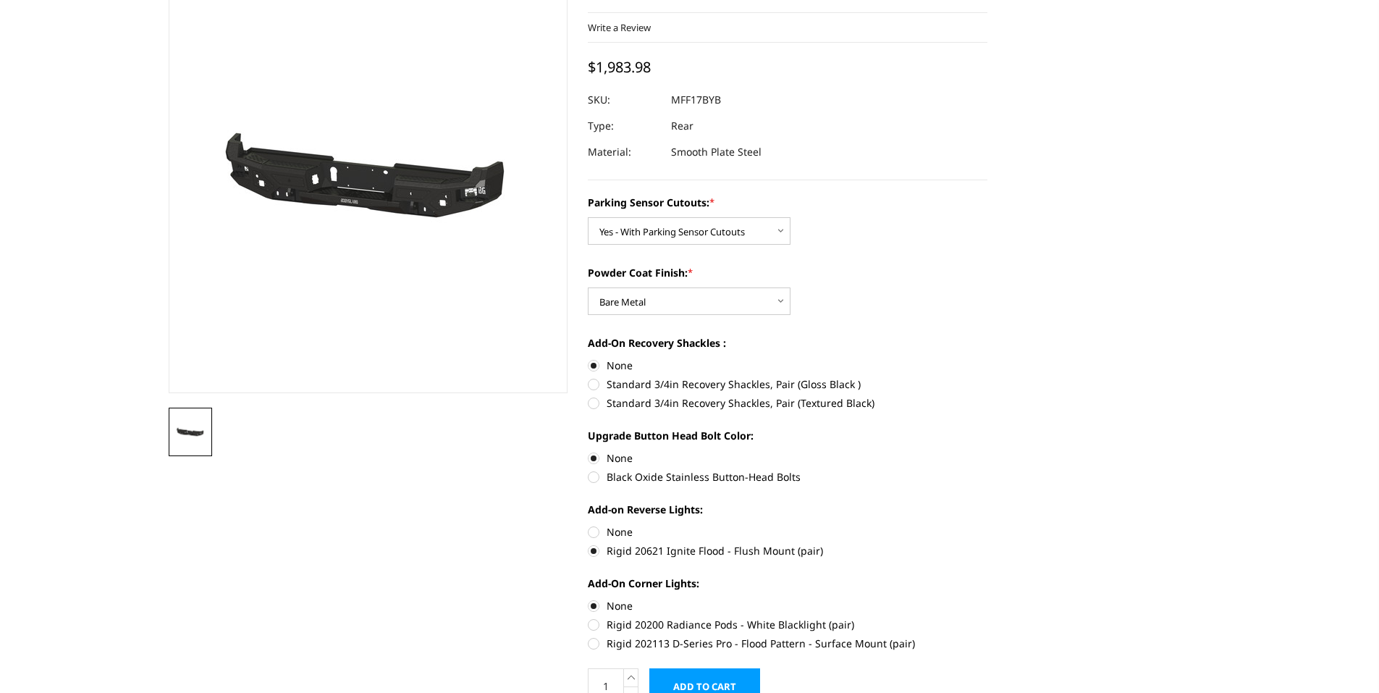
scroll to position [217, 0]
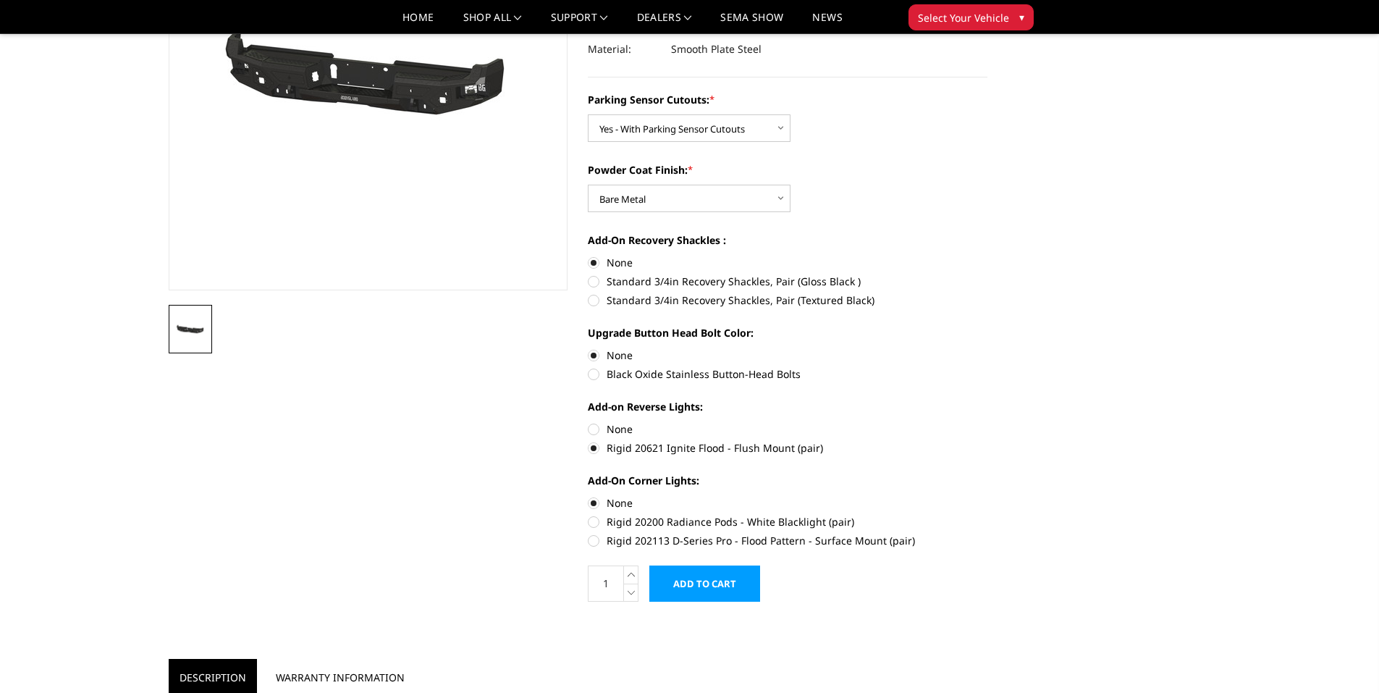
click at [591, 427] on label "None" at bounding box center [787, 428] width 399 height 15
click at [588, 422] on input "None" at bounding box center [588, 421] width 1 height 1
radio input "true"
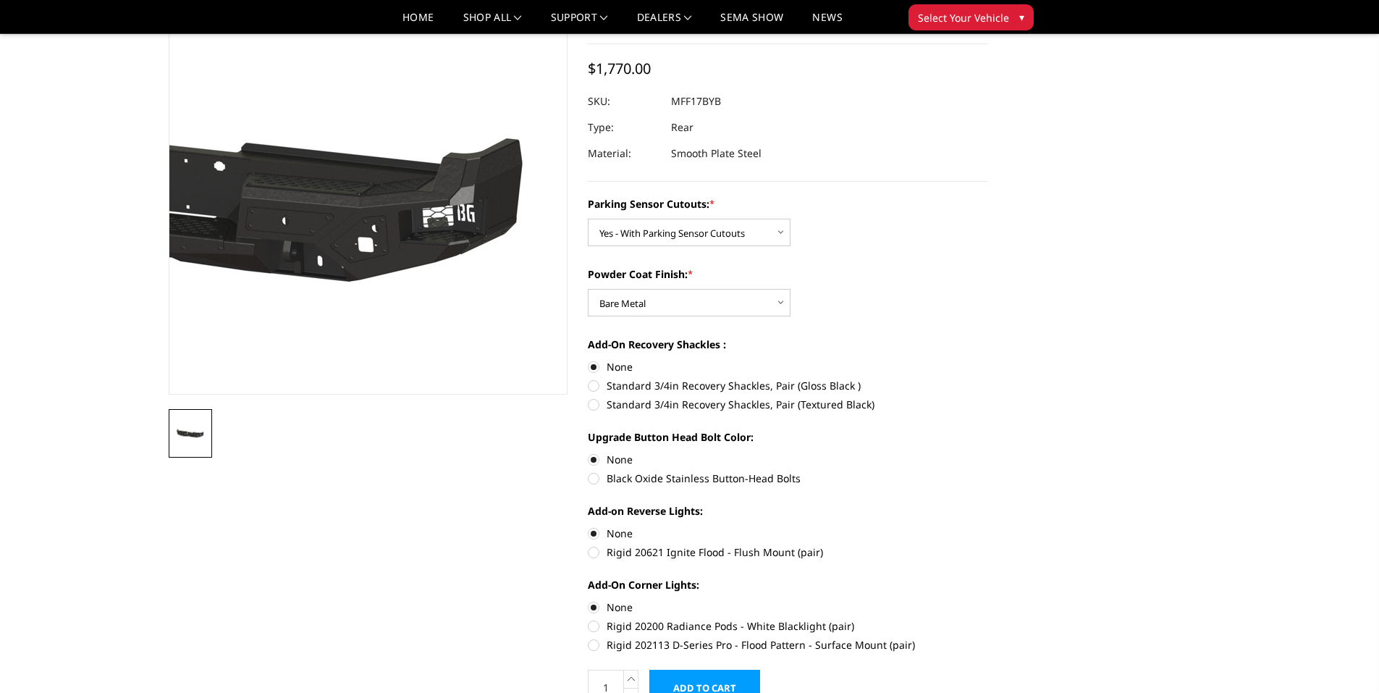
scroll to position [72, 0]
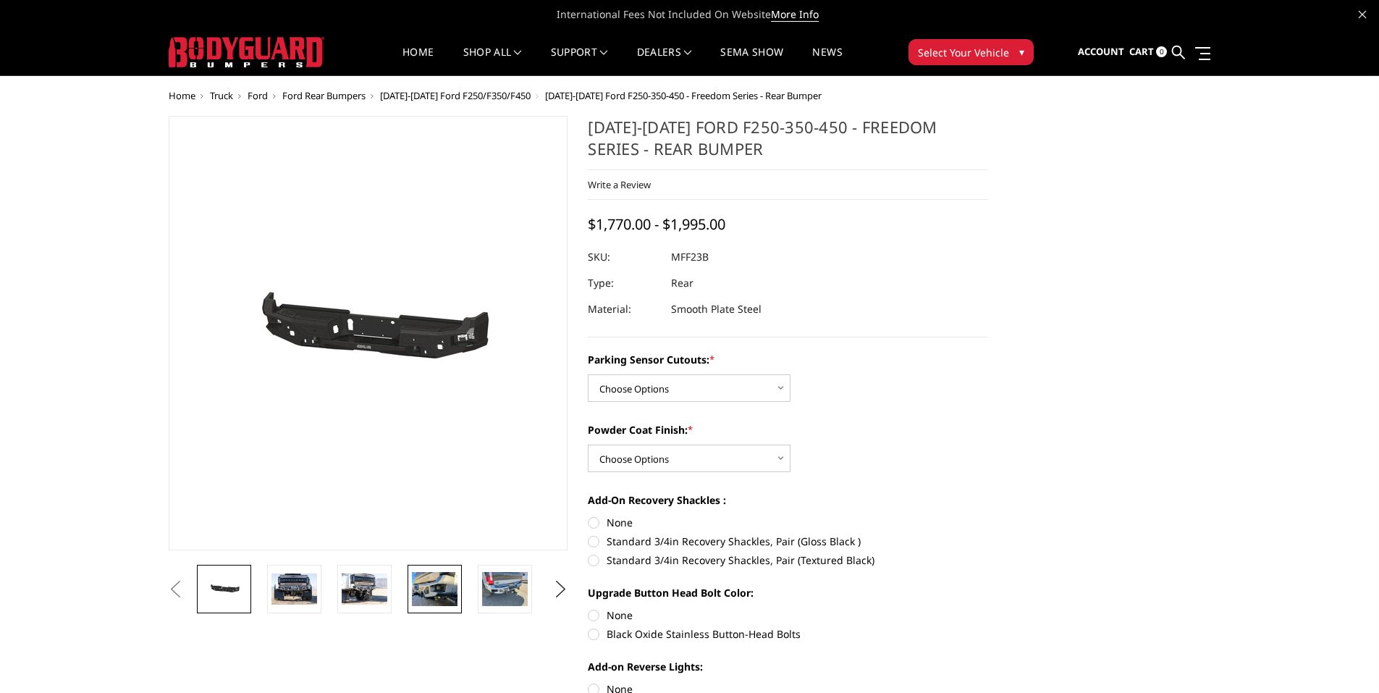
click at [441, 581] on img at bounding box center [435, 589] width 46 height 34
click at [301, 590] on img at bounding box center [294, 588] width 46 height 30
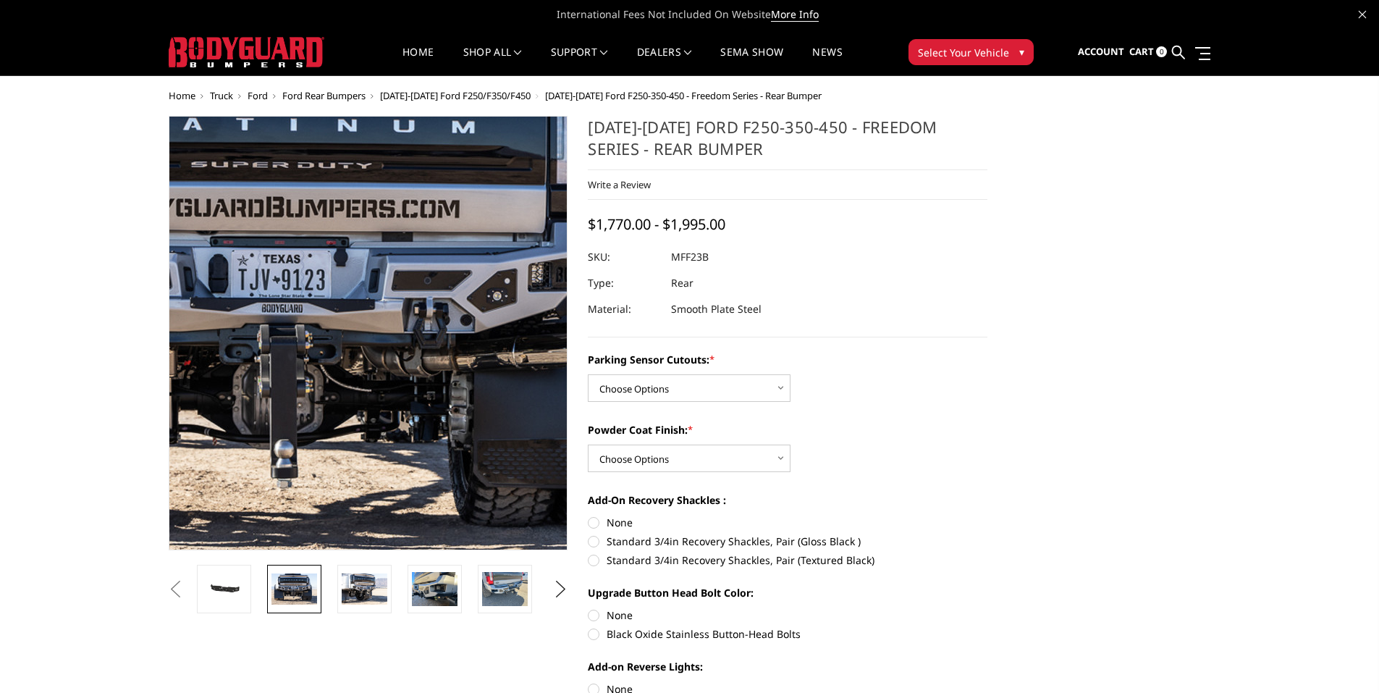
click at [420, 399] on img at bounding box center [298, 305] width 926 height 618
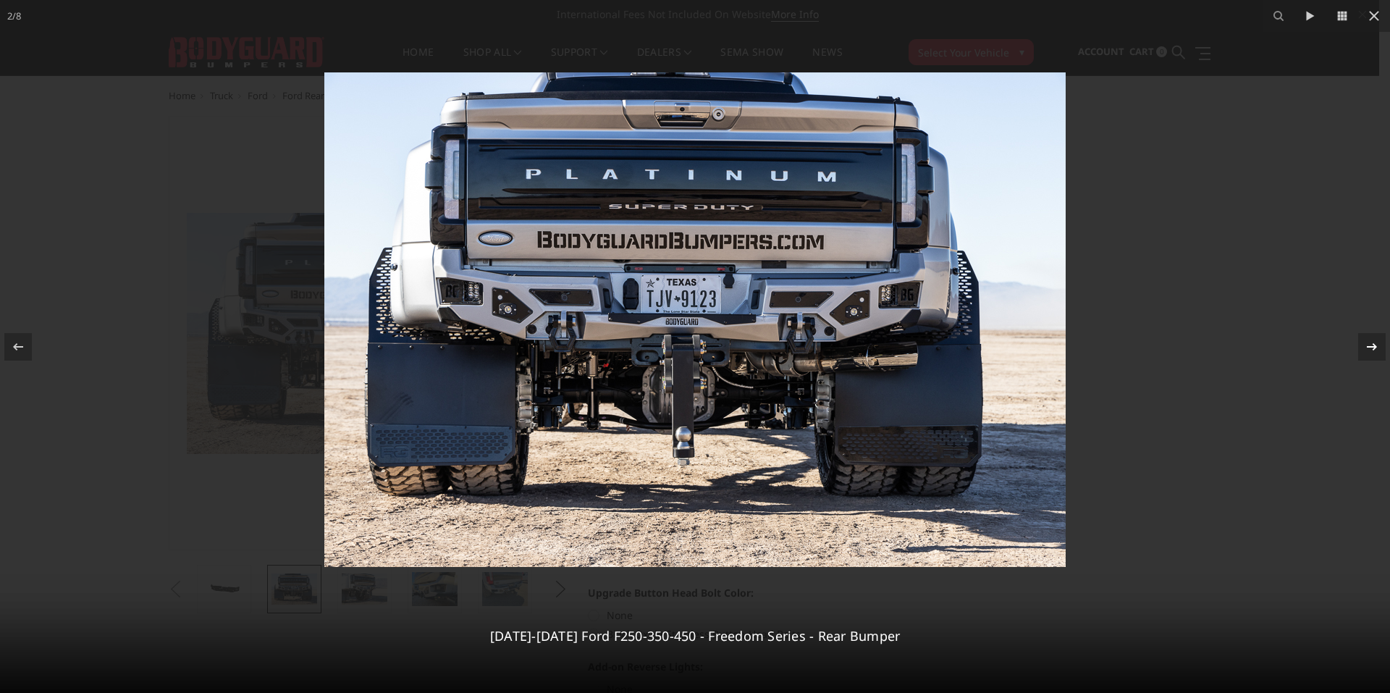
click at [1366, 350] on icon at bounding box center [1371, 346] width 17 height 17
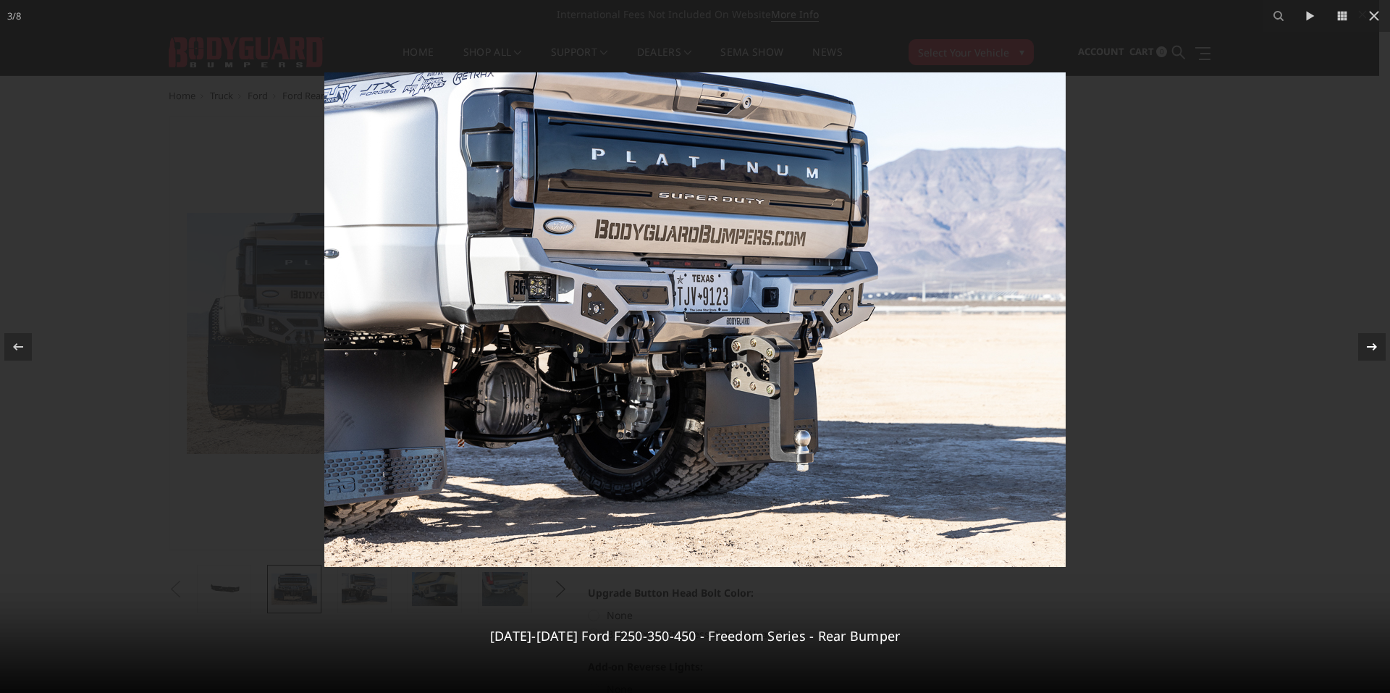
click at [1367, 349] on icon at bounding box center [1371, 346] width 17 height 17
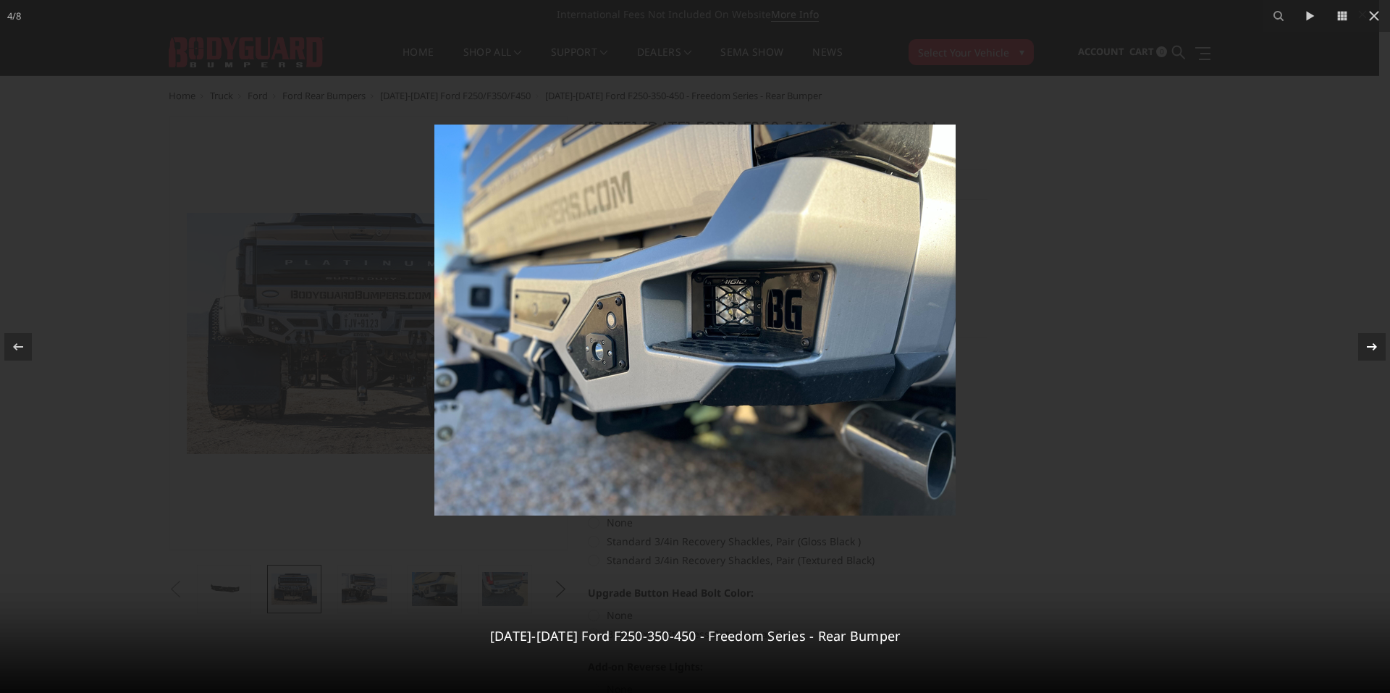
click at [1367, 349] on icon at bounding box center [1371, 346] width 17 height 17
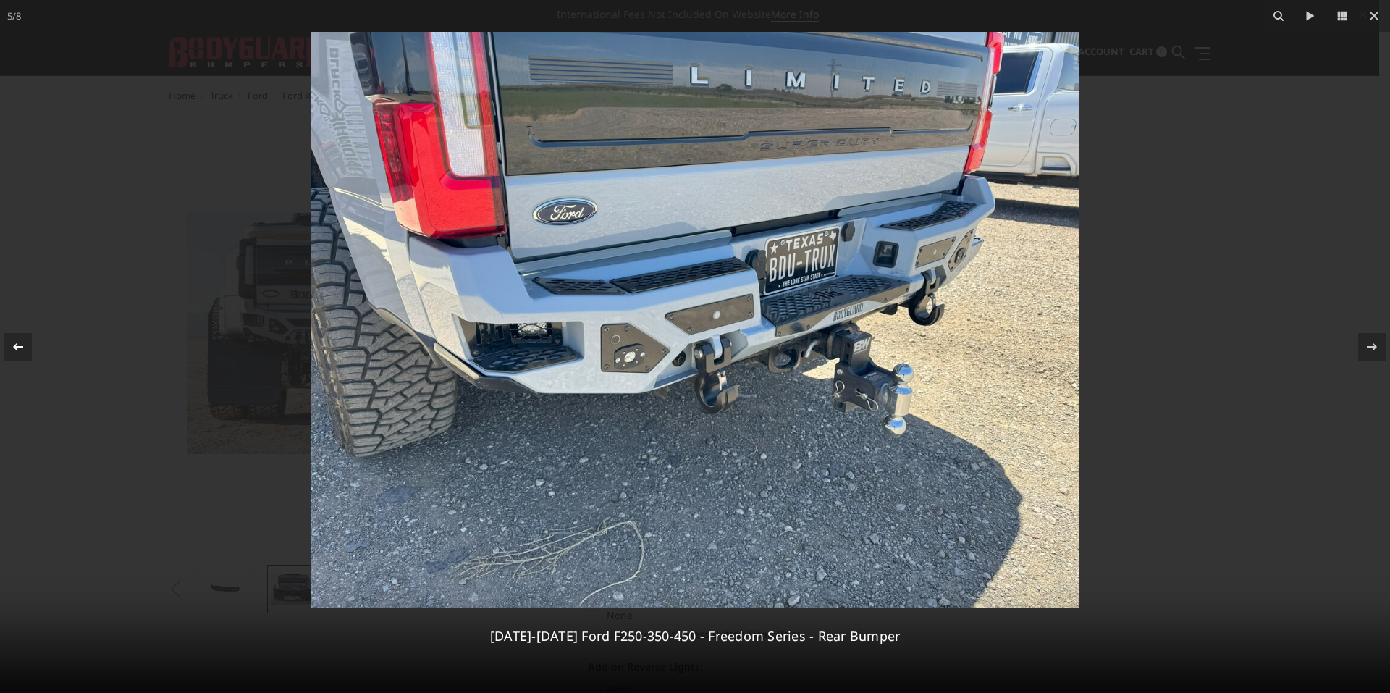
click at [23, 355] on icon at bounding box center [17, 346] width 17 height 17
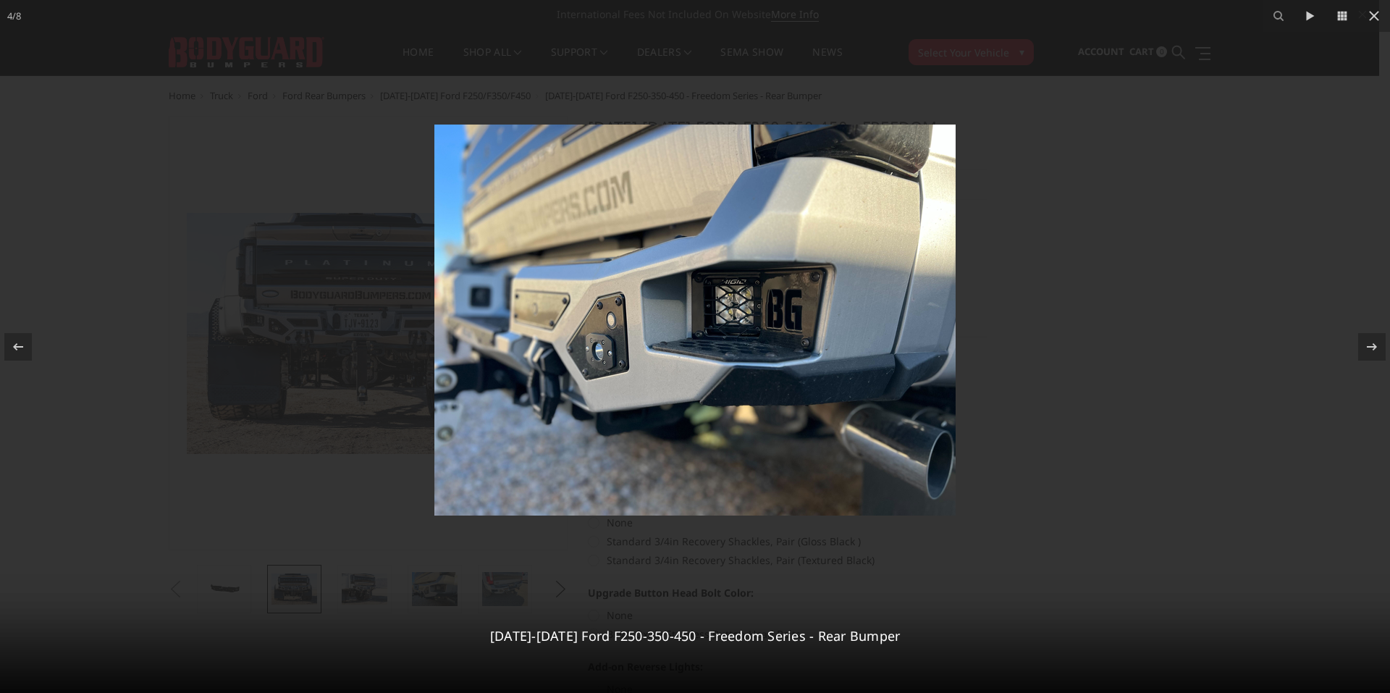
click at [1161, 272] on div at bounding box center [695, 346] width 1390 height 693
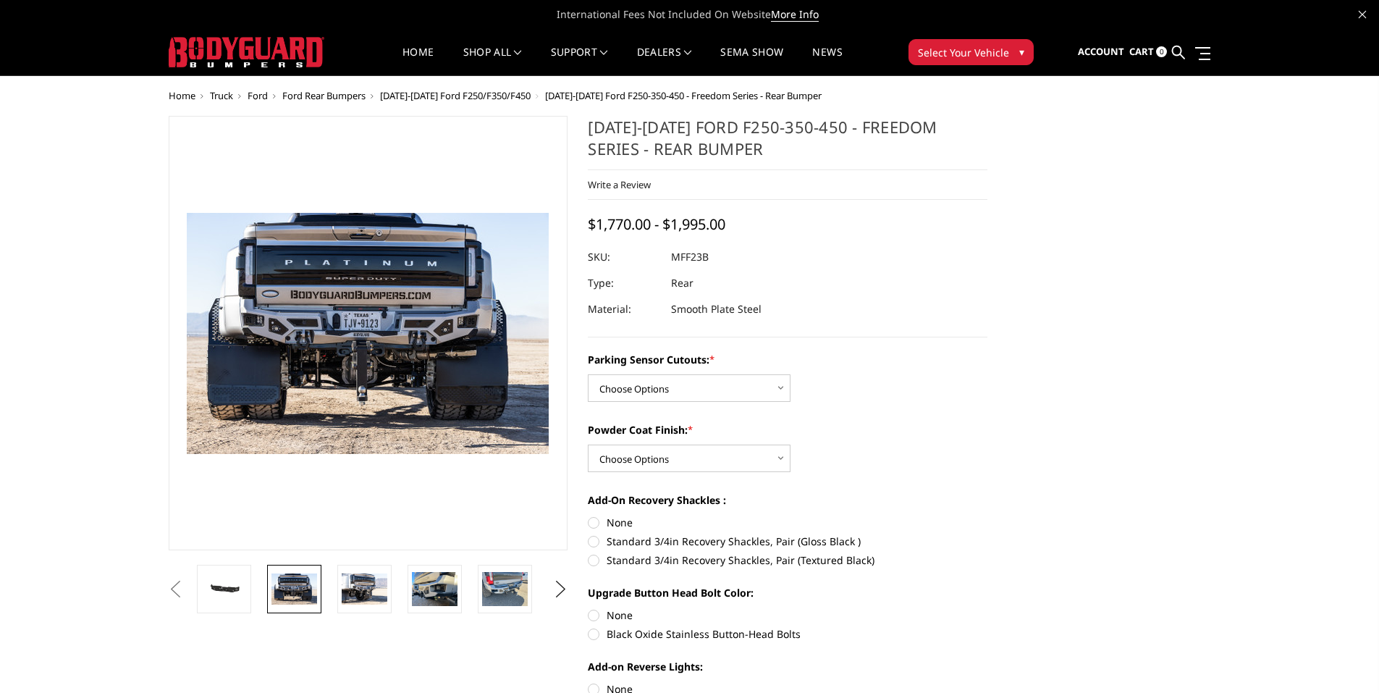
click at [339, 98] on span "Ford Rear Bumpers" at bounding box center [323, 95] width 83 height 13
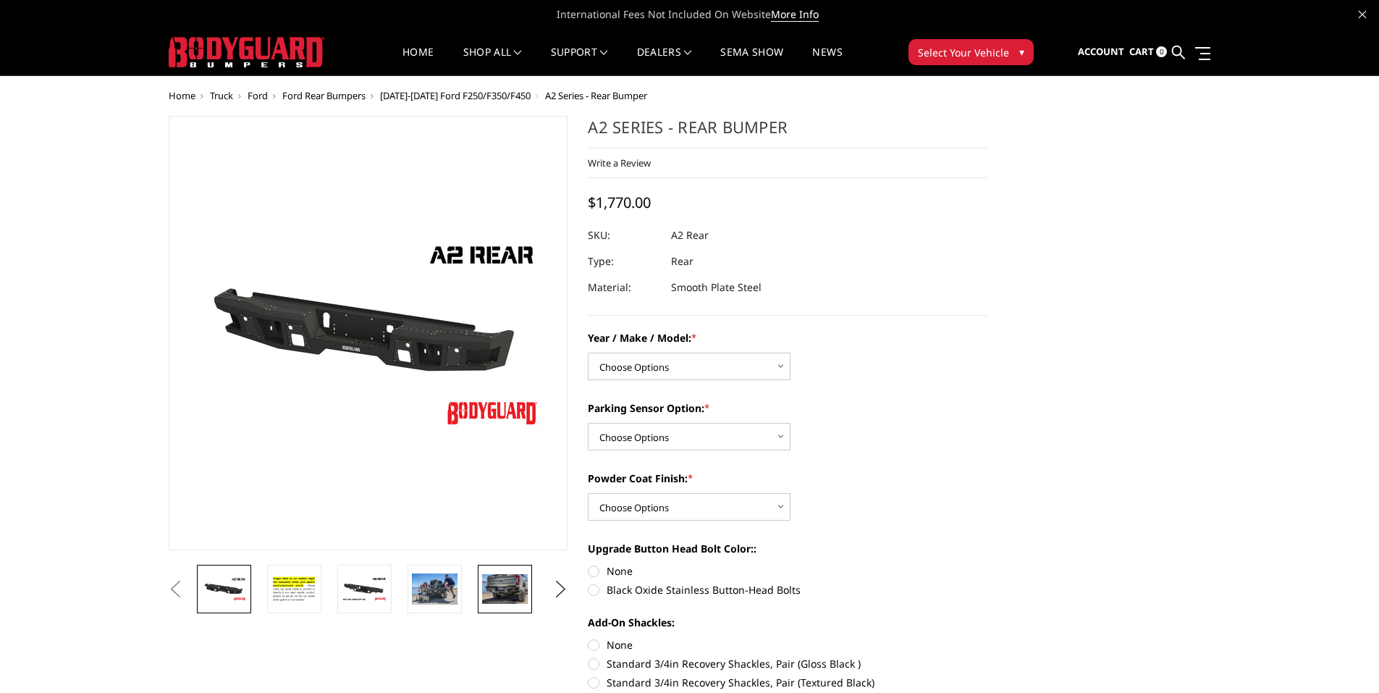
click at [502, 589] on img at bounding box center [505, 589] width 46 height 30
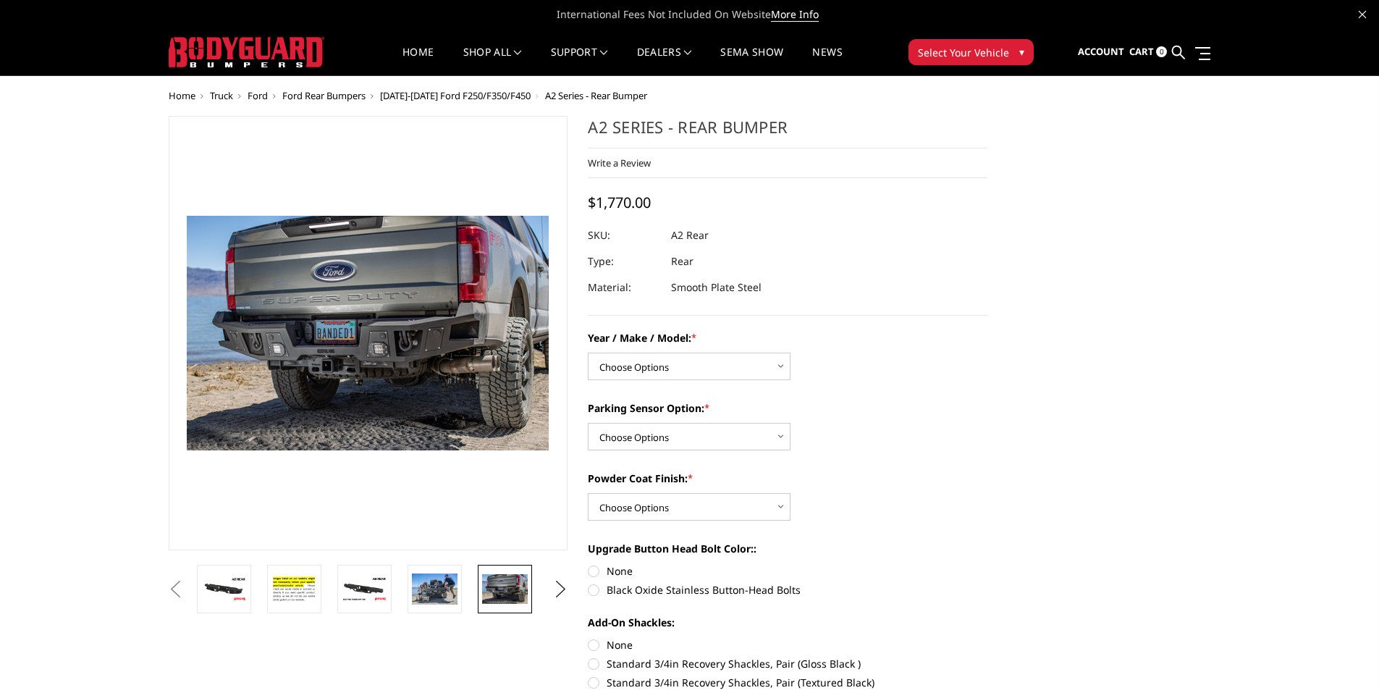
click at [480, 588] on link at bounding box center [505, 588] width 54 height 48
click at [459, 588] on link at bounding box center [434, 588] width 54 height 48
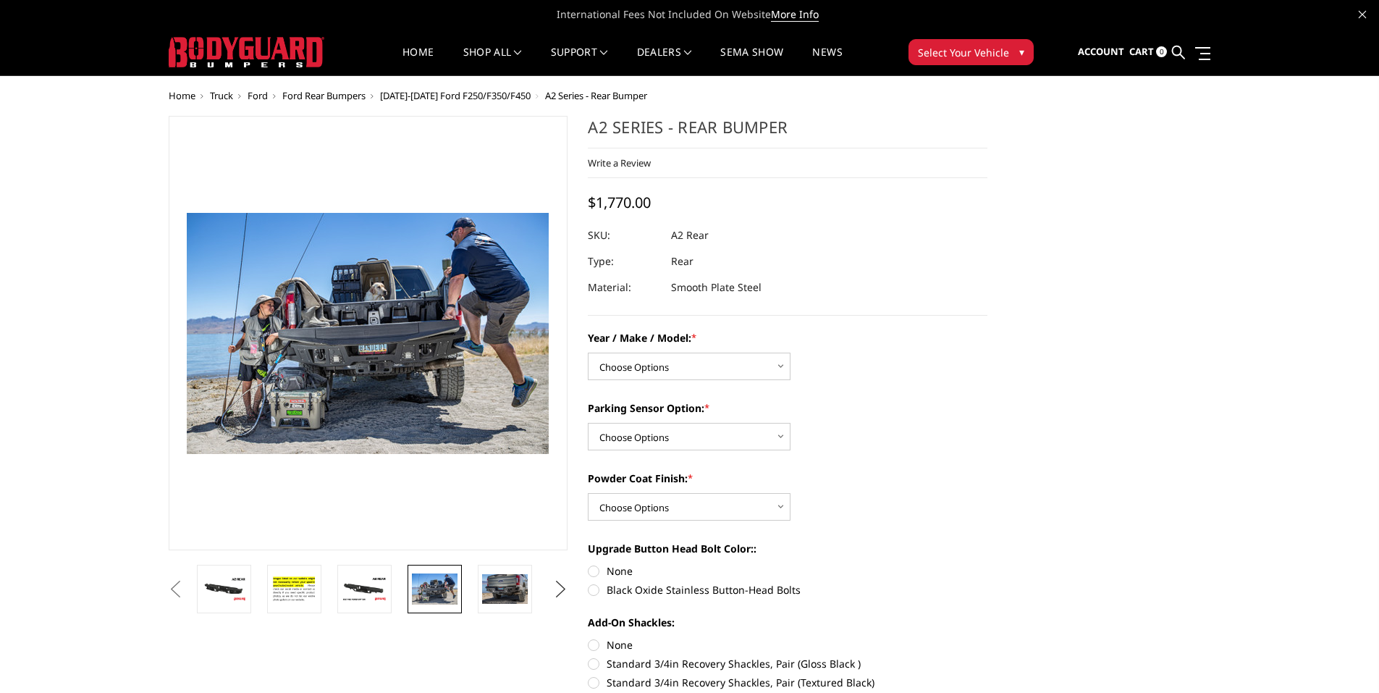
click at [555, 588] on button "Next" at bounding box center [560, 589] width 22 height 22
click at [557, 588] on button "Next" at bounding box center [560, 589] width 22 height 22
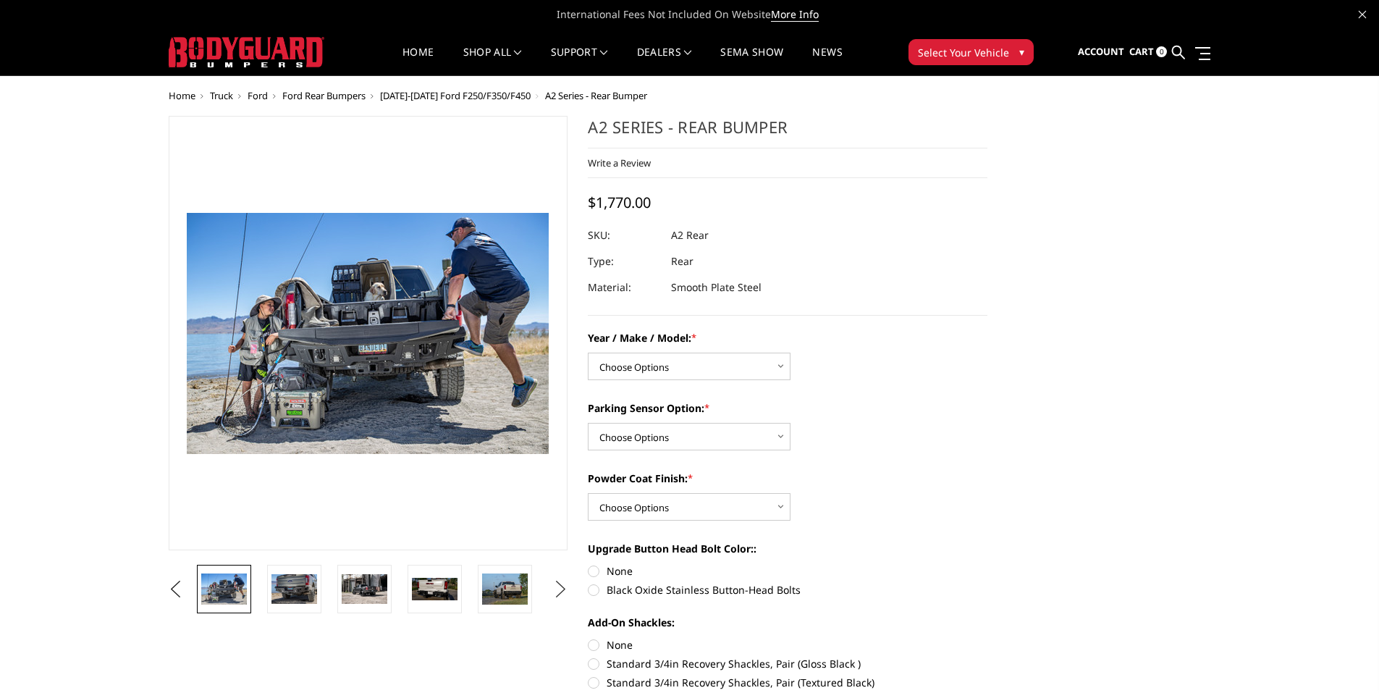
click at [559, 588] on button "Next" at bounding box center [560, 589] width 22 height 22
click at [561, 585] on button "Next" at bounding box center [560, 589] width 22 height 22
click at [453, 583] on img at bounding box center [435, 588] width 46 height 30
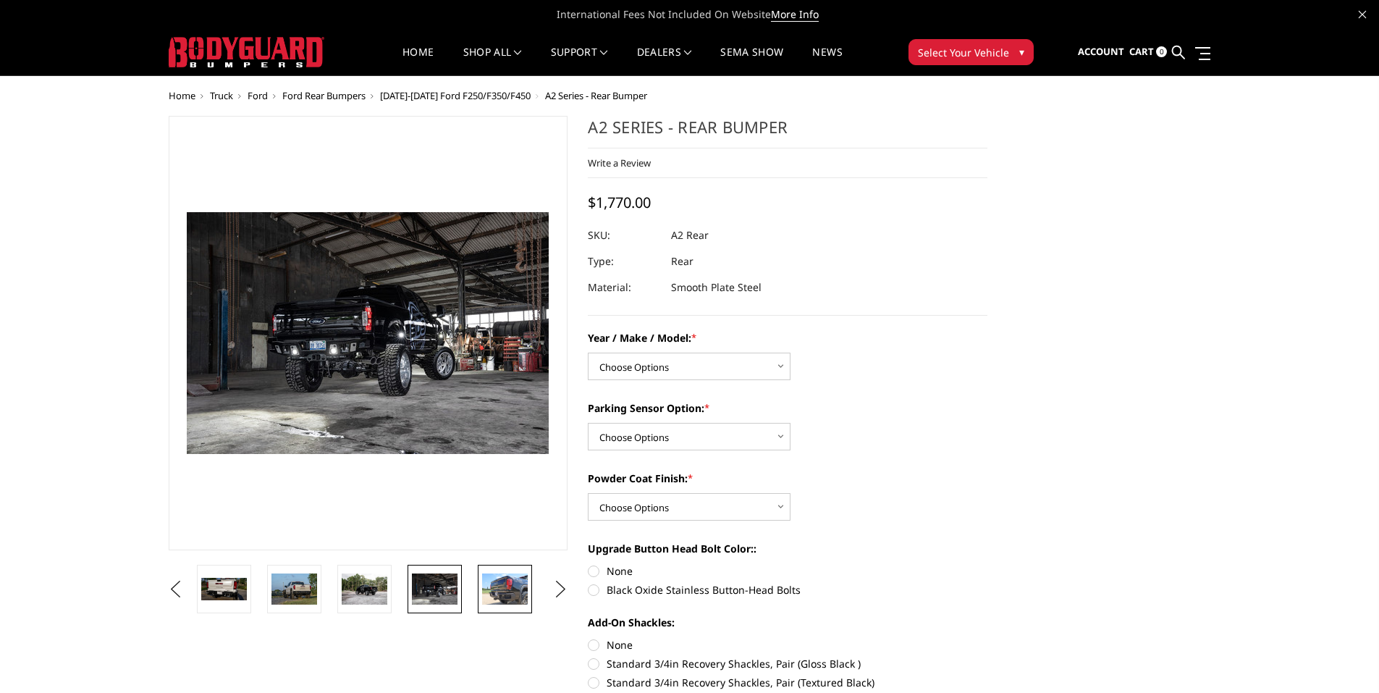
click at [500, 583] on img at bounding box center [505, 588] width 46 height 30
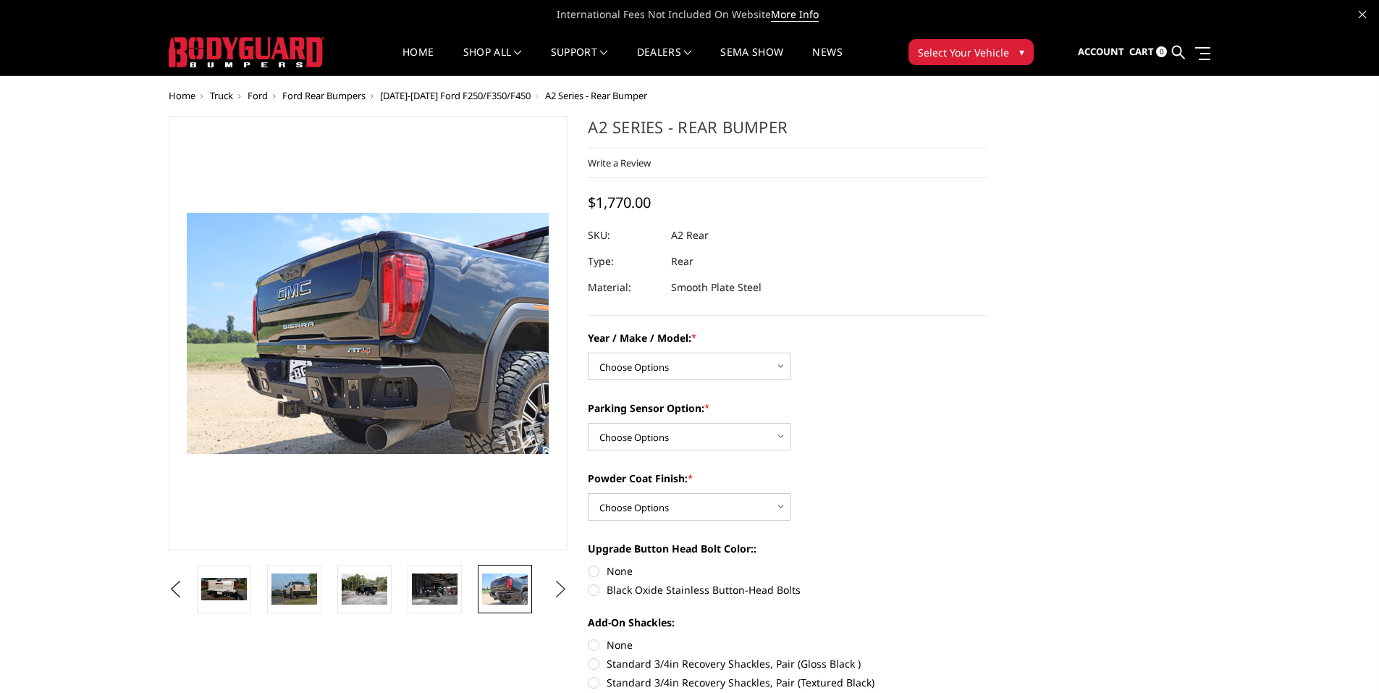
click at [558, 588] on button "Next" at bounding box center [560, 589] width 22 height 22
click at [520, 589] on img at bounding box center [505, 588] width 46 height 30
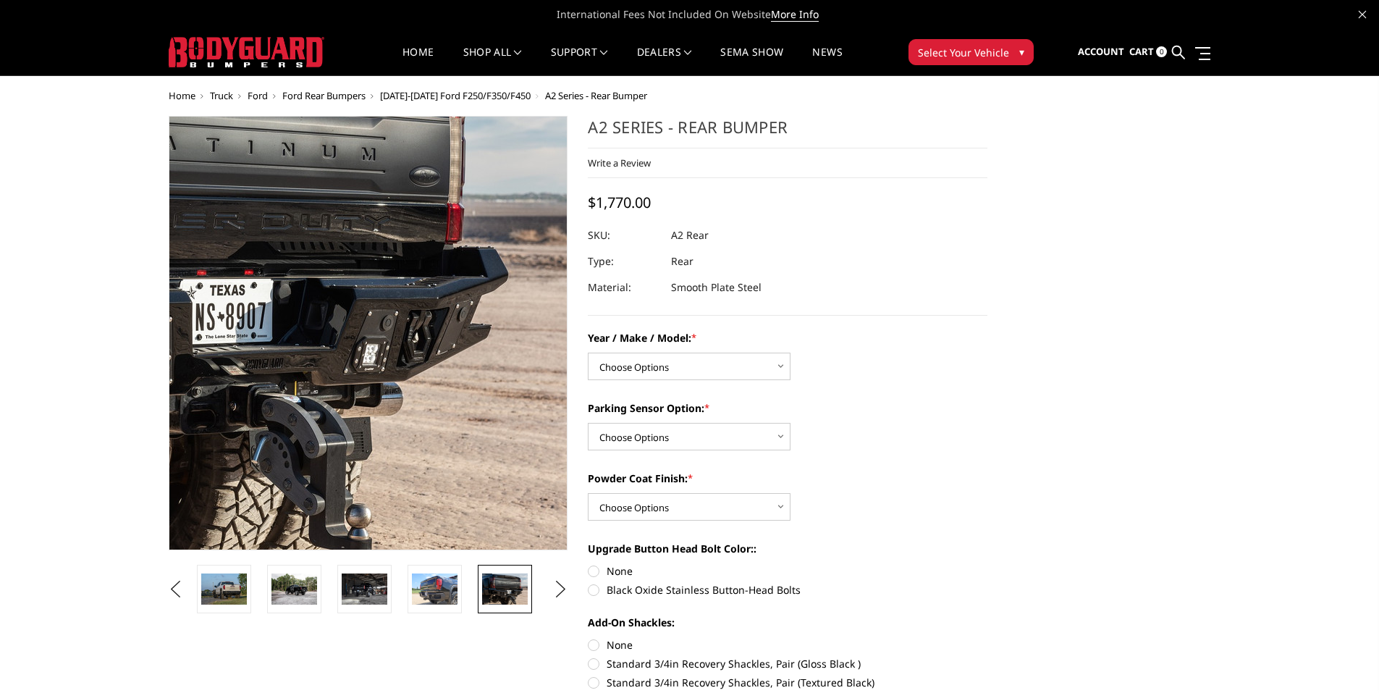
click at [443, 410] on img at bounding box center [142, 257] width 926 height 619
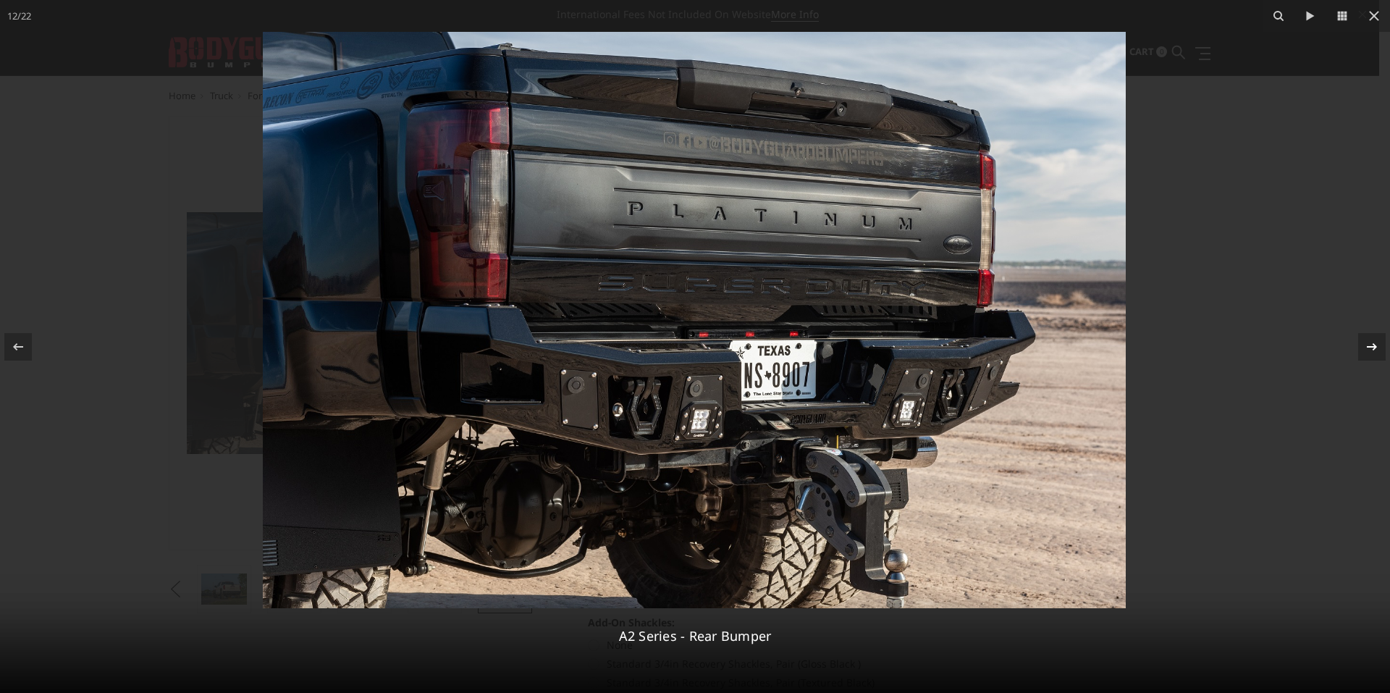
click at [1374, 347] on icon at bounding box center [1371, 345] width 10 height 7
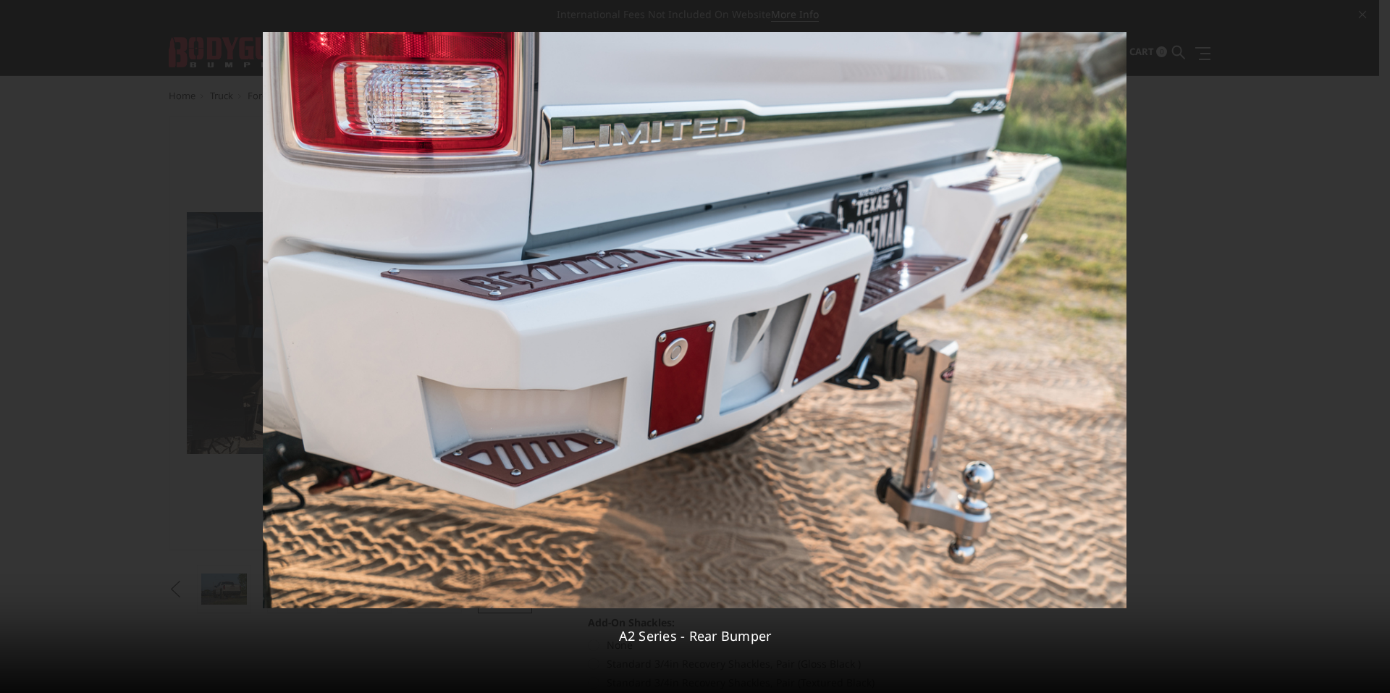
click at [1374, 347] on div "13 / 22 A2 Series - Rear Bumper" at bounding box center [695, 346] width 1390 height 693
click at [1374, 347] on icon at bounding box center [1371, 345] width 10 height 7
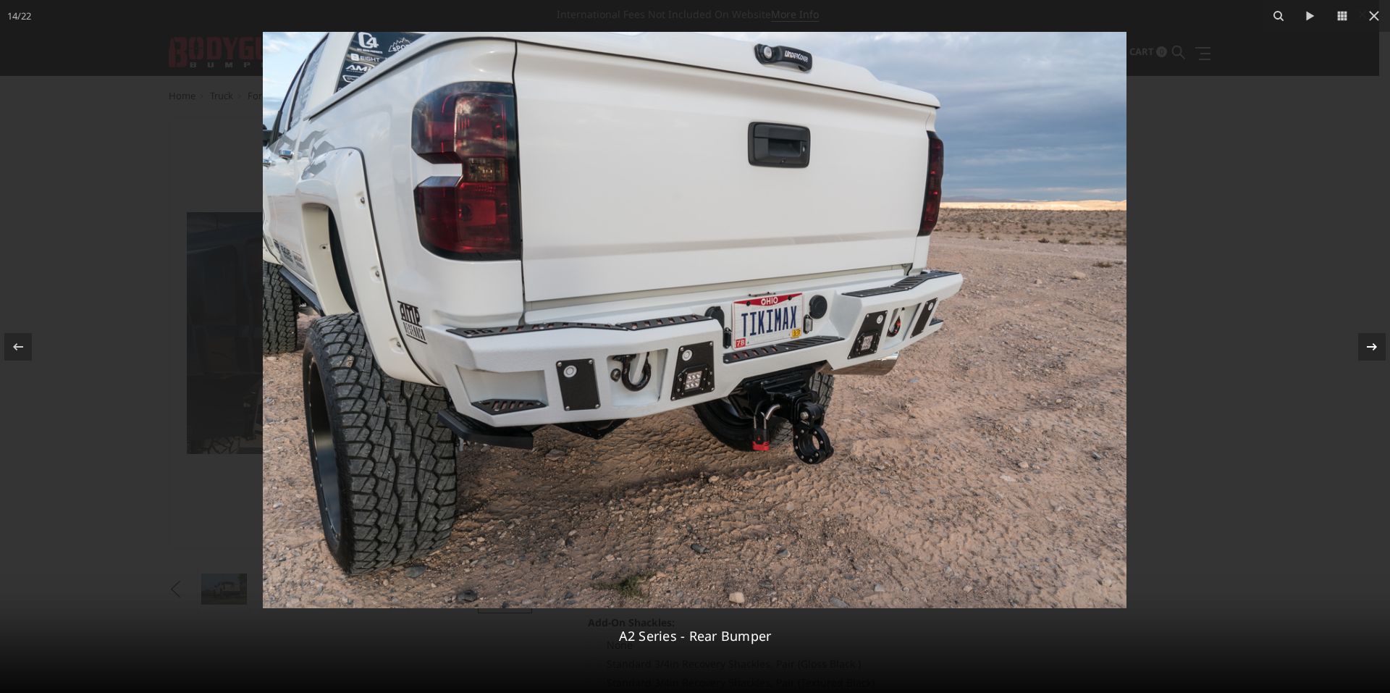
click at [1374, 347] on icon at bounding box center [1371, 345] width 10 height 7
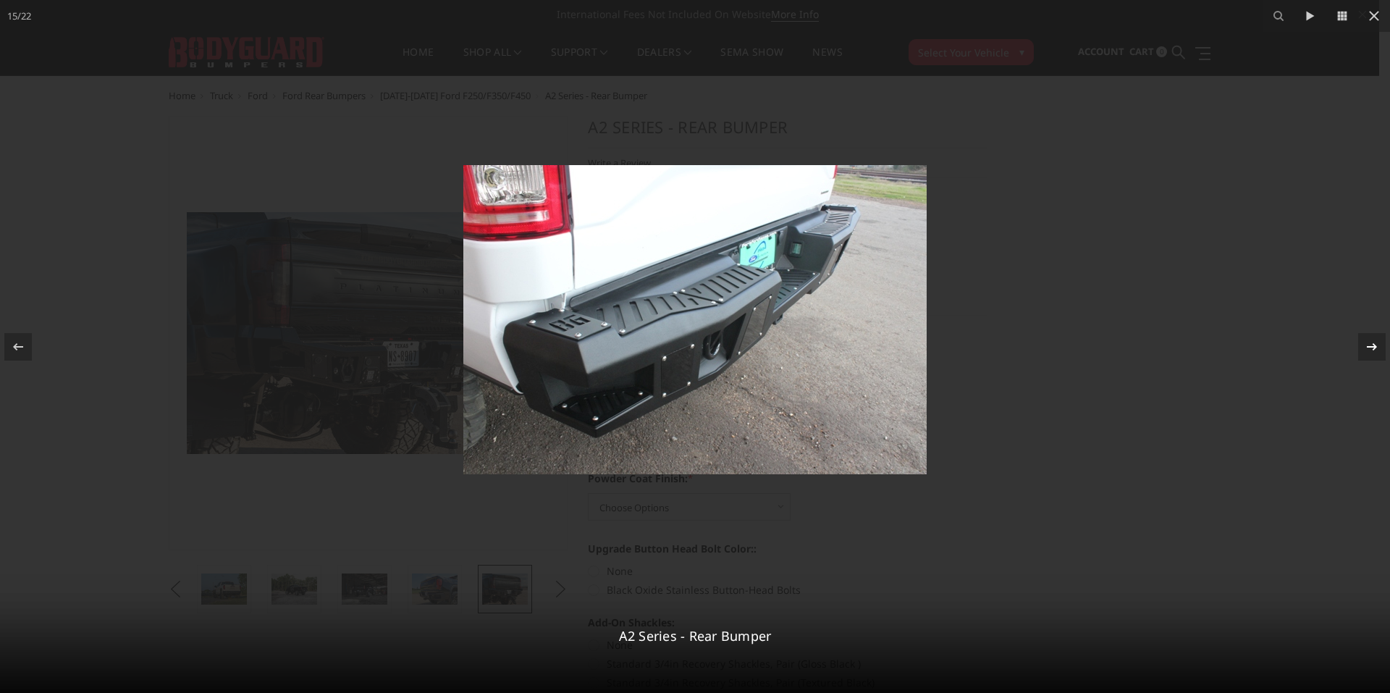
click at [1374, 347] on icon at bounding box center [1371, 345] width 10 height 7
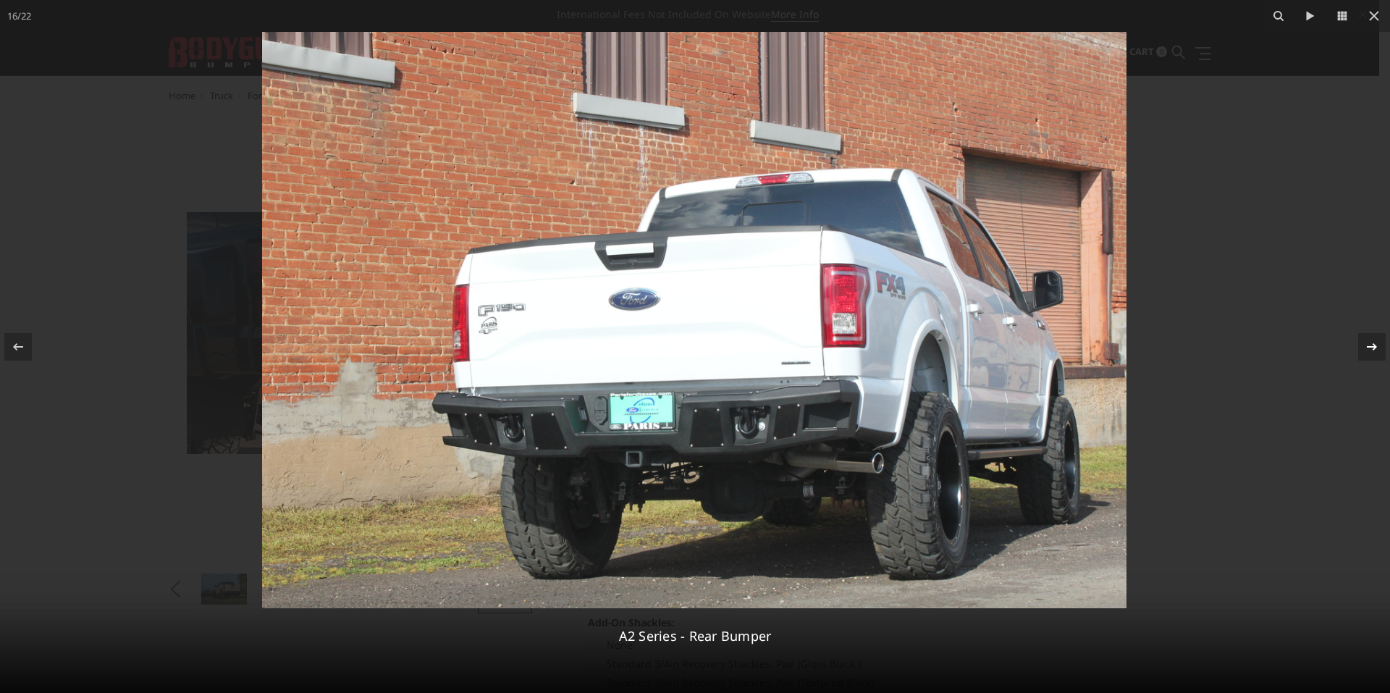
click at [1374, 347] on icon at bounding box center [1371, 345] width 10 height 7
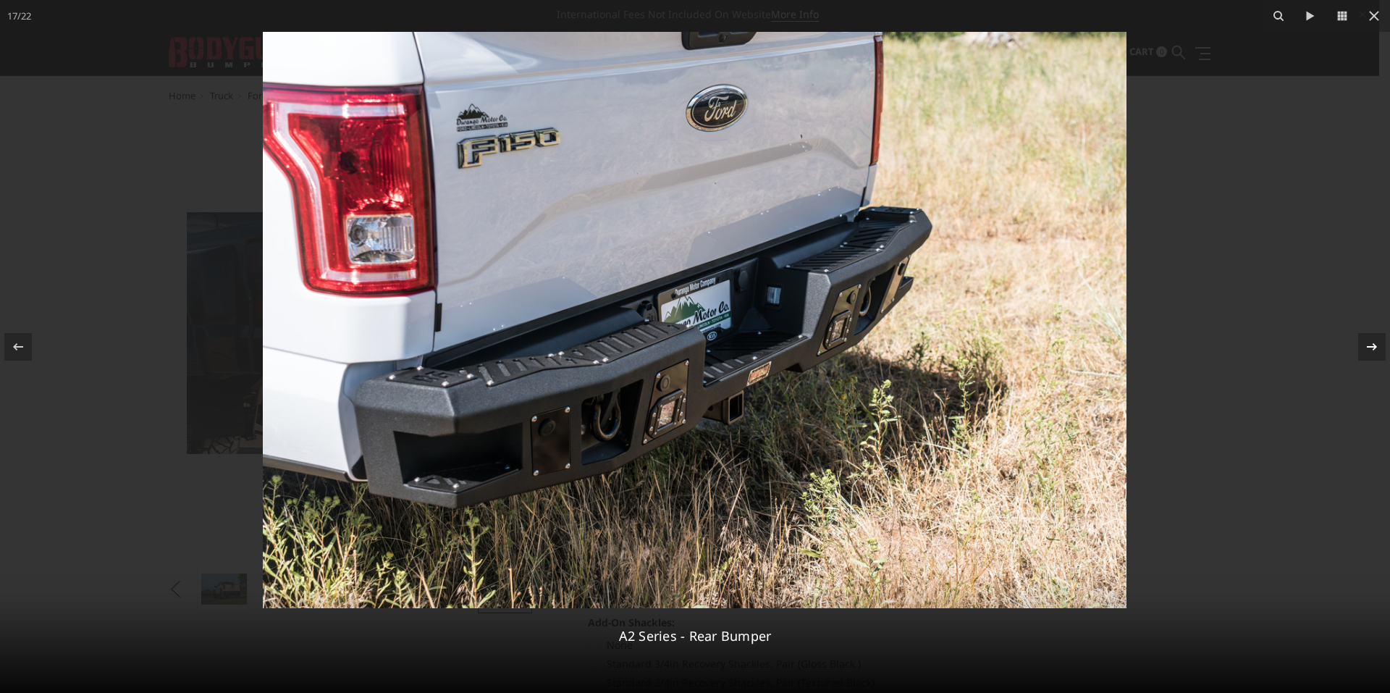
click at [1374, 347] on icon at bounding box center [1371, 345] width 10 height 7
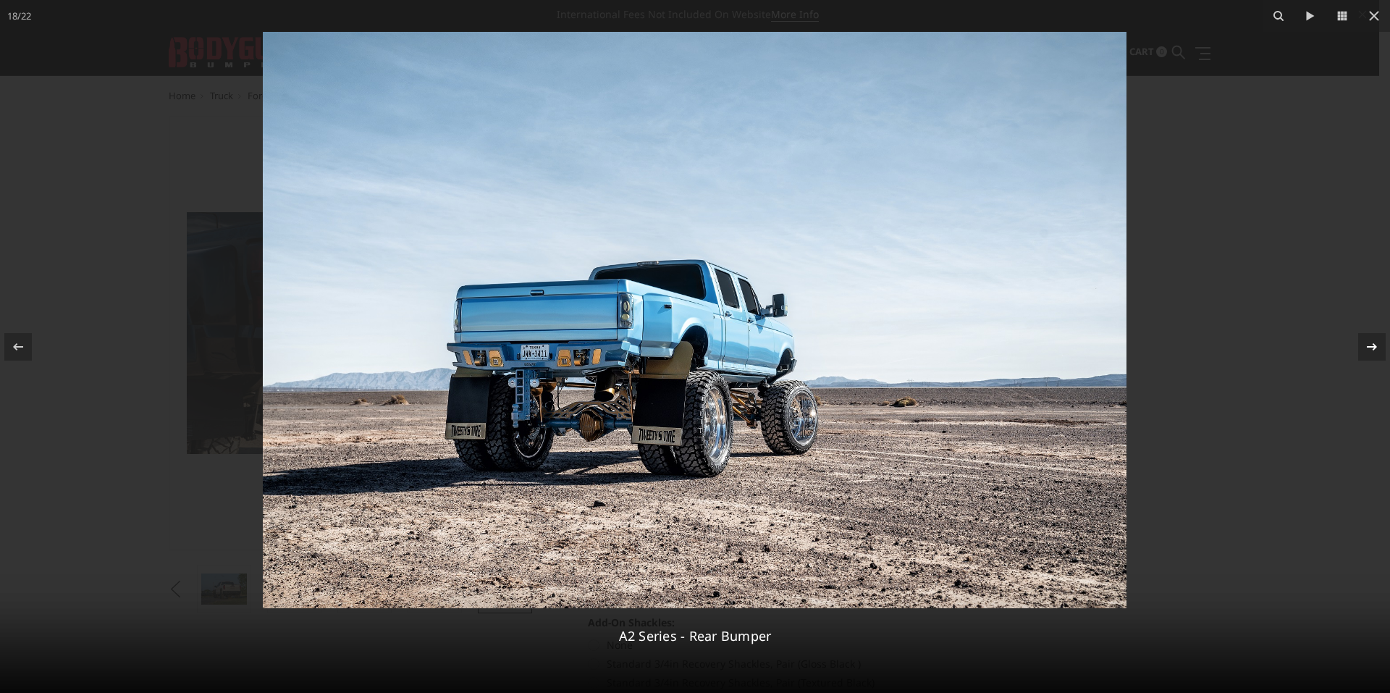
click at [1374, 347] on icon at bounding box center [1371, 345] width 10 height 7
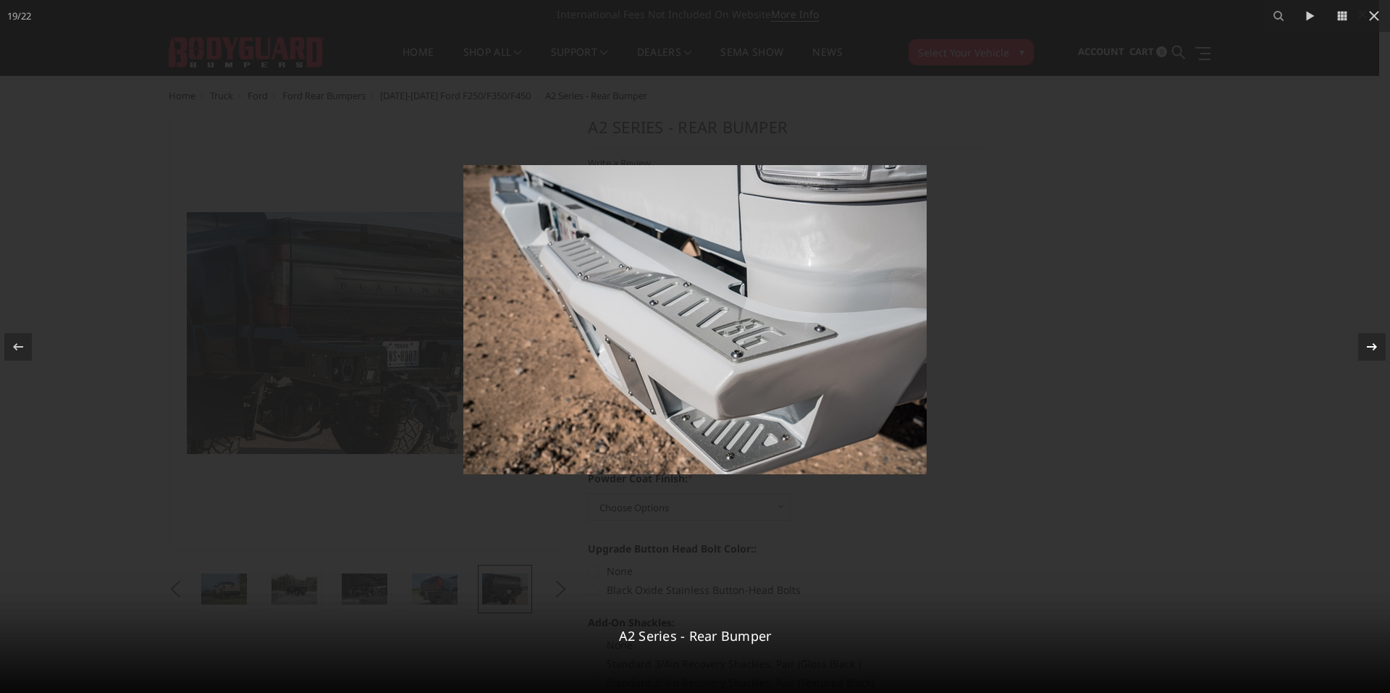
click at [1374, 347] on icon at bounding box center [1371, 345] width 10 height 7
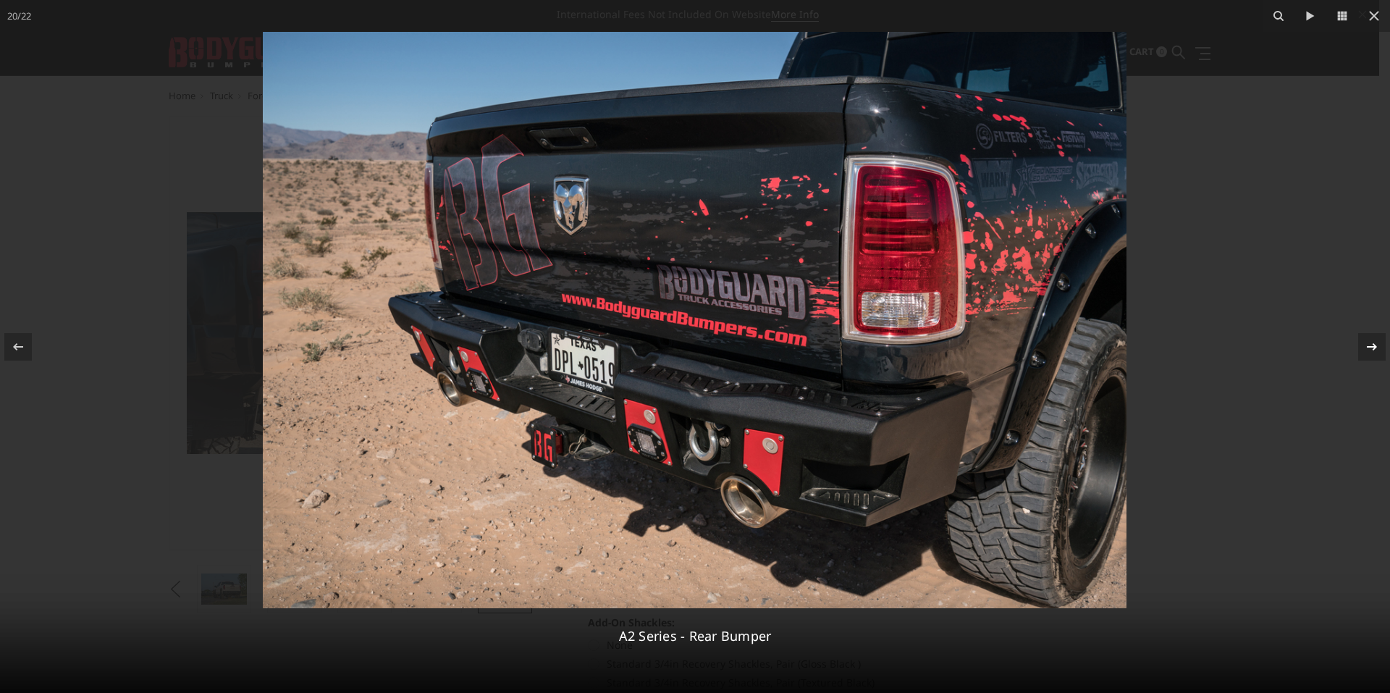
click at [1374, 347] on icon at bounding box center [1371, 345] width 10 height 7
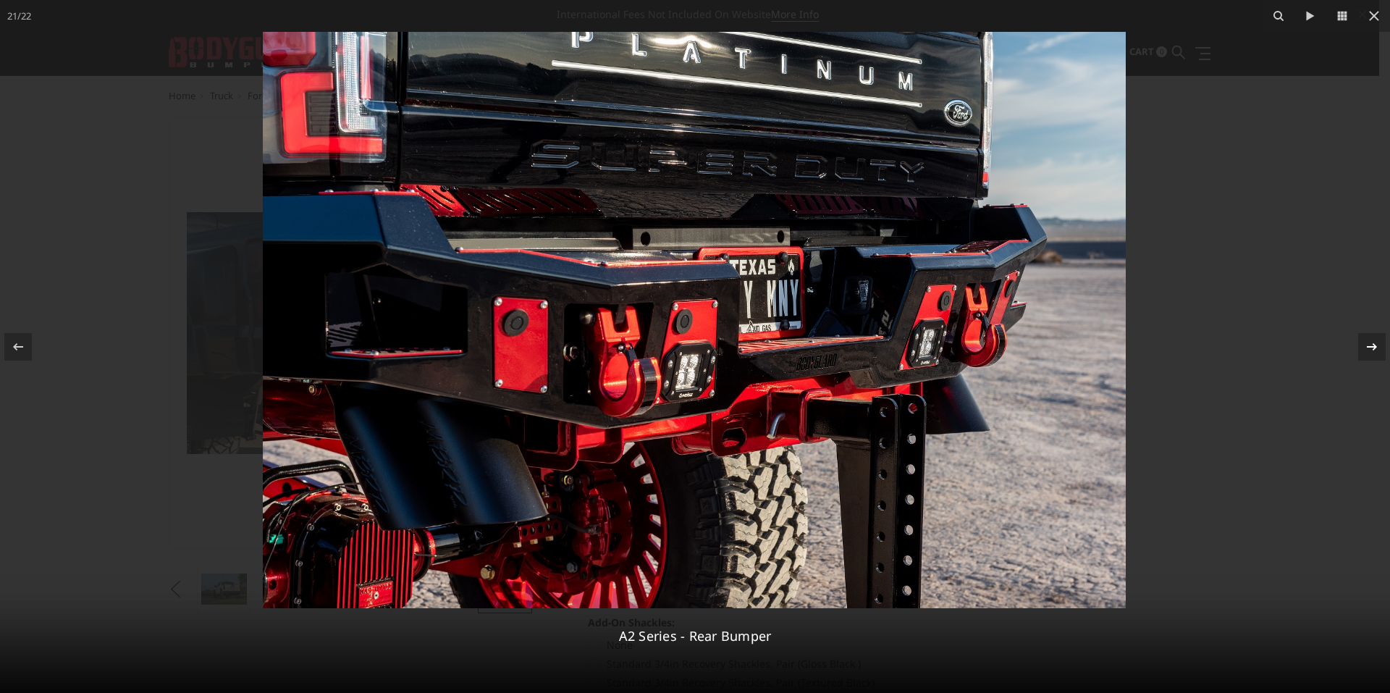
click at [1374, 347] on icon at bounding box center [1371, 345] width 10 height 7
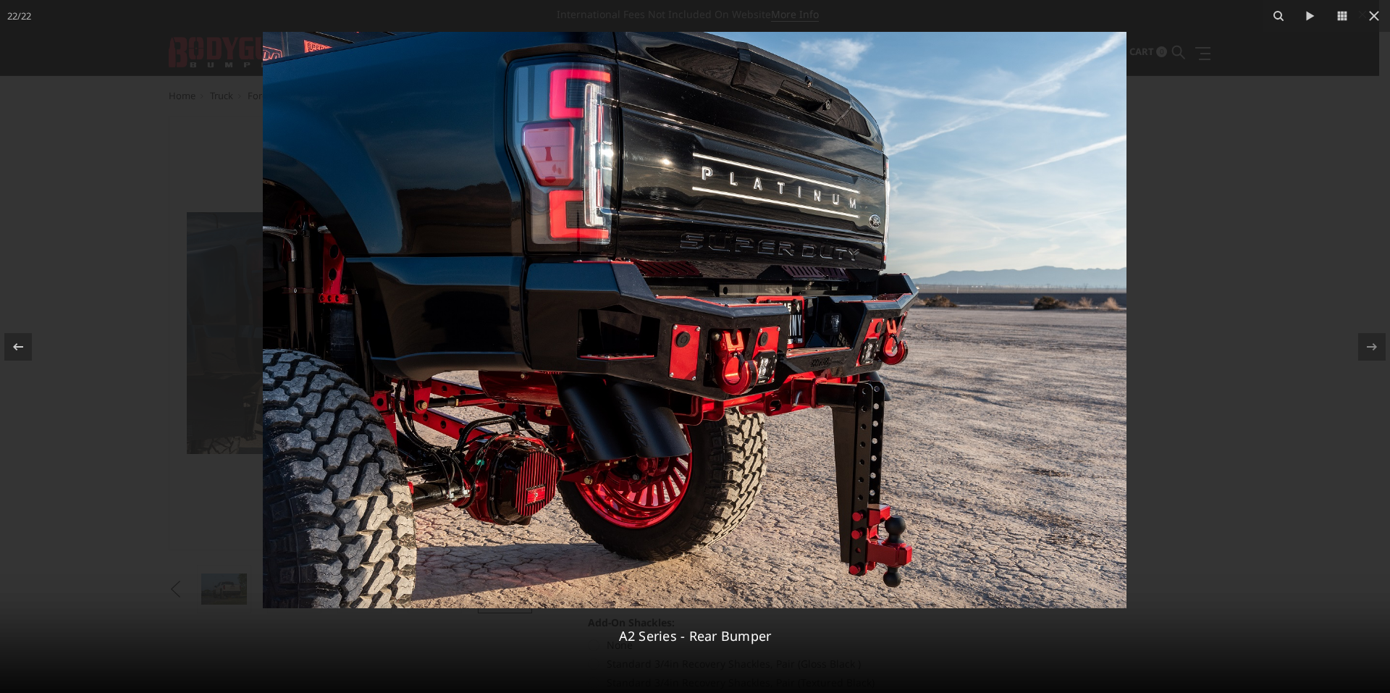
click at [1260, 124] on div at bounding box center [695, 346] width 1390 height 693
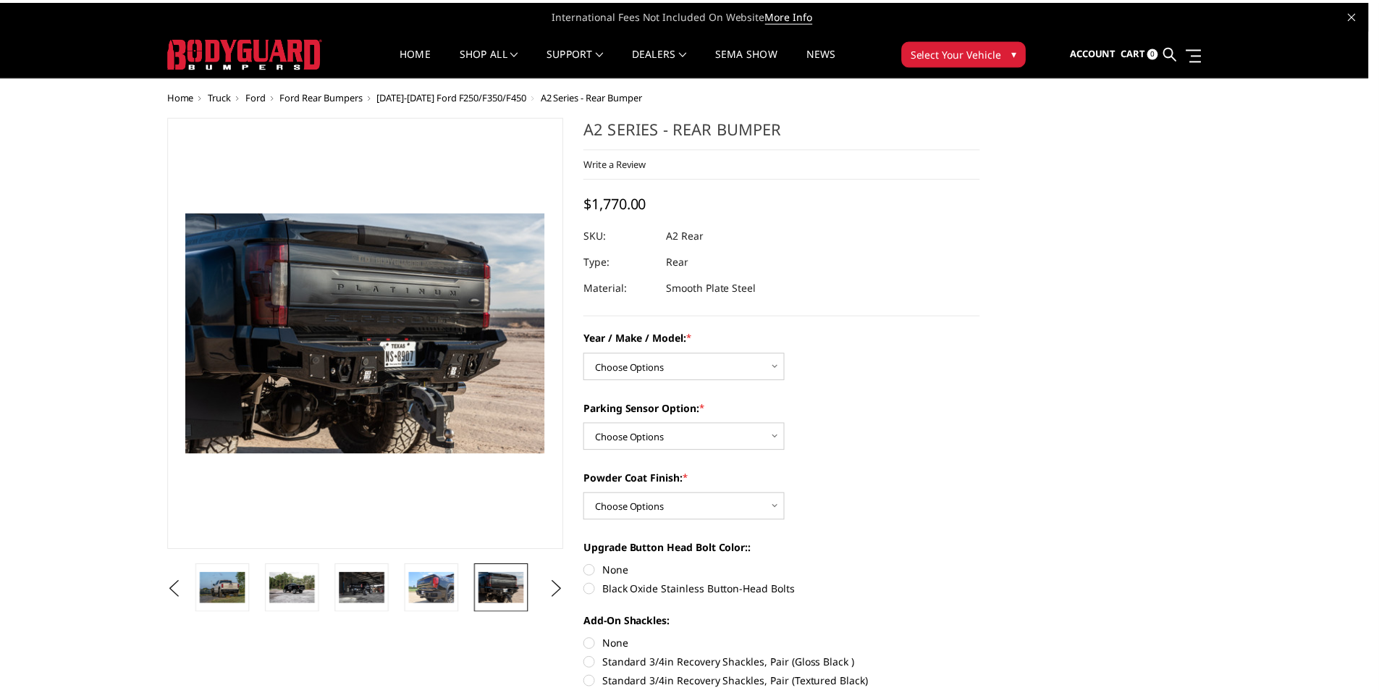
scroll to position [0, 840]
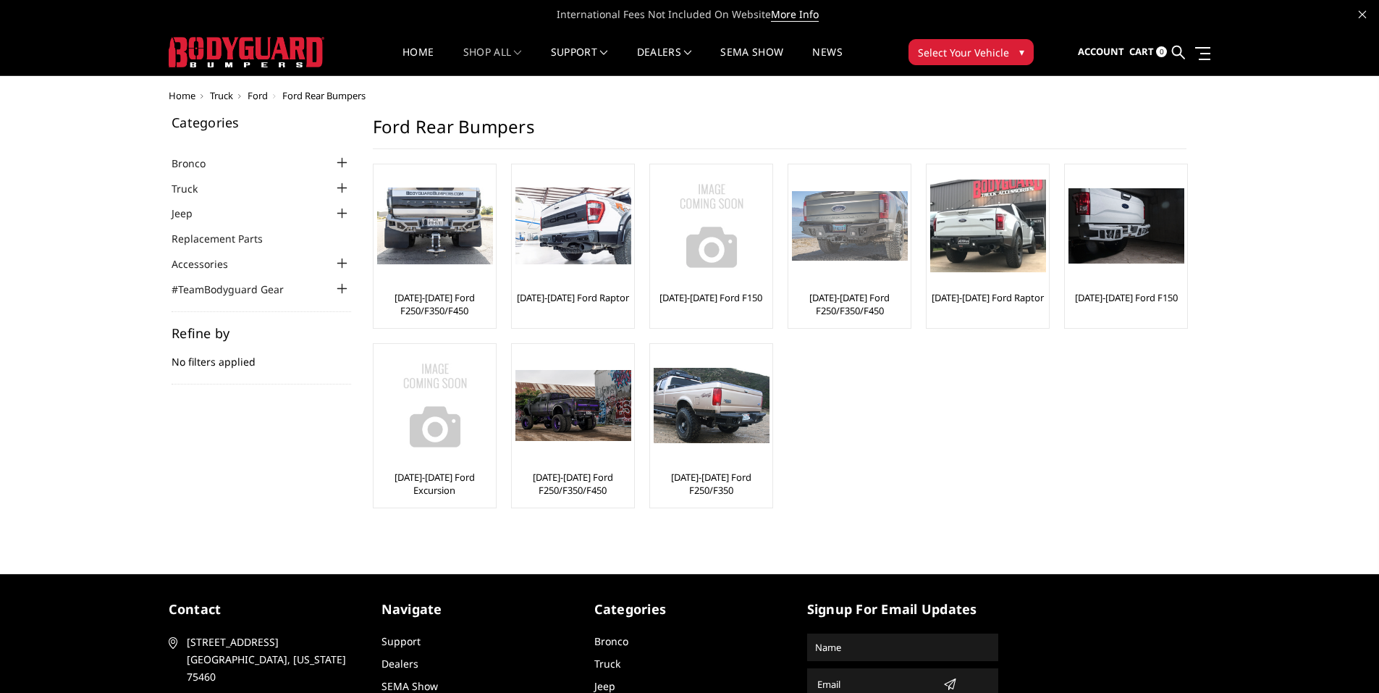
click at [853, 266] on div at bounding box center [850, 226] width 116 height 116
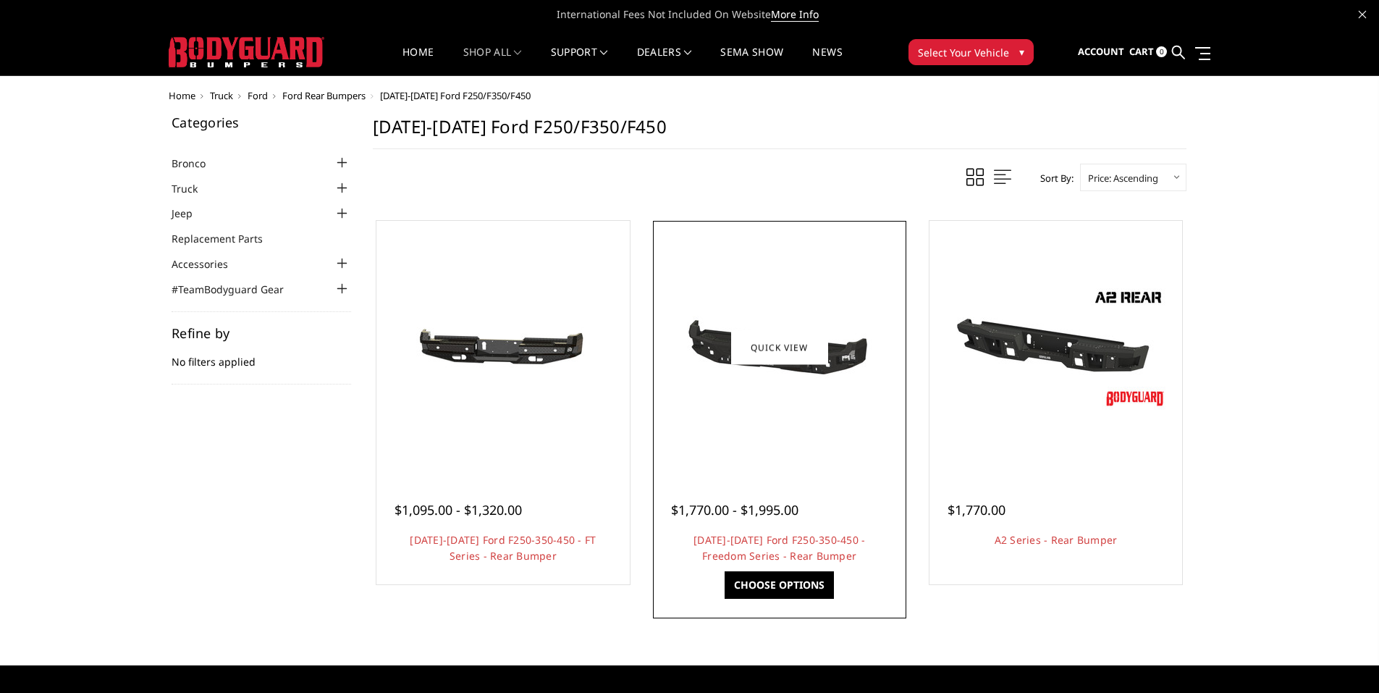
click at [816, 365] on img at bounding box center [780, 347] width 232 height 110
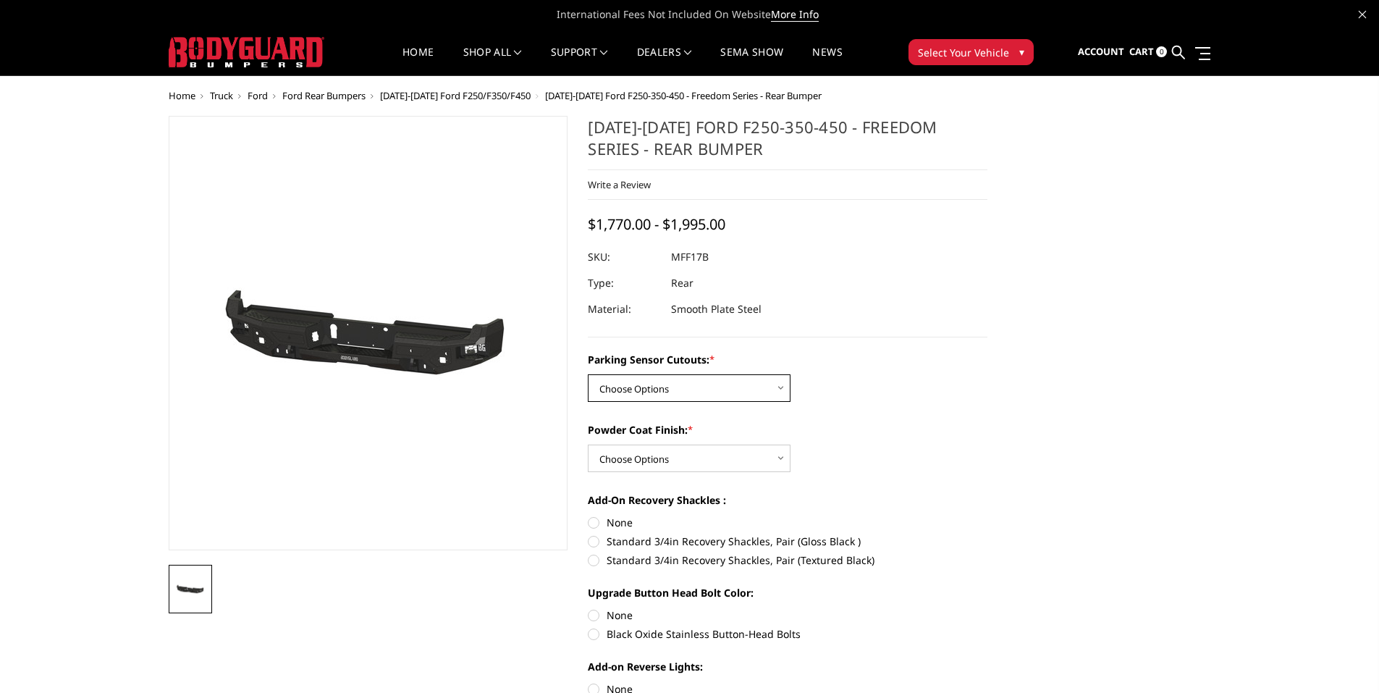
click at [744, 383] on select "Choose Options No - Without Parking Sensor Cutouts Yes - With Parking Sensor Cu…" at bounding box center [689, 388] width 203 height 28
select select "3074"
click at [588, 374] on select "Choose Options No - Without Parking Sensor Cutouts Yes - With Parking Sensor Cu…" at bounding box center [689, 388] width 203 height 28
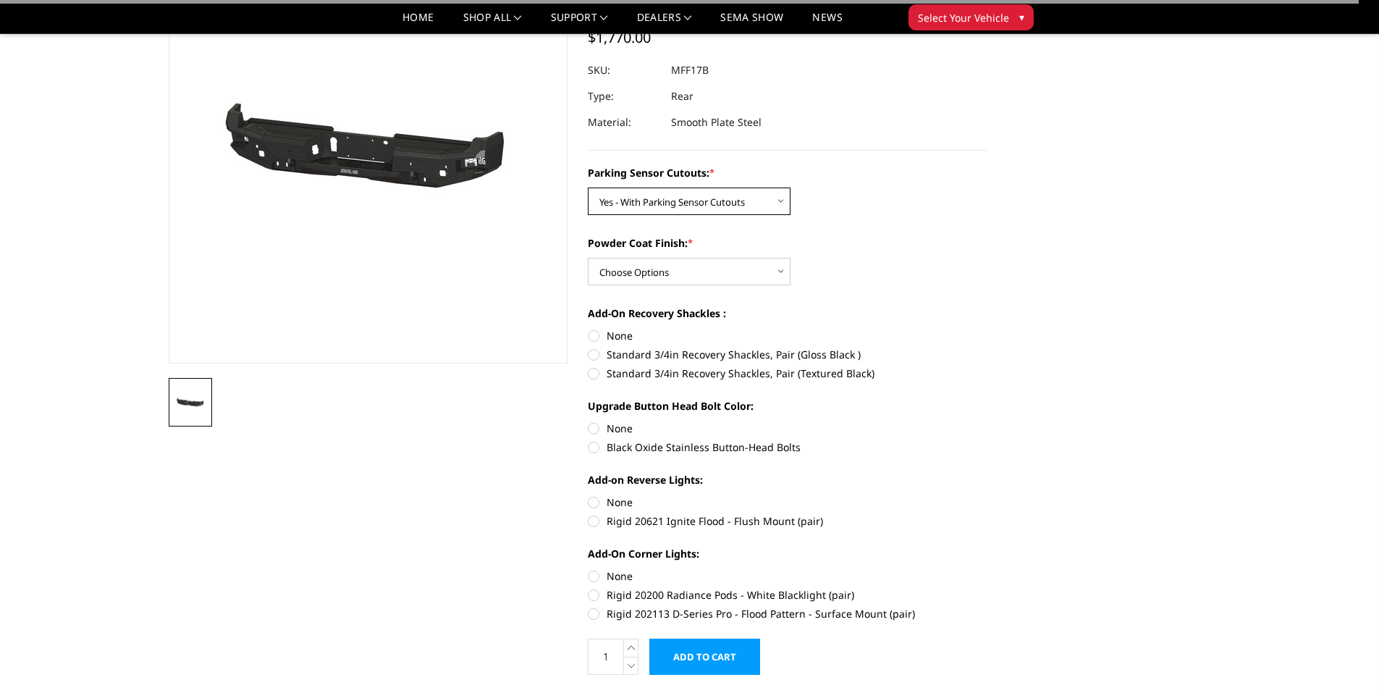
scroll to position [145, 0]
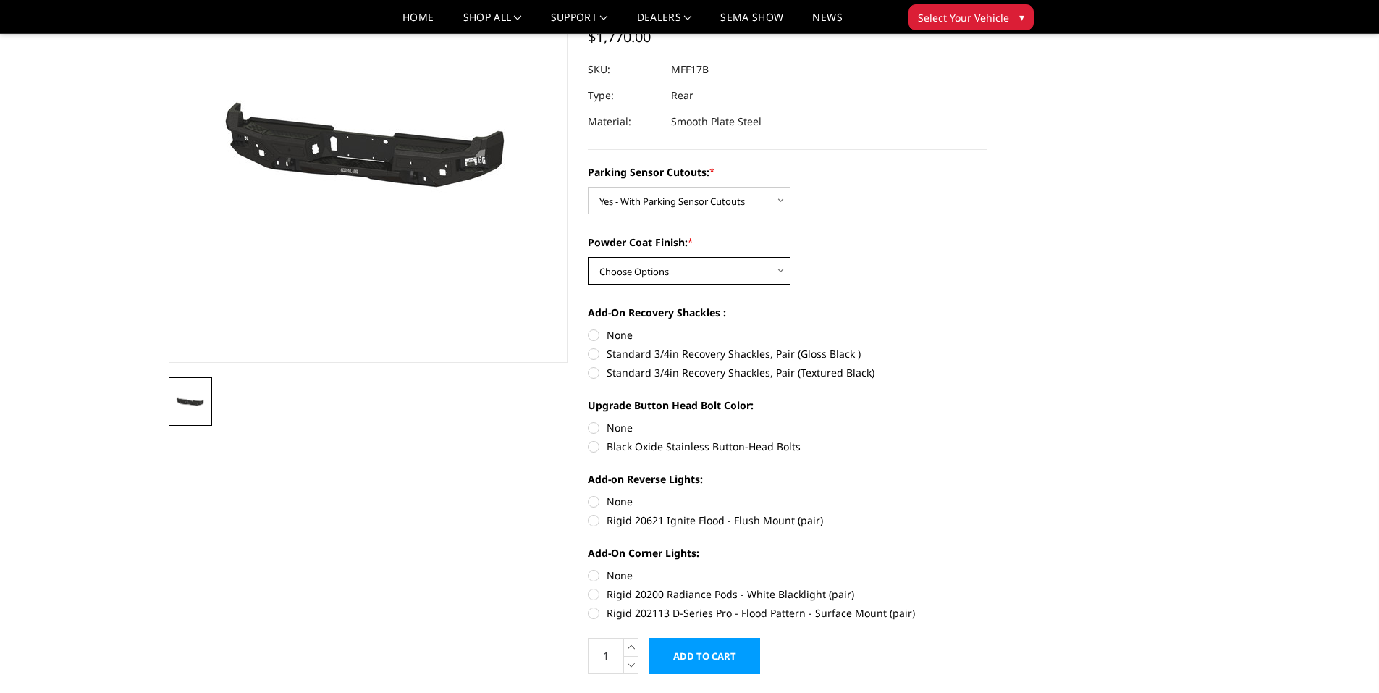
click at [701, 279] on select "Choose Options Bare Metal Texture Black Powder Coat" at bounding box center [689, 271] width 203 height 28
select select "3075"
click at [588, 257] on select "Choose Options Bare Metal Texture Black Powder Coat" at bounding box center [689, 271] width 203 height 28
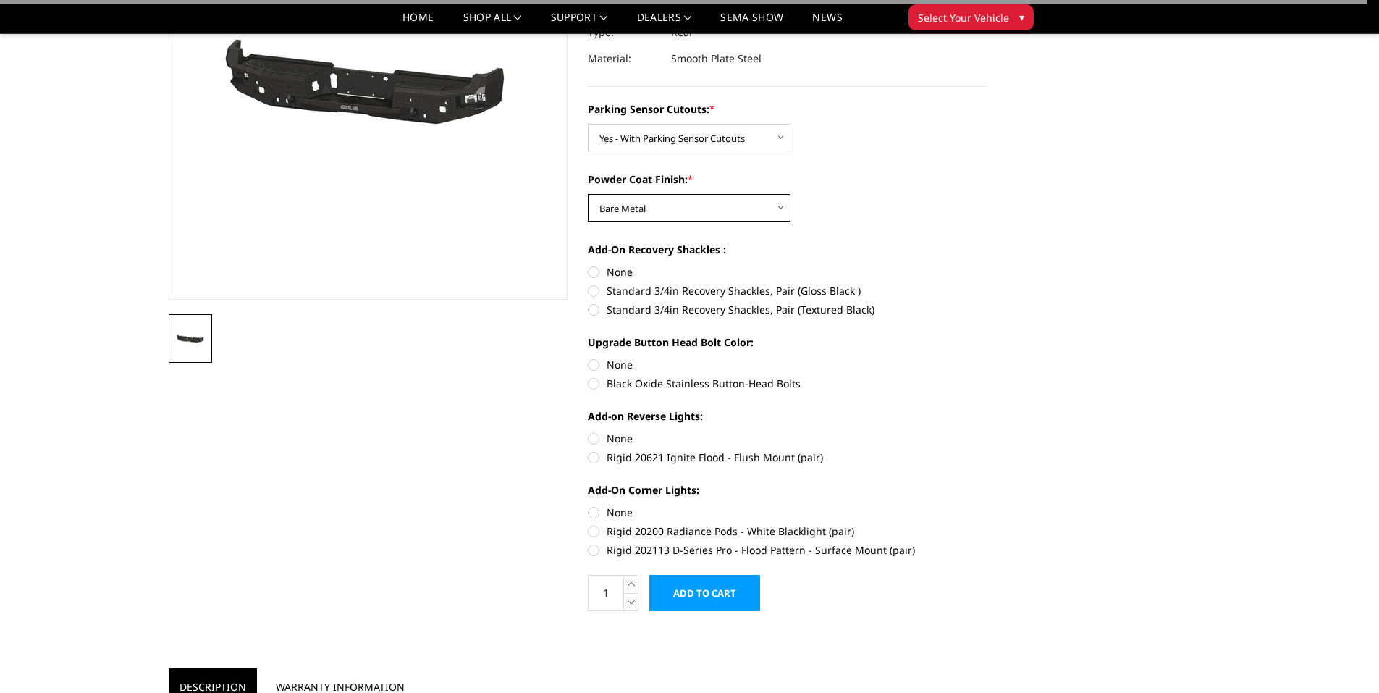
scroll to position [217, 0]
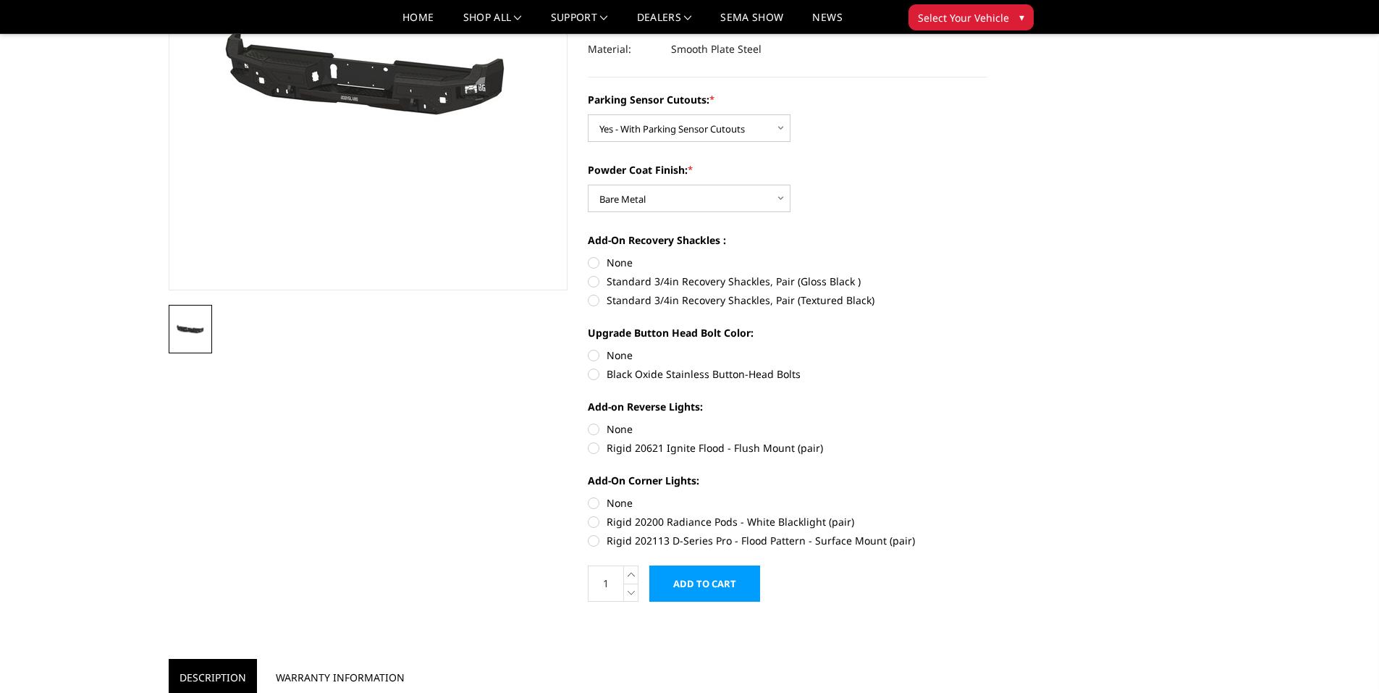
click at [591, 261] on label "None" at bounding box center [787, 262] width 399 height 15
click at [588, 255] on input "None" at bounding box center [588, 255] width 1 height 1
radio input "true"
click at [593, 352] on label "None" at bounding box center [787, 354] width 399 height 15
click at [588, 348] on input "None" at bounding box center [588, 347] width 1 height 1
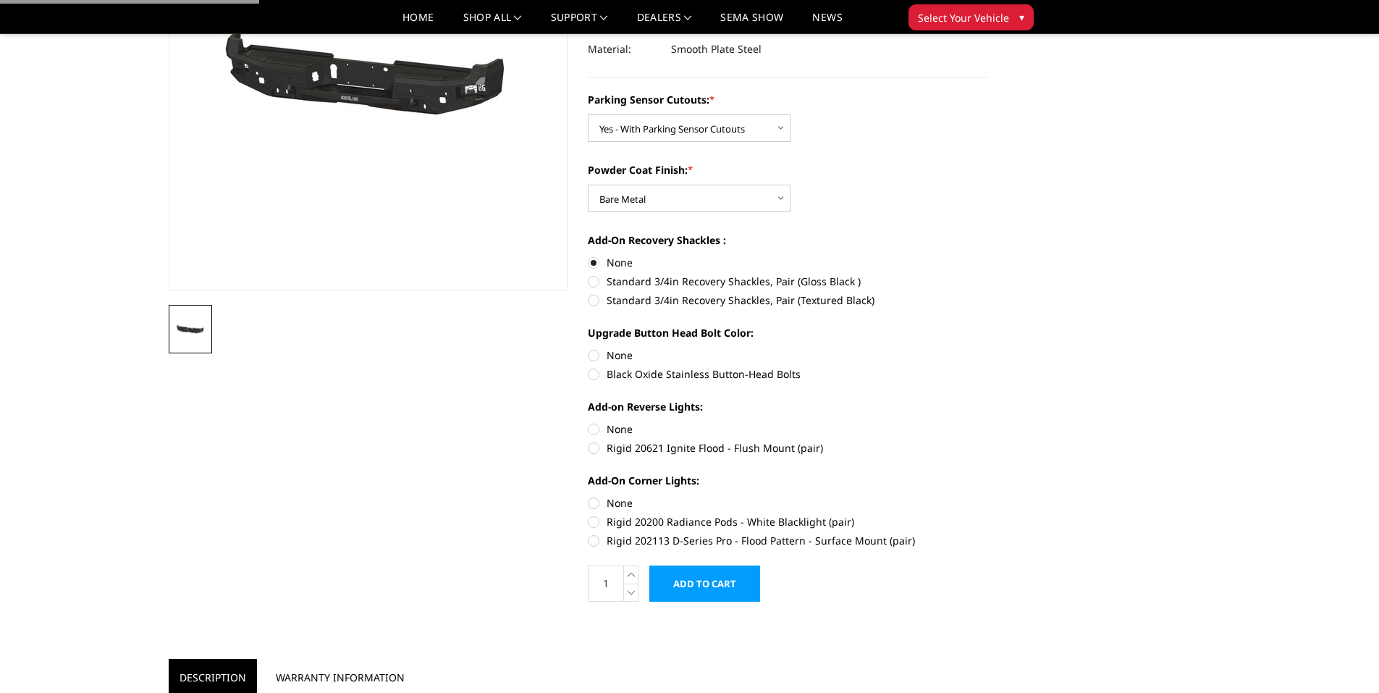
radio input "true"
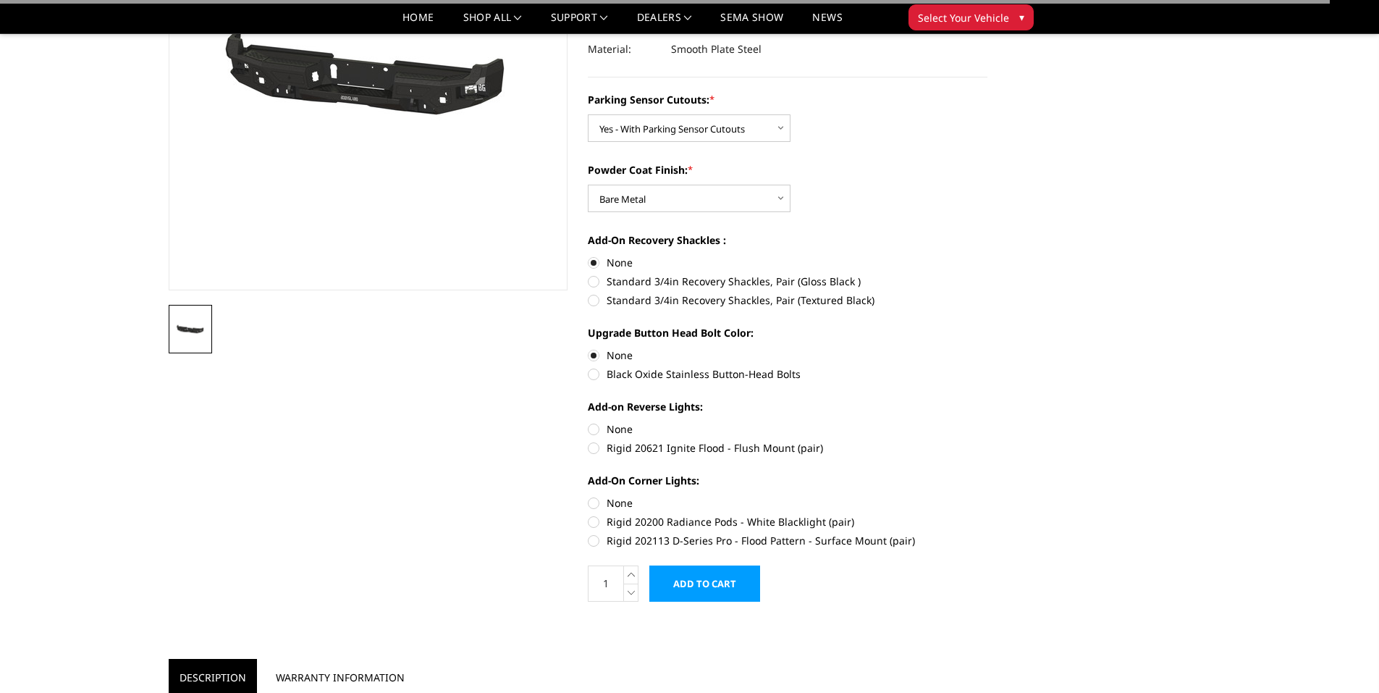
click at [596, 426] on label "None" at bounding box center [787, 428] width 399 height 15
click at [588, 422] on input "None" at bounding box center [588, 421] width 1 height 1
radio input "true"
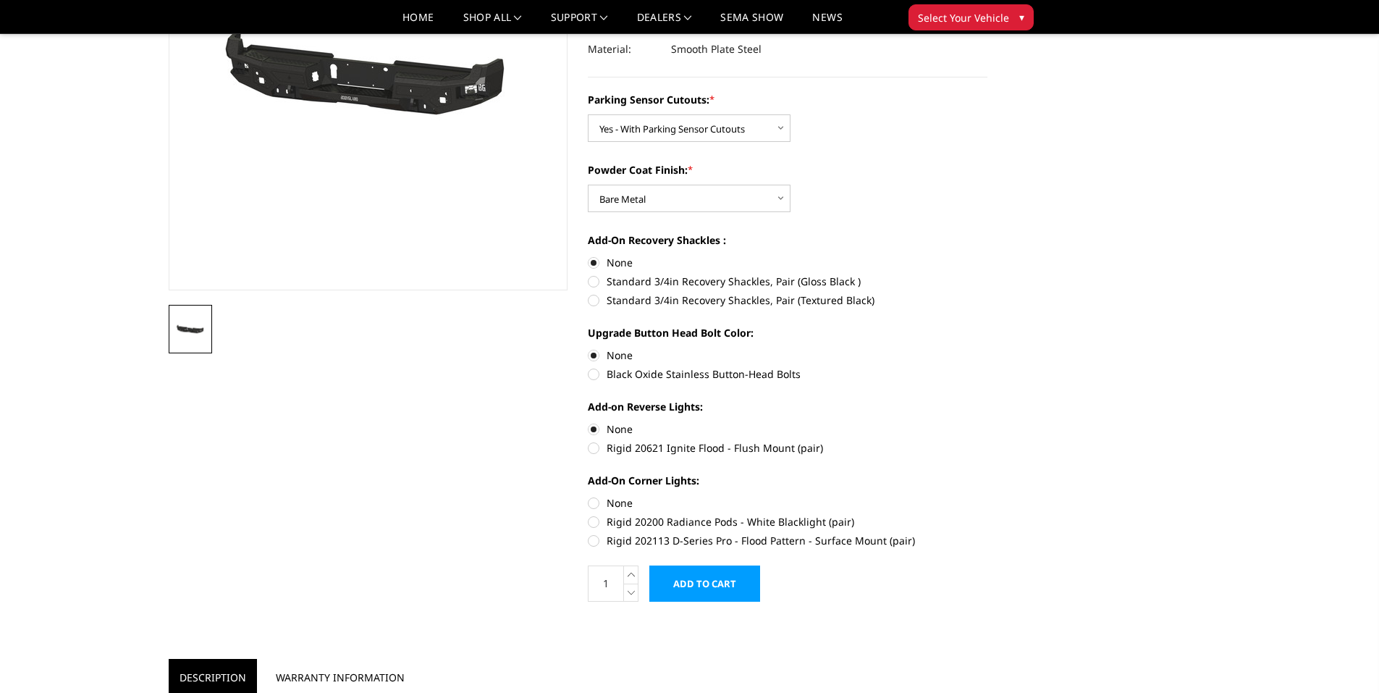
click at [594, 502] on label "None" at bounding box center [787, 502] width 399 height 15
click at [588, 496] on input "None" at bounding box center [588, 495] width 1 height 1
radio input "true"
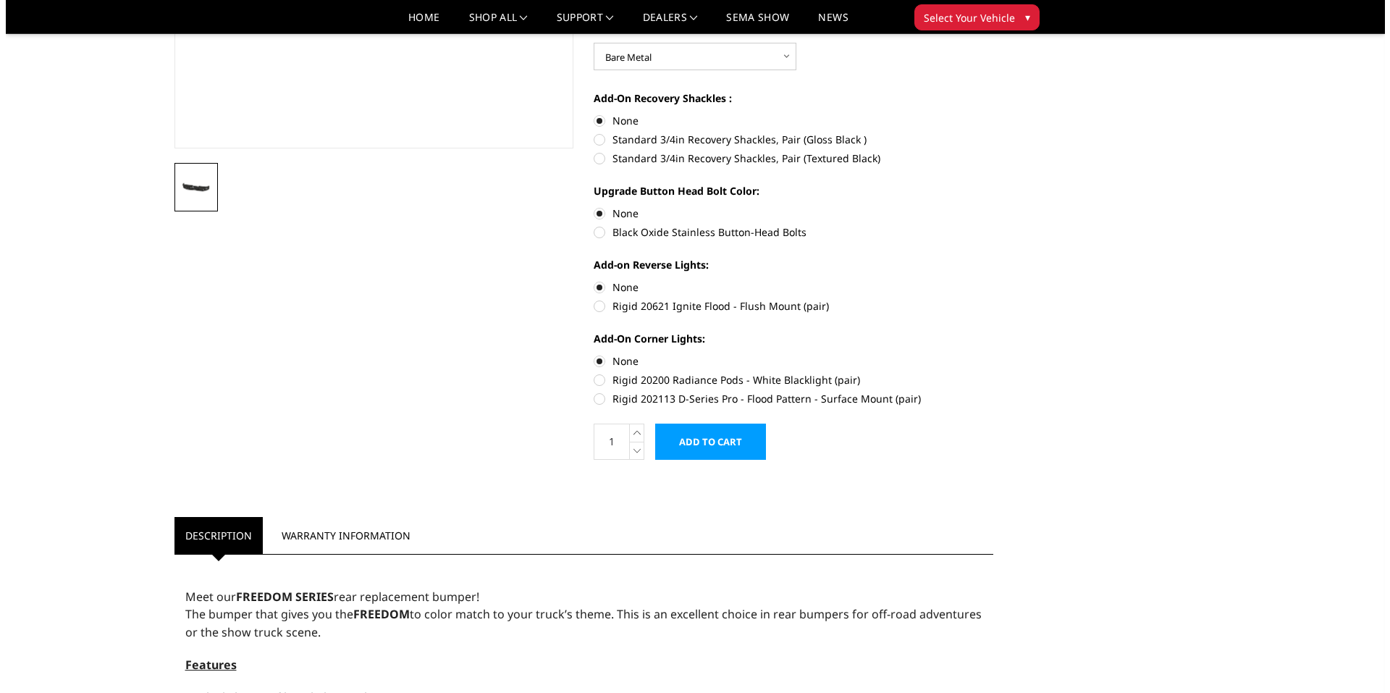
scroll to position [362, 0]
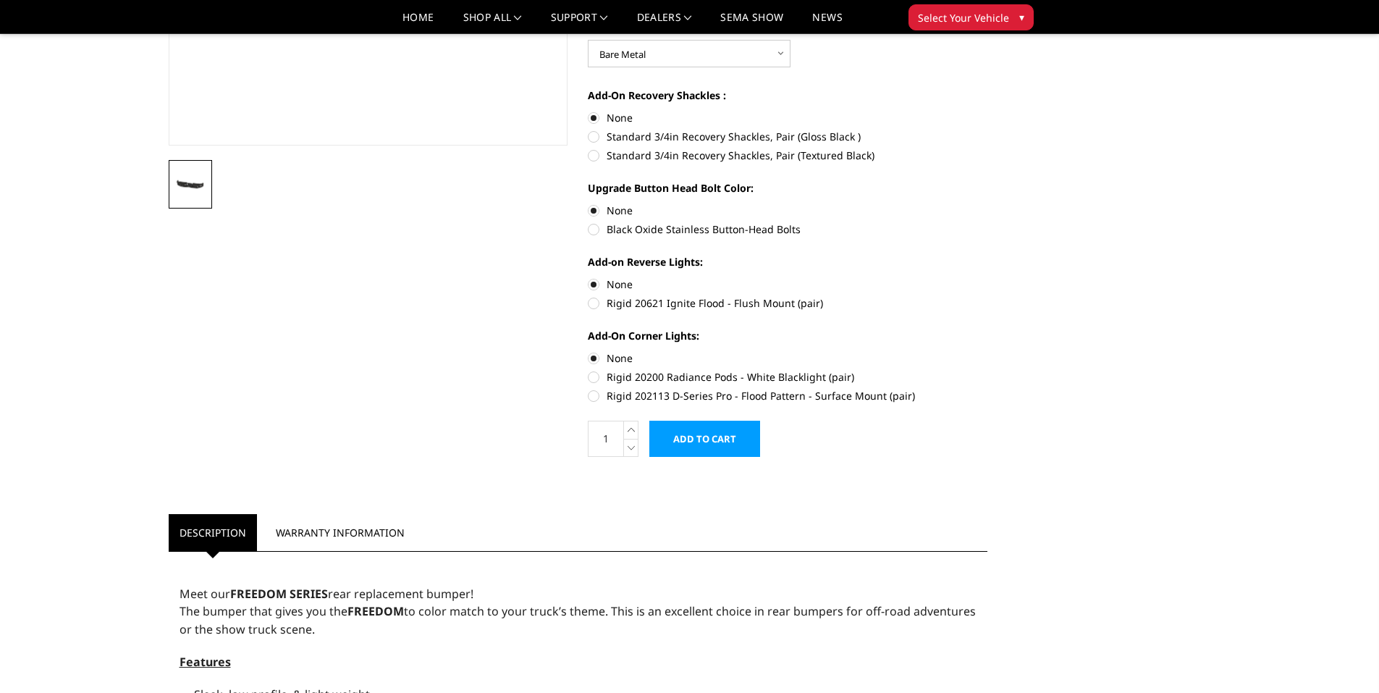
click at [689, 428] on input "Add to Cart" at bounding box center [704, 438] width 111 height 36
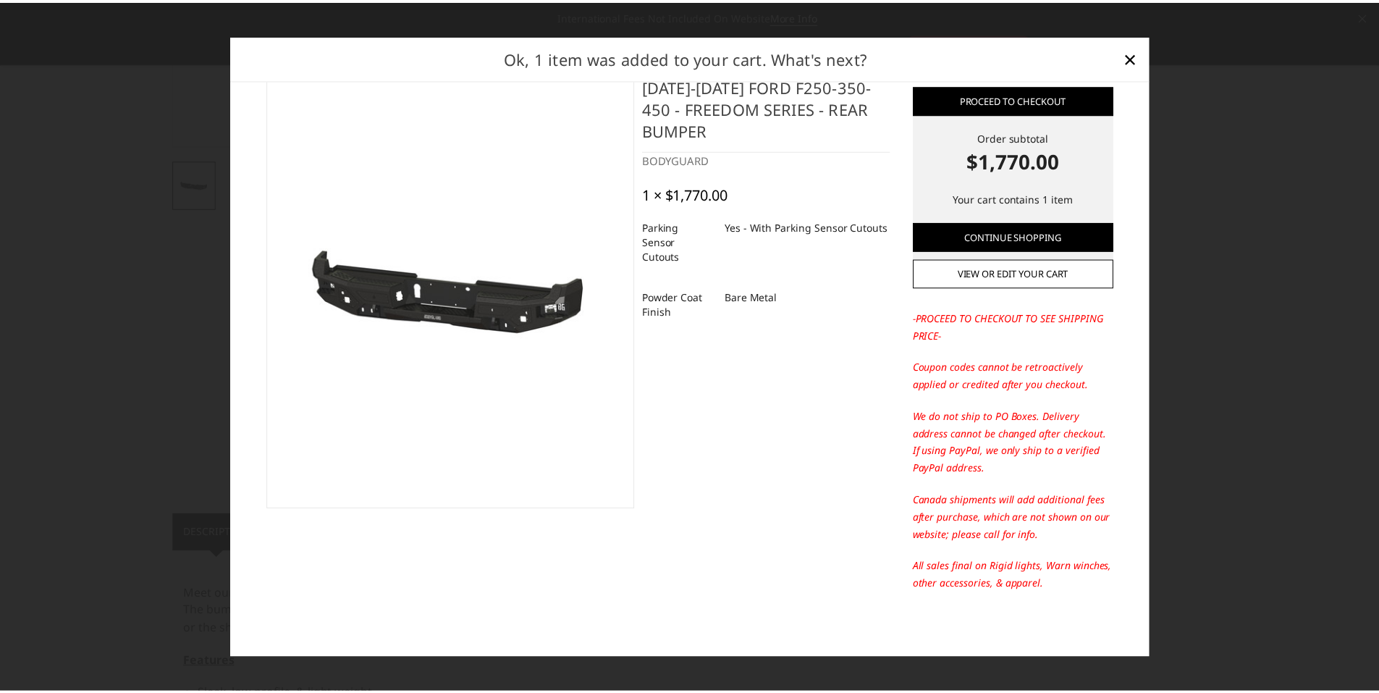
scroll to position [31, 0]
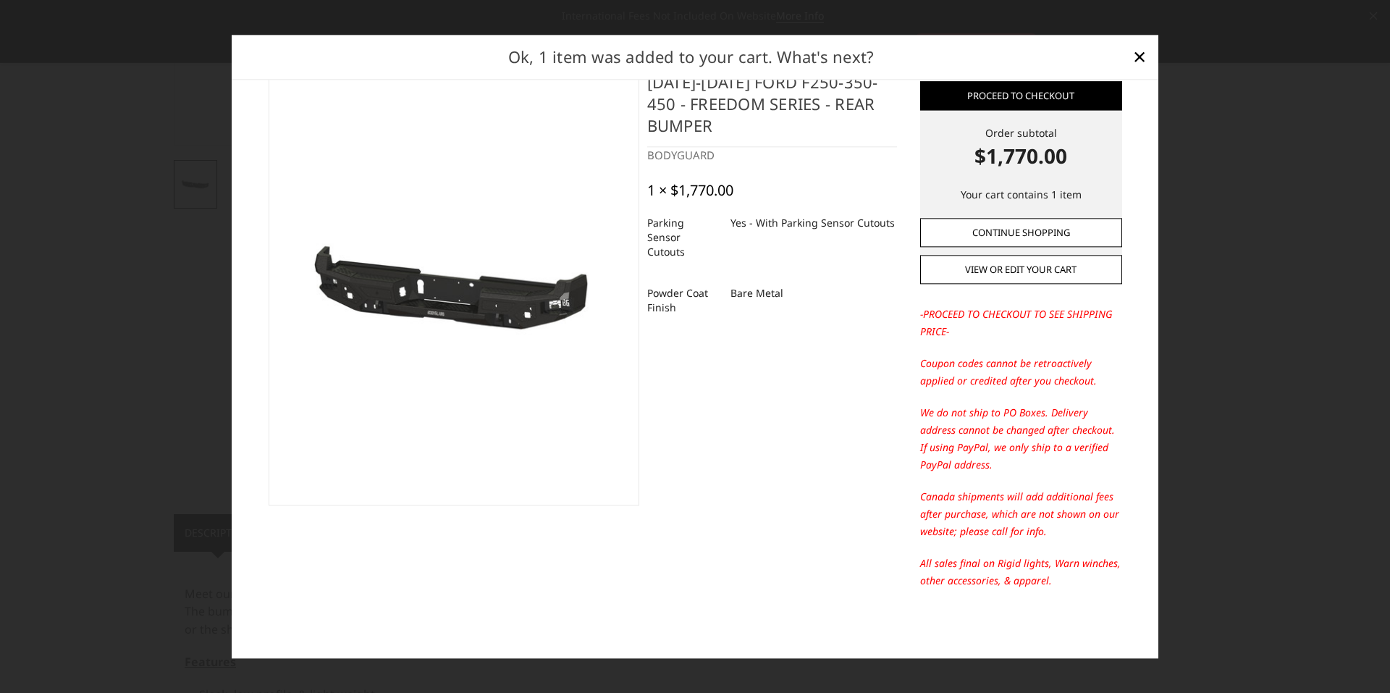
click at [1082, 231] on link "Continue Shopping" at bounding box center [1021, 232] width 202 height 29
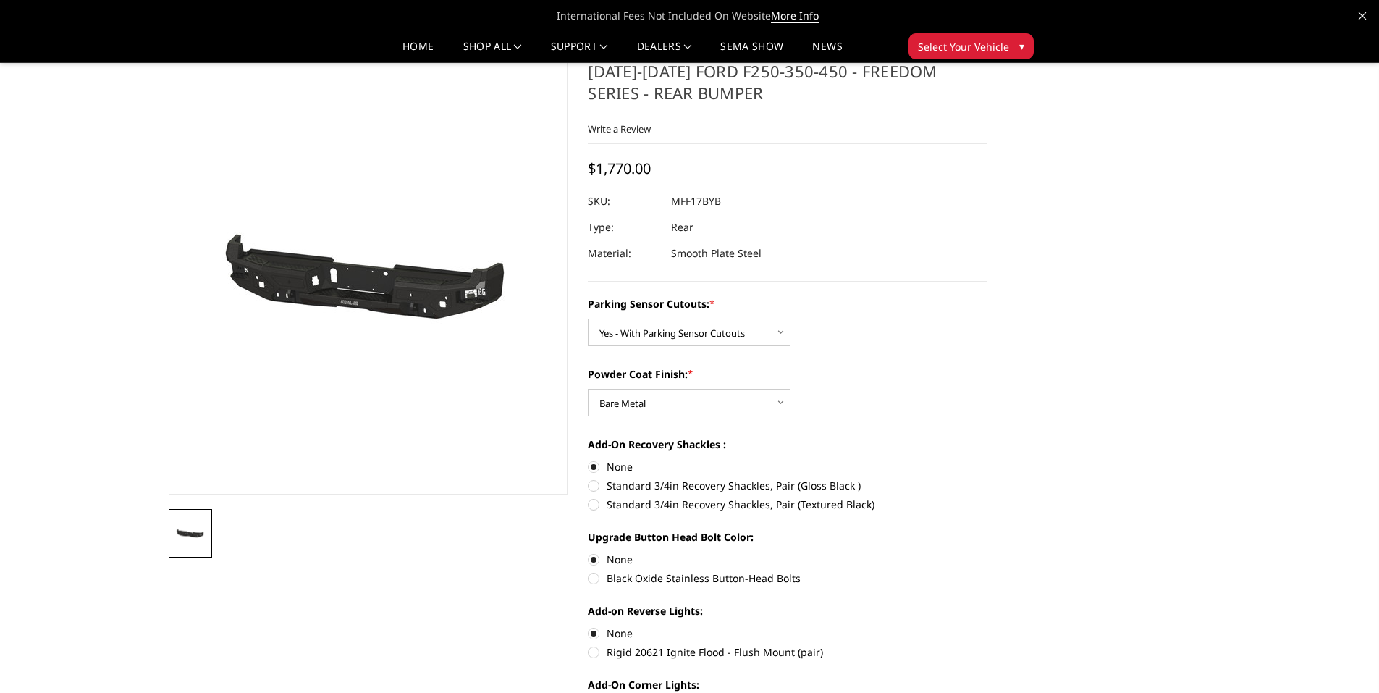
scroll to position [0, 0]
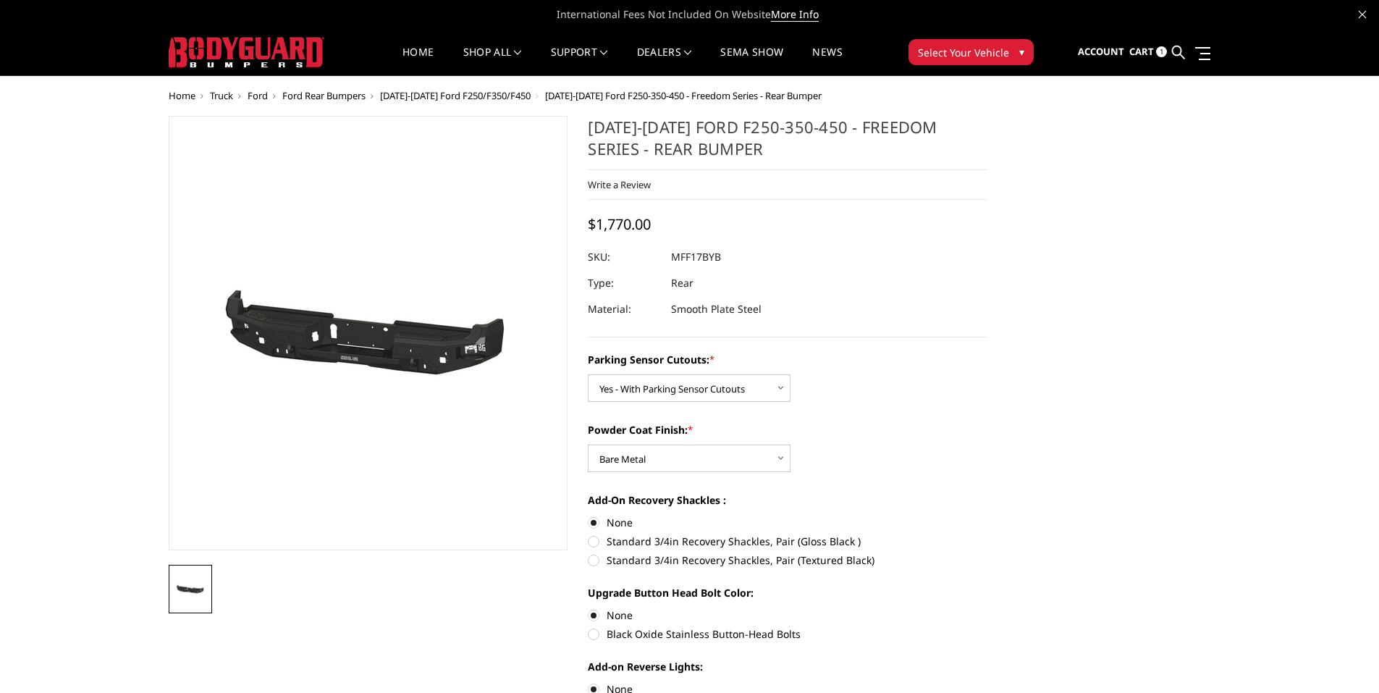
click at [1124, 57] on span "Account" at bounding box center [1101, 51] width 46 height 13
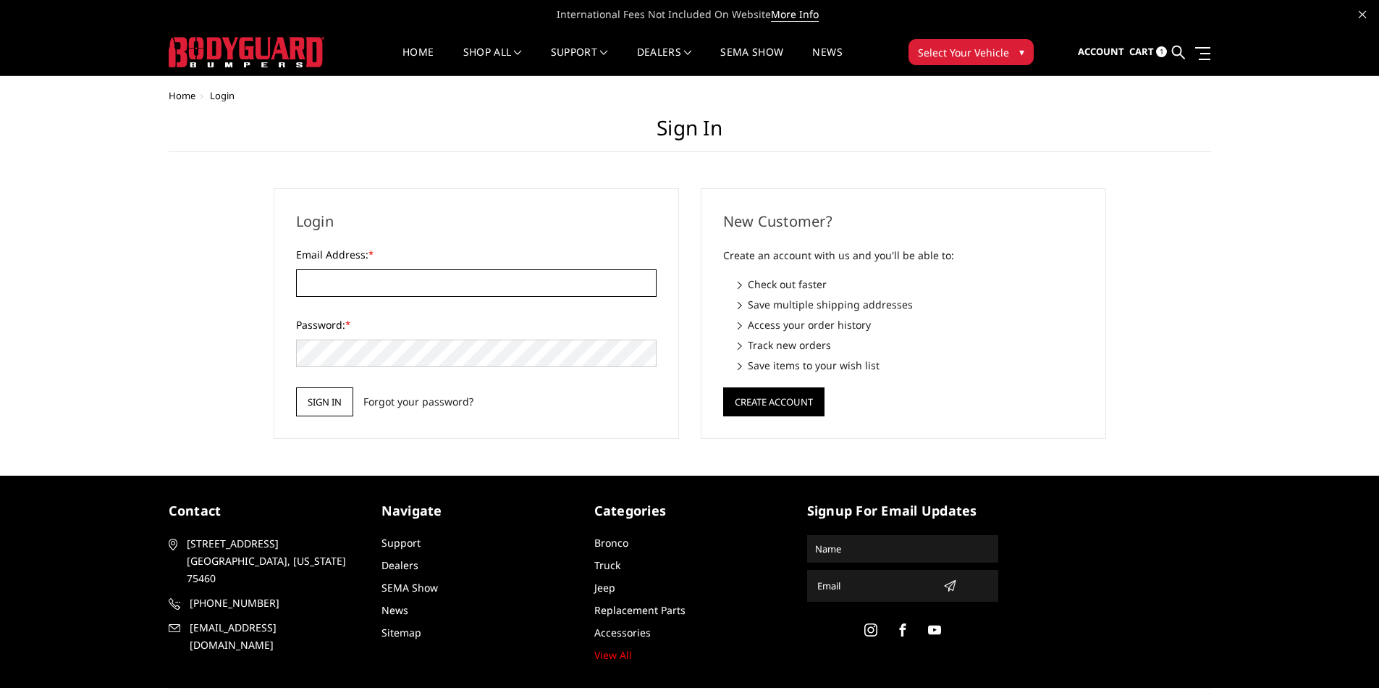
type input "[EMAIL_ADDRESS][DOMAIN_NAME]"
click at [338, 399] on input "Sign in" at bounding box center [324, 401] width 57 height 29
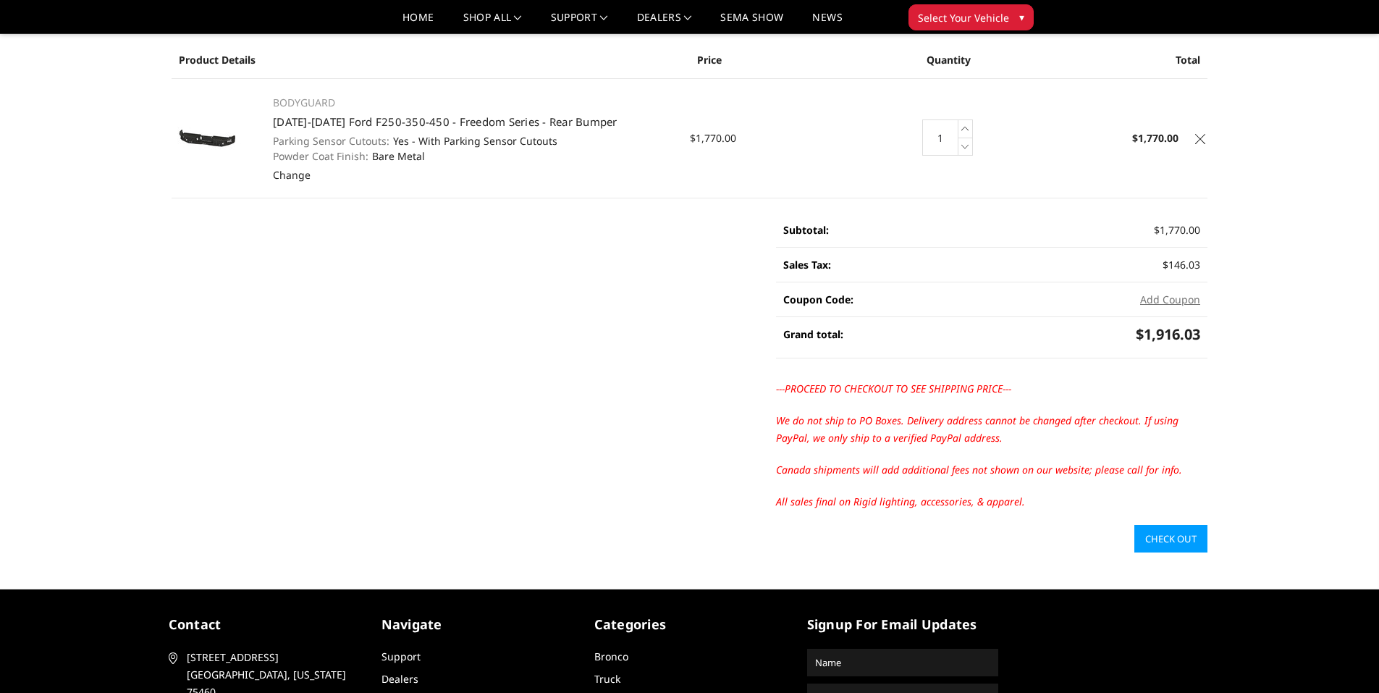
scroll to position [145, 0]
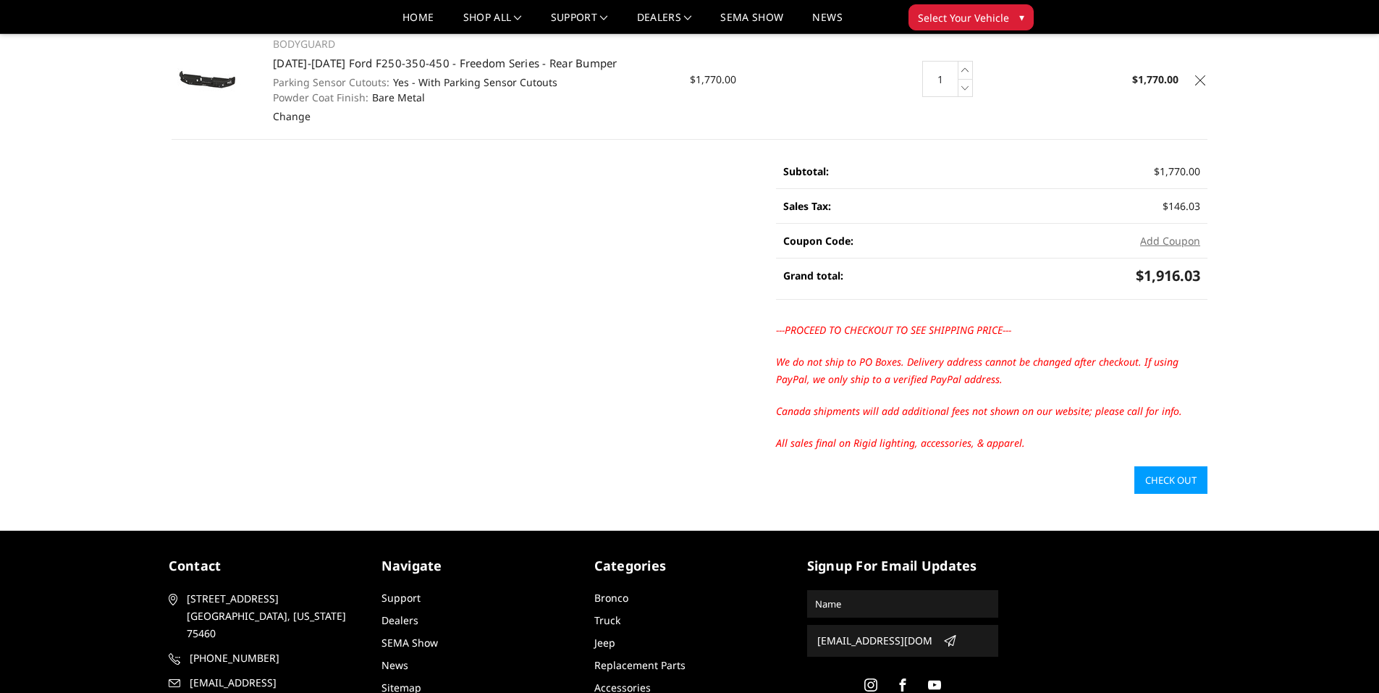
click at [1180, 483] on link "Check out" at bounding box center [1170, 480] width 73 height 28
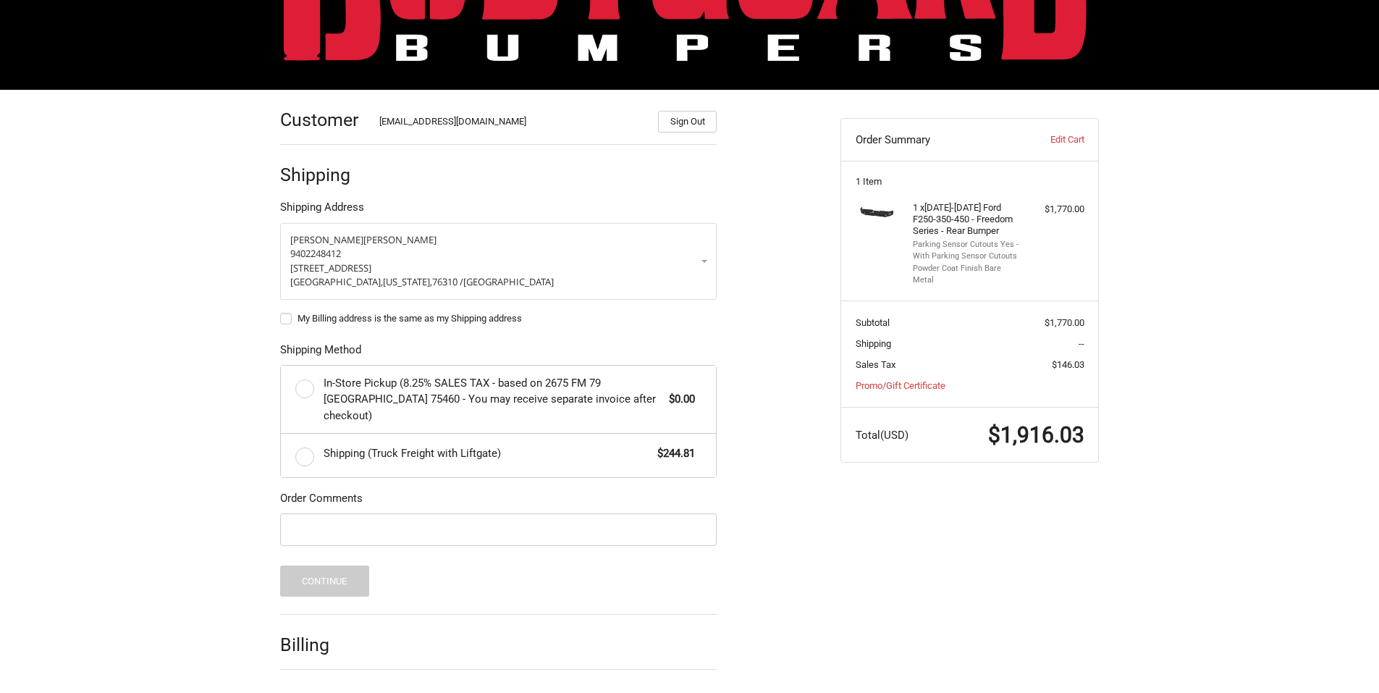
scroll to position [157, 0]
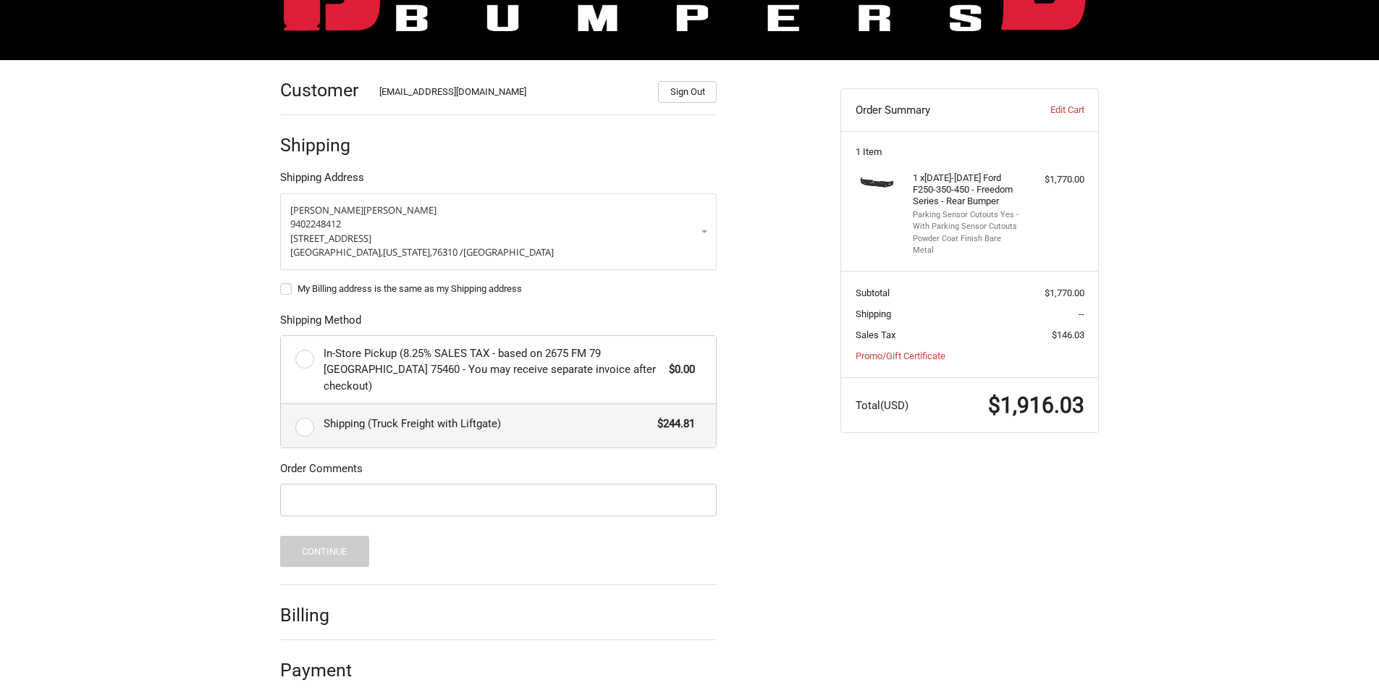
click at [307, 416] on label "Shipping (Truck Freight with Liftgate) $244.81" at bounding box center [498, 425] width 435 height 43
click at [282, 405] on input "Shipping (Truck Freight with Liftgate) $244.81" at bounding box center [281, 404] width 1 height 1
radio input "true"
click at [307, 536] on button "Continue" at bounding box center [324, 551] width 89 height 31
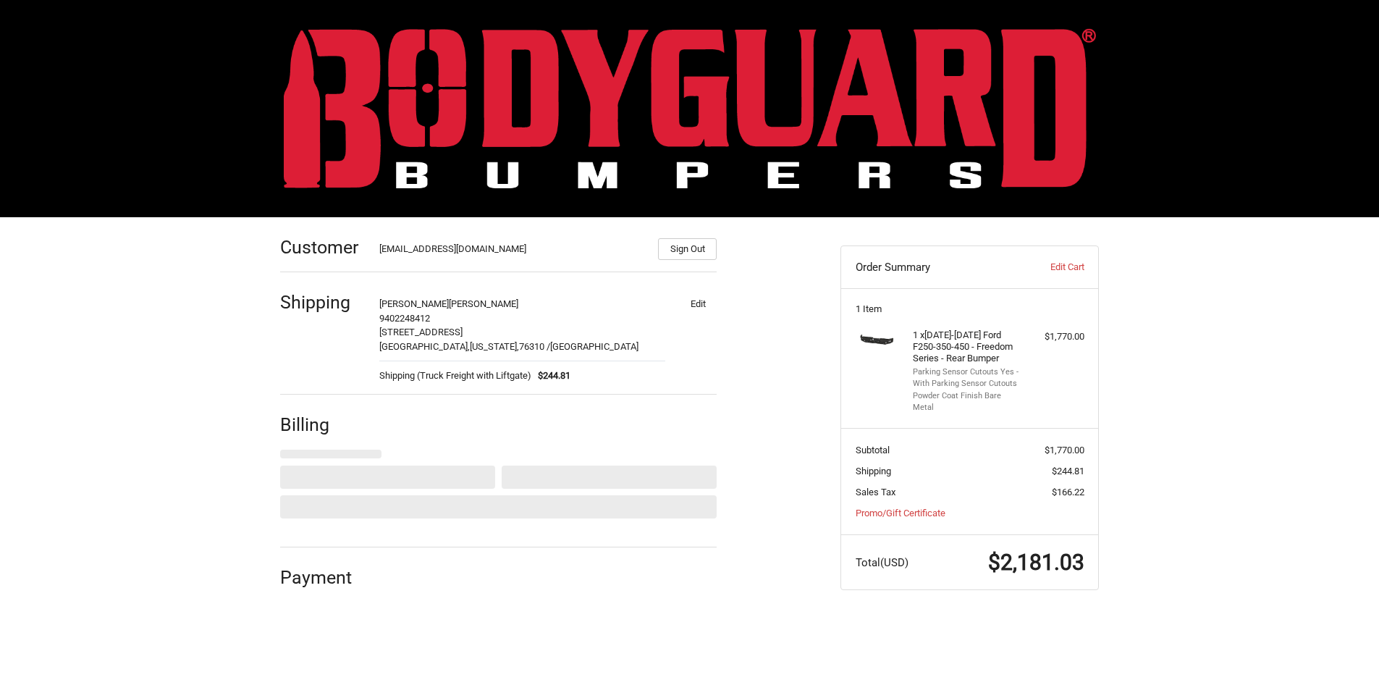
select select "US"
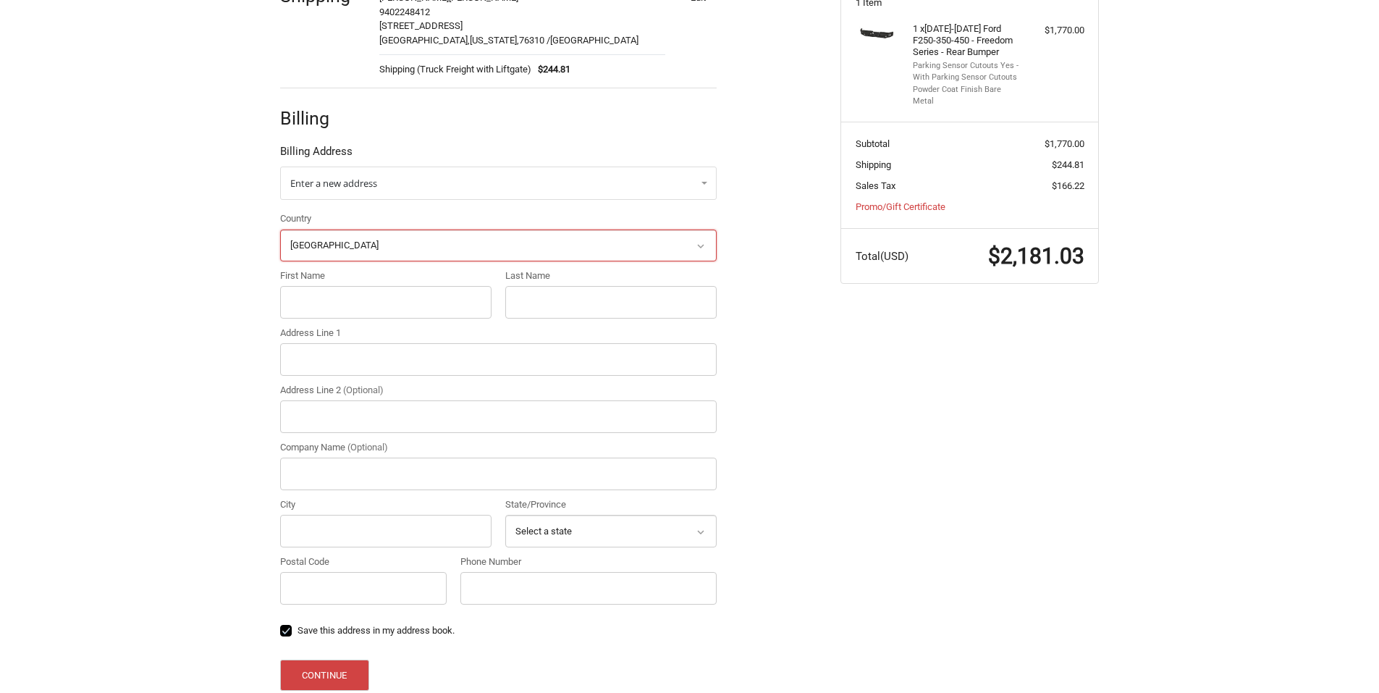
scroll to position [316, 0]
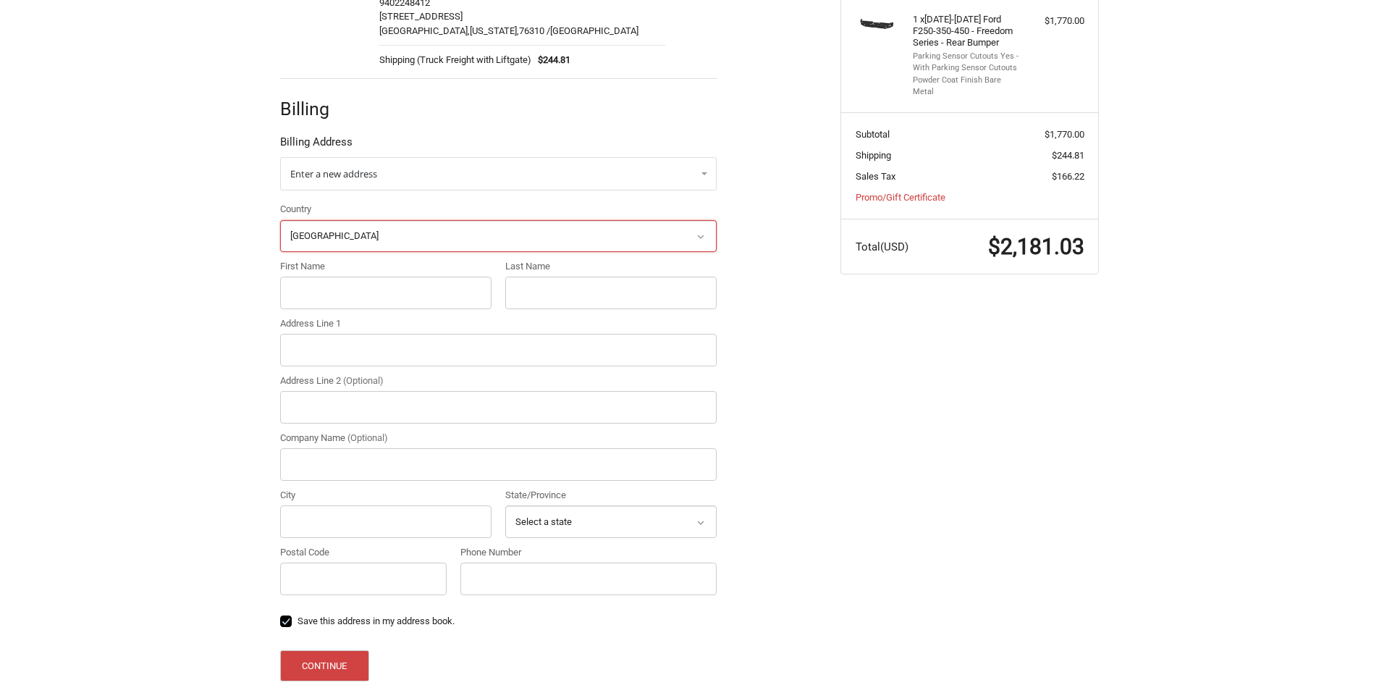
click at [342, 238] on select "Select a country [GEOGRAPHIC_DATA] [GEOGRAPHIC_DATA] [GEOGRAPHIC_DATA] [GEOGRAP…" at bounding box center [498, 236] width 436 height 33
click at [343, 177] on span "Enter a new address" at bounding box center [333, 173] width 87 height 13
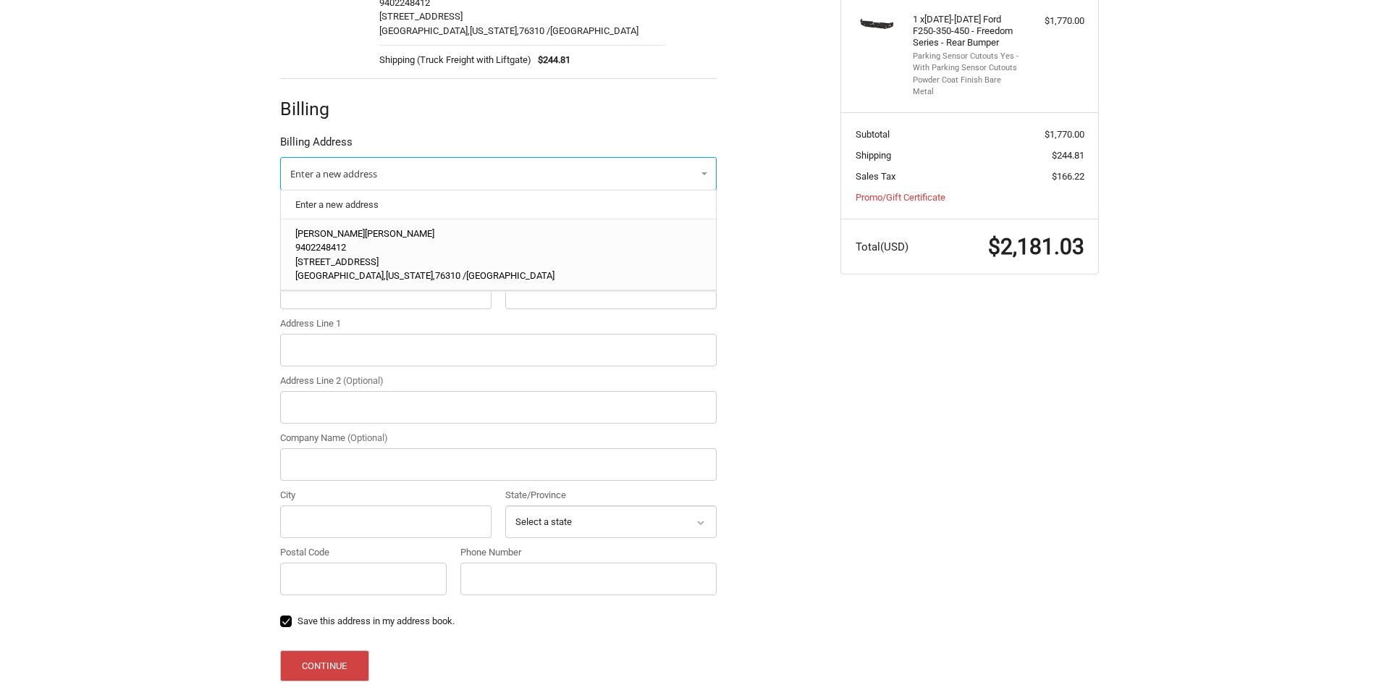
click at [374, 259] on p "[STREET_ADDRESS]" at bounding box center [498, 262] width 407 height 14
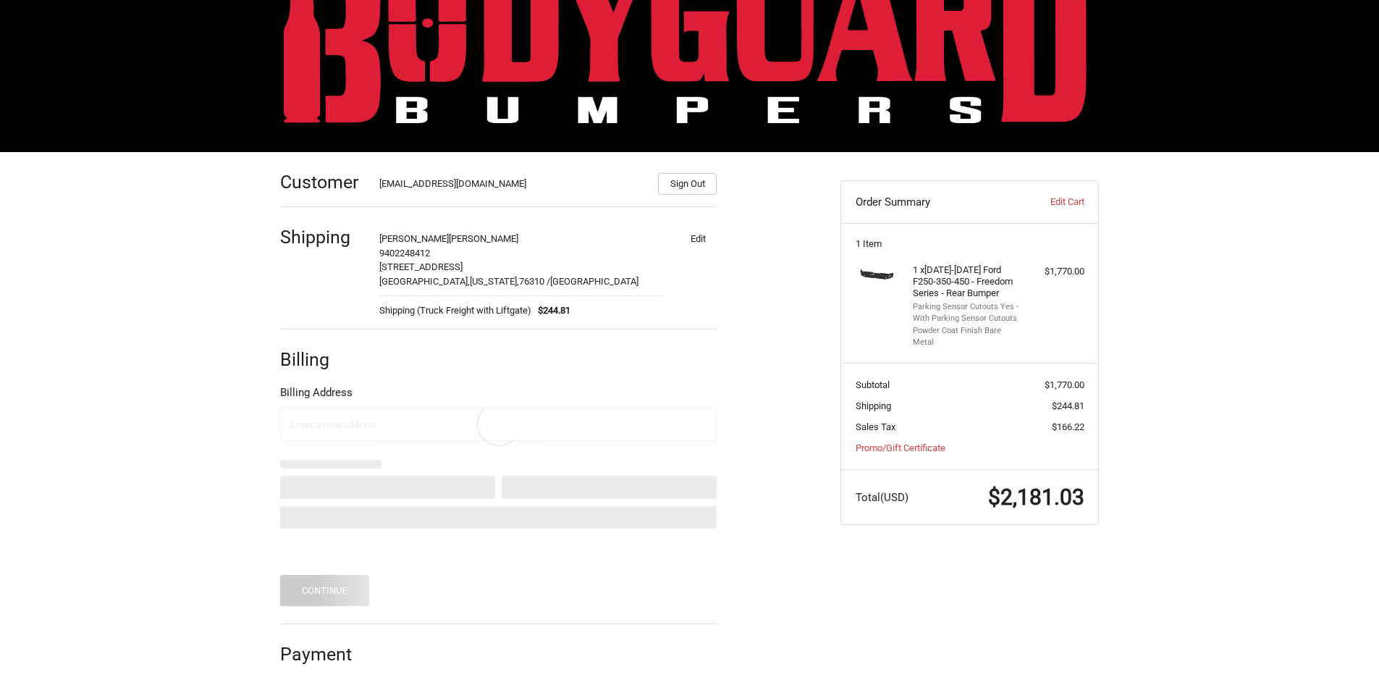
scroll to position [0, 0]
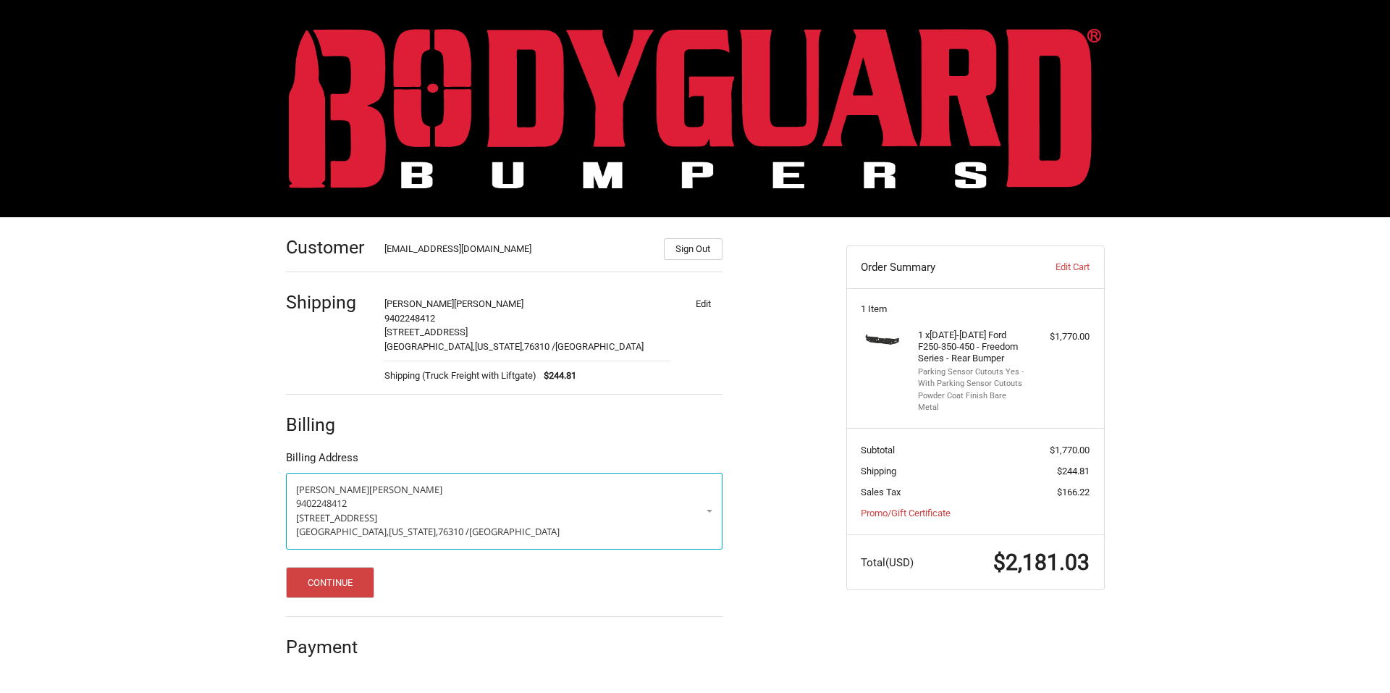
click at [386, 589] on div "Continue" at bounding box center [504, 582] width 436 height 31
click at [352, 580] on button "Continue" at bounding box center [330, 582] width 89 height 31
